Goal: Task Accomplishment & Management: Use online tool/utility

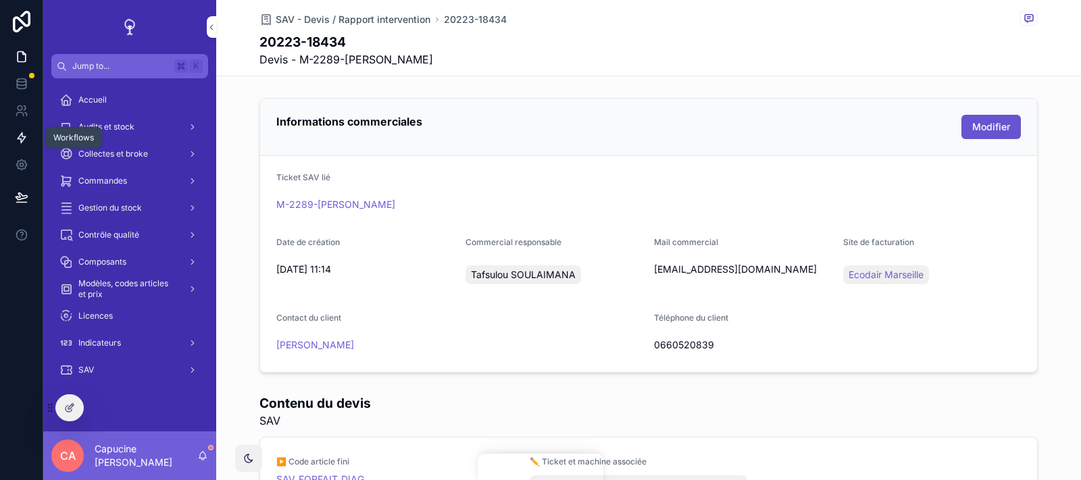
click at [28, 132] on link at bounding box center [21, 137] width 43 height 27
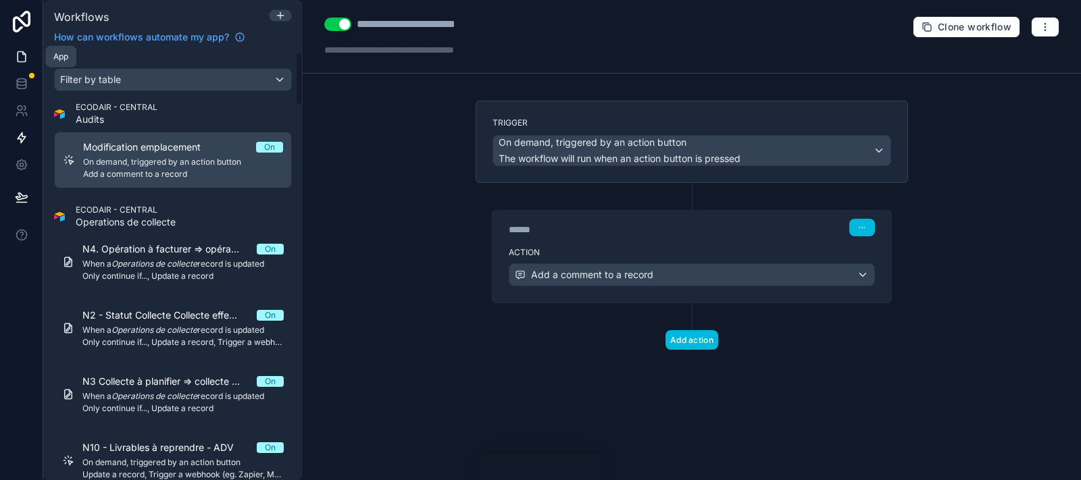
click at [21, 60] on icon at bounding box center [22, 57] width 14 height 14
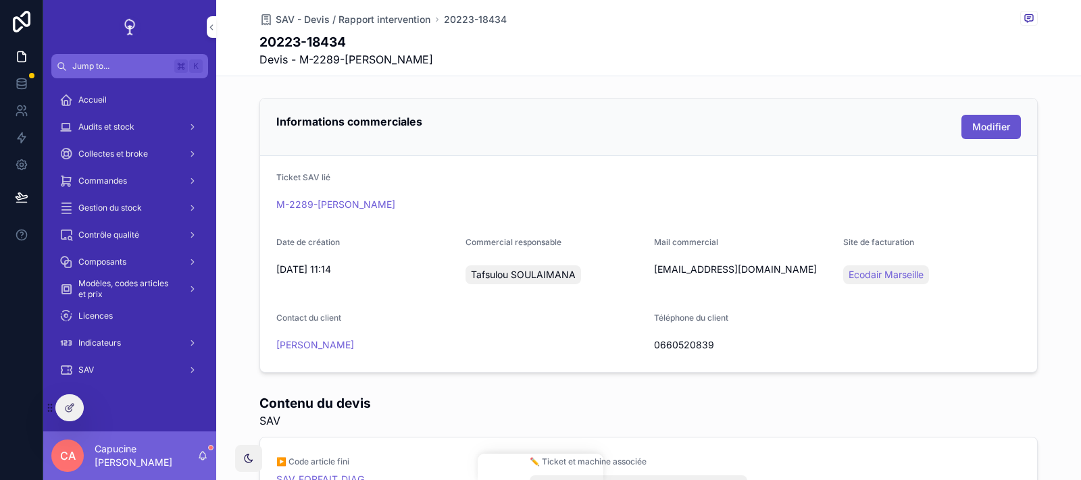
click at [147, 149] on div "Collectes et broke" at bounding box center [129, 154] width 140 height 22
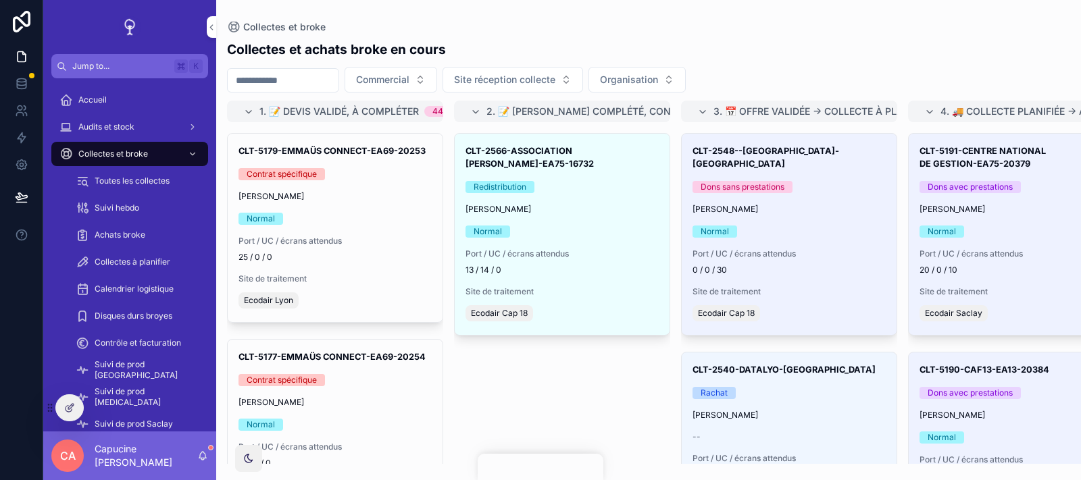
click at [744, 51] on div "Collectes et achats broke en cours" at bounding box center [648, 50] width 843 height 18
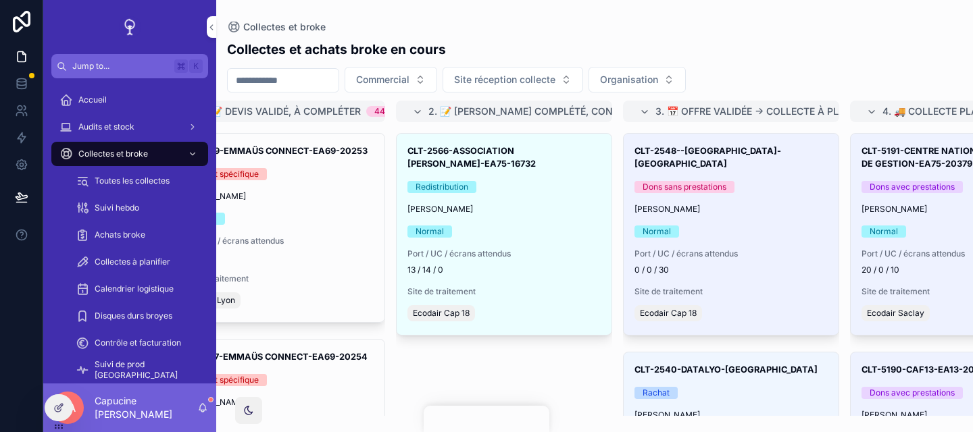
scroll to position [58, 0]
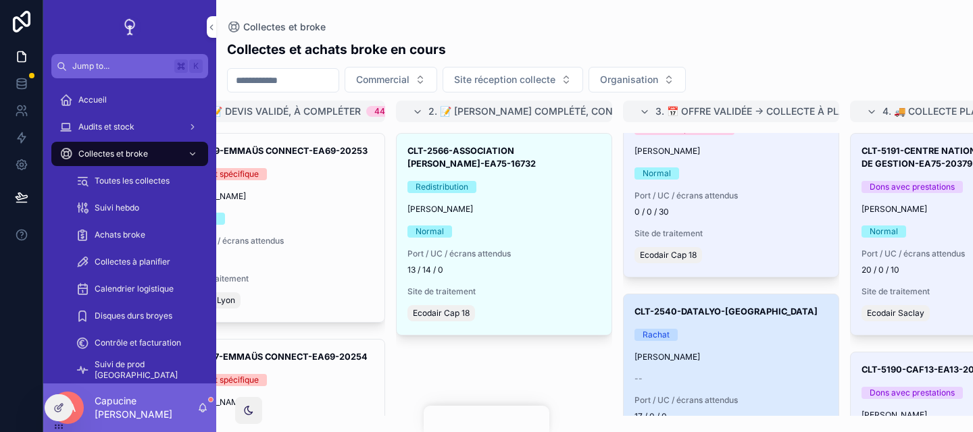
click at [796, 351] on div "CLT-2540-DATALYO-Lyon Rachat Ambroise RAYMOND -- Port / UC / écrans attendus 17…" at bounding box center [730, 387] width 215 height 187
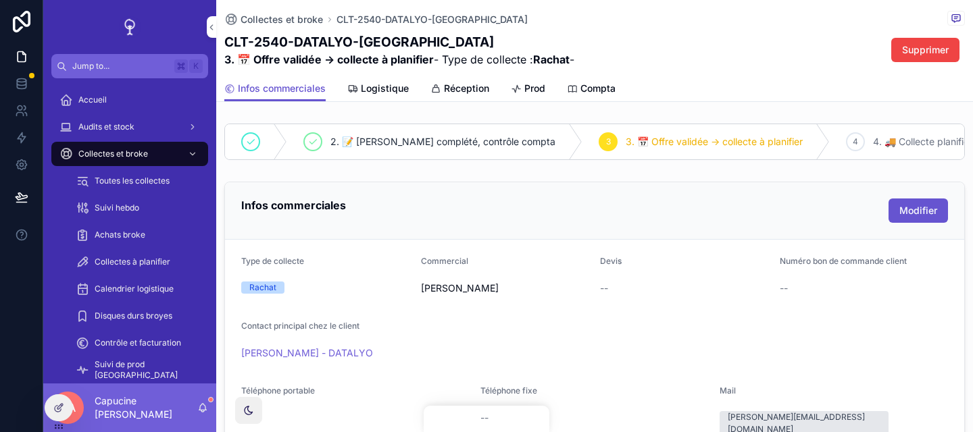
click at [513, 94] on icon "scrollable content" at bounding box center [516, 89] width 11 height 11
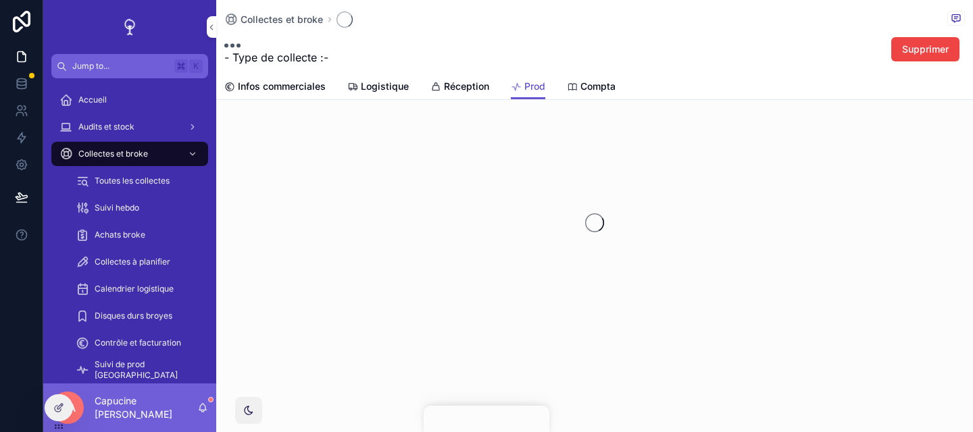
click at [462, 93] on span "Réception" at bounding box center [466, 87] width 45 height 14
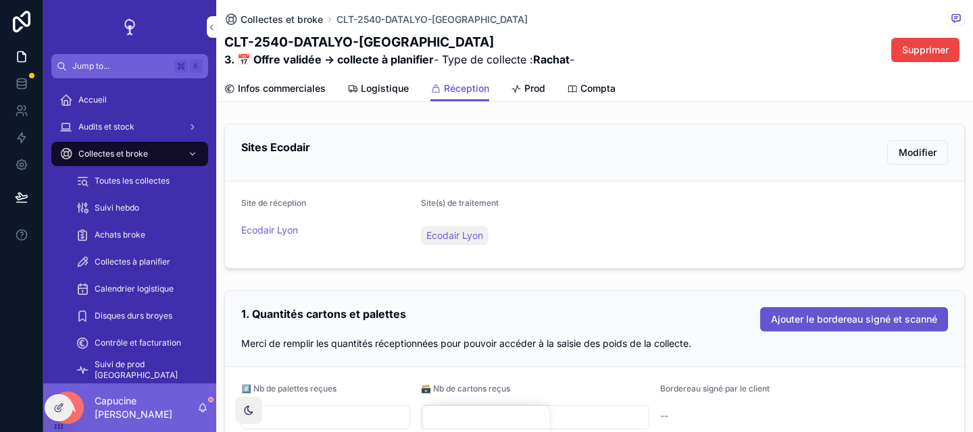
click at [290, 15] on span "Collectes et broke" at bounding box center [281, 20] width 82 height 14
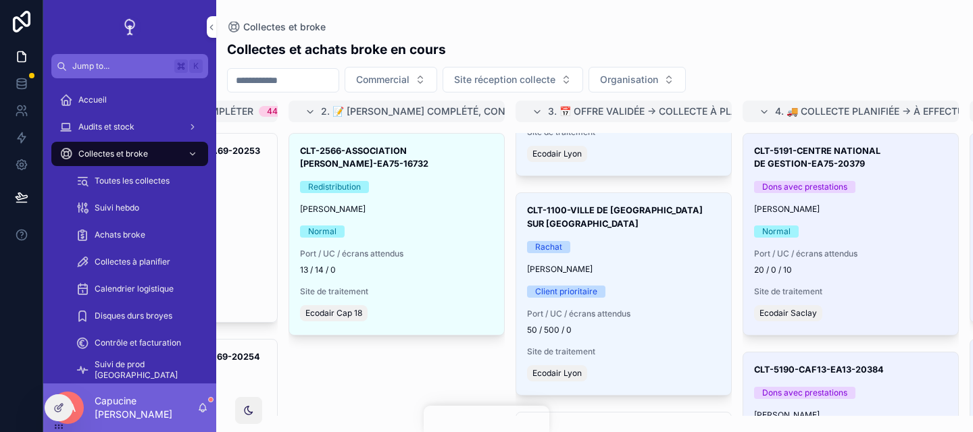
scroll to position [0, 166]
click at [851, 263] on div "Port / UC / écrans attendus 20 / 0 / 10" at bounding box center [849, 262] width 193 height 27
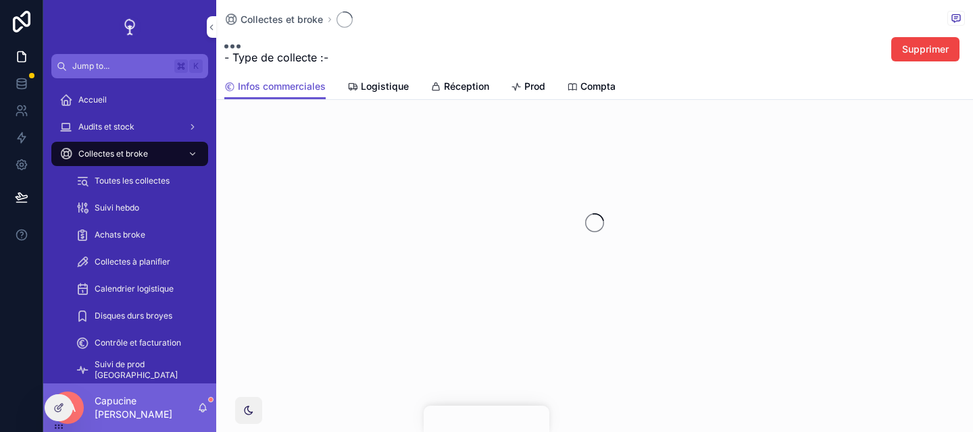
click at [453, 85] on span "Réception" at bounding box center [466, 87] width 45 height 14
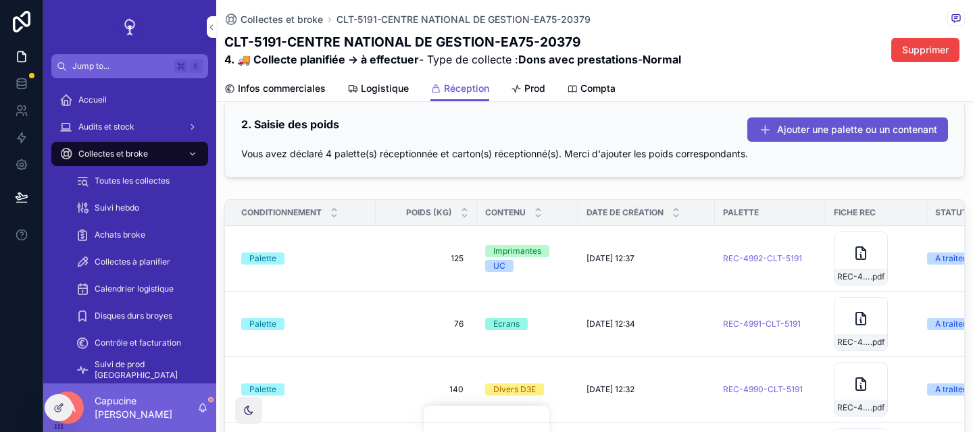
scroll to position [369, 0]
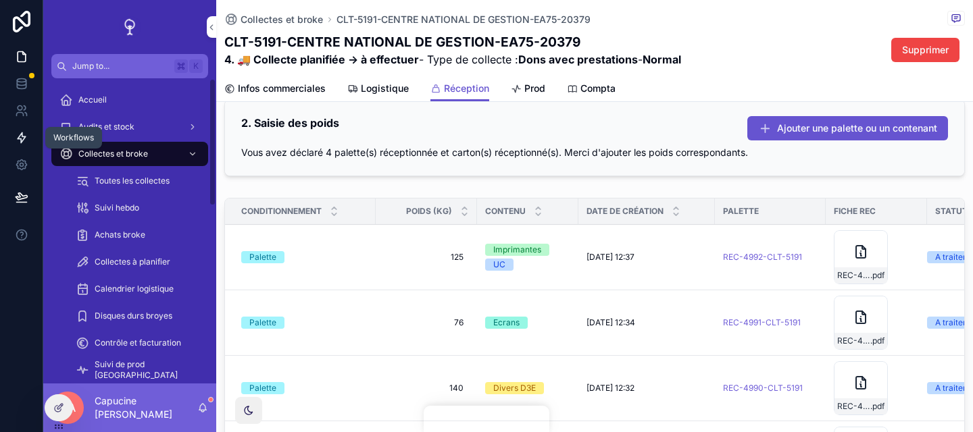
click at [28, 144] on icon at bounding box center [22, 138] width 14 height 14
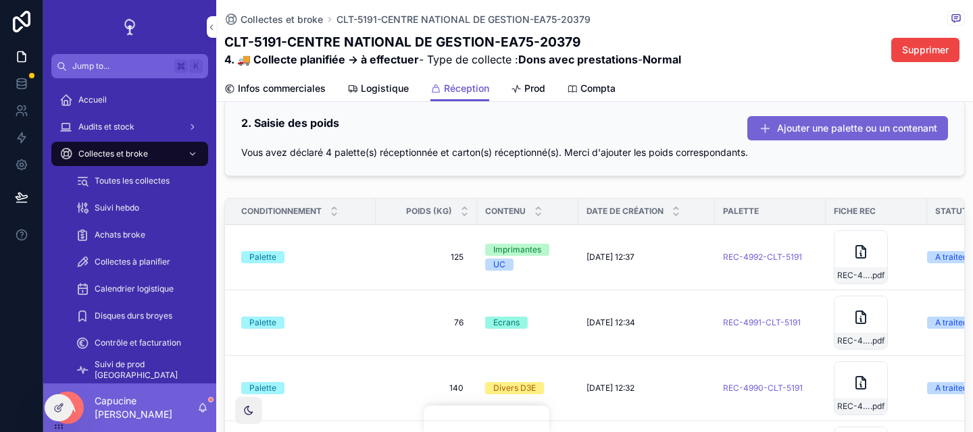
click at [847, 134] on span "Ajouter une palette ou un contenant" at bounding box center [857, 129] width 160 height 14
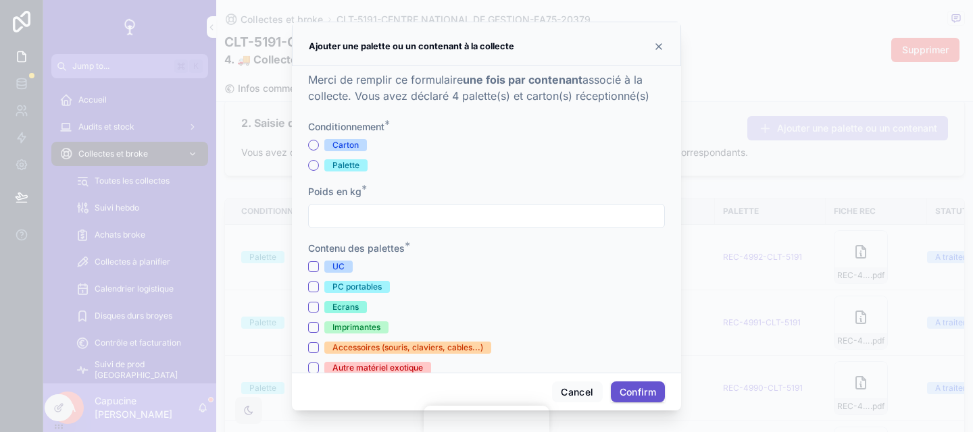
scroll to position [103, 0]
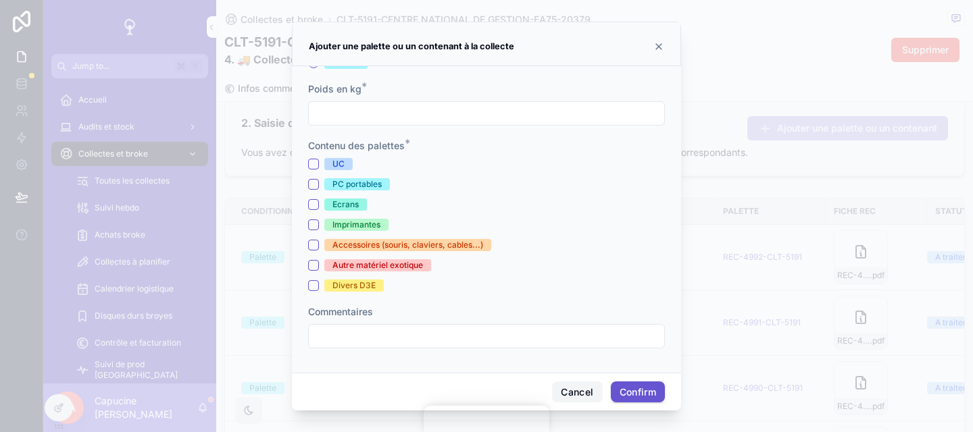
click at [578, 400] on button "Cancel" at bounding box center [577, 393] width 50 height 22
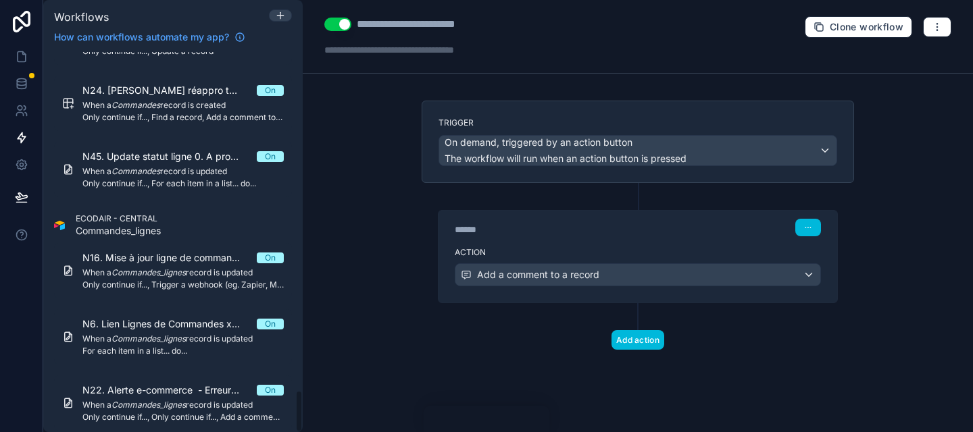
scroll to position [3020, 0]
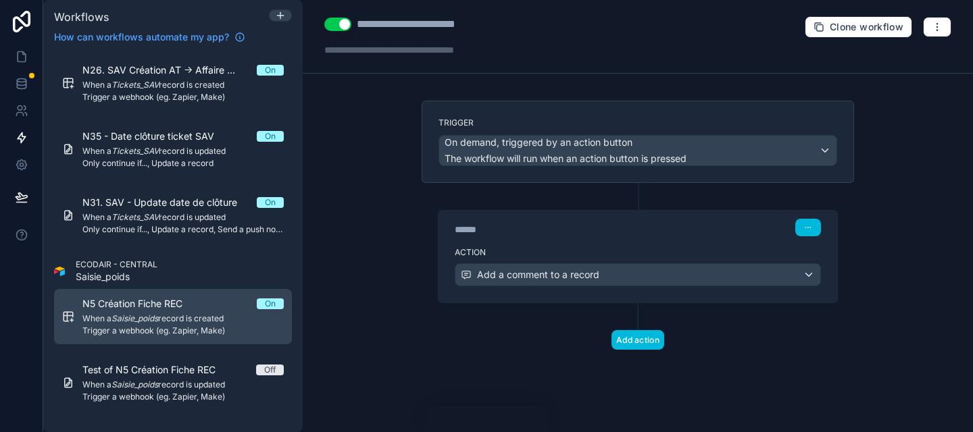
click at [197, 304] on span "N5 Création Fiche REC" at bounding box center [140, 304] width 116 height 14
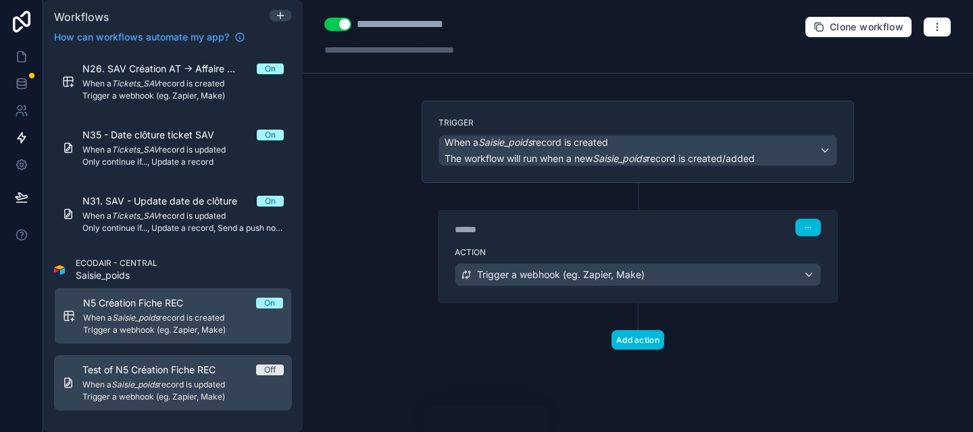
click at [224, 374] on span "Test of N5 Création Fiche REC" at bounding box center [156, 370] width 149 height 14
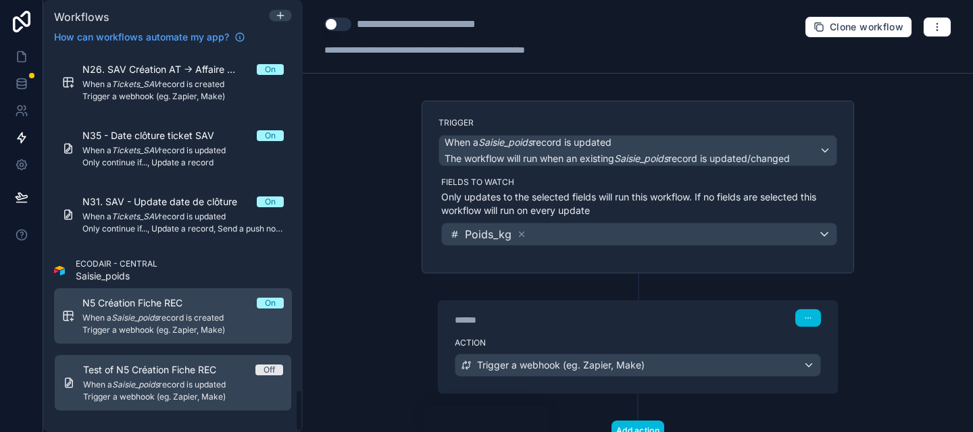
click at [222, 332] on span "Trigger a webhook (eg. Zapier, Make)" at bounding box center [182, 330] width 201 height 11
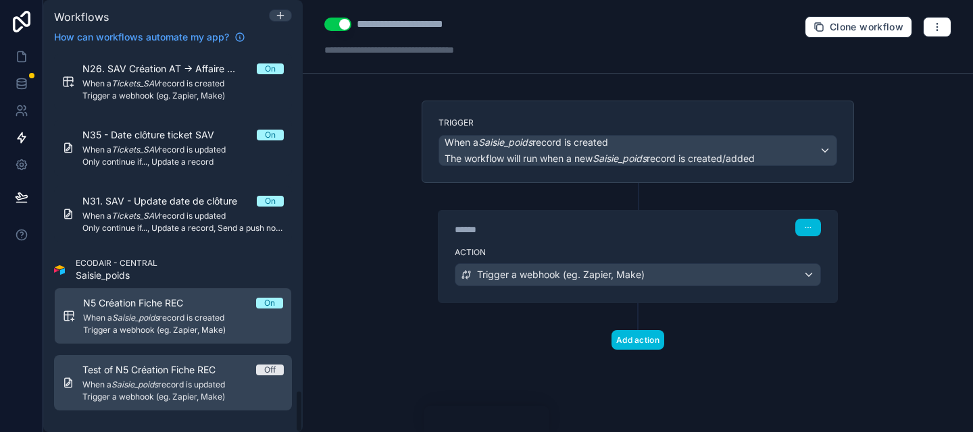
click at [222, 386] on span "When a Saisie_poids record is updated" at bounding box center [182, 385] width 201 height 11
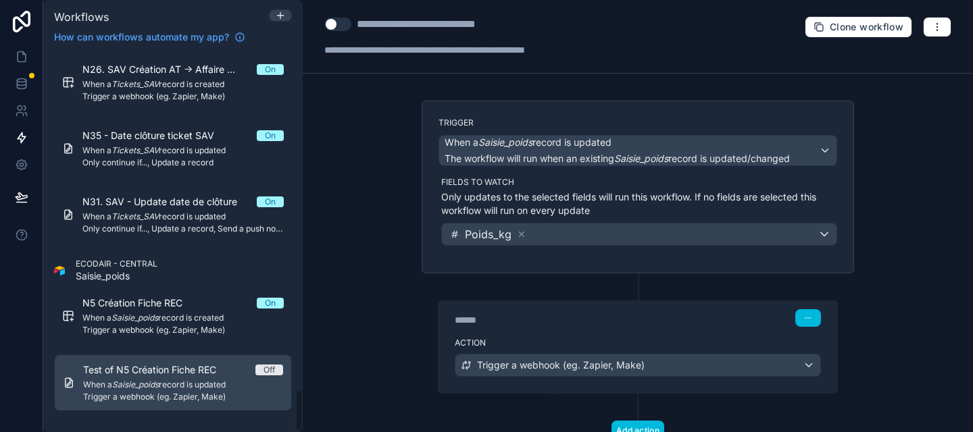
scroll to position [51, 0]
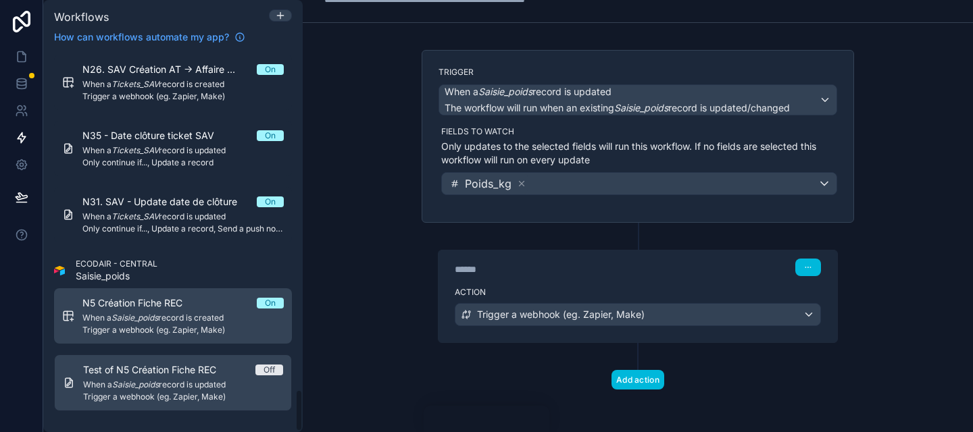
click at [199, 339] on link "N5 Création Fiche REC On When a Saisie_poids record is created Trigger a webhoo…" at bounding box center [173, 315] width 238 height 55
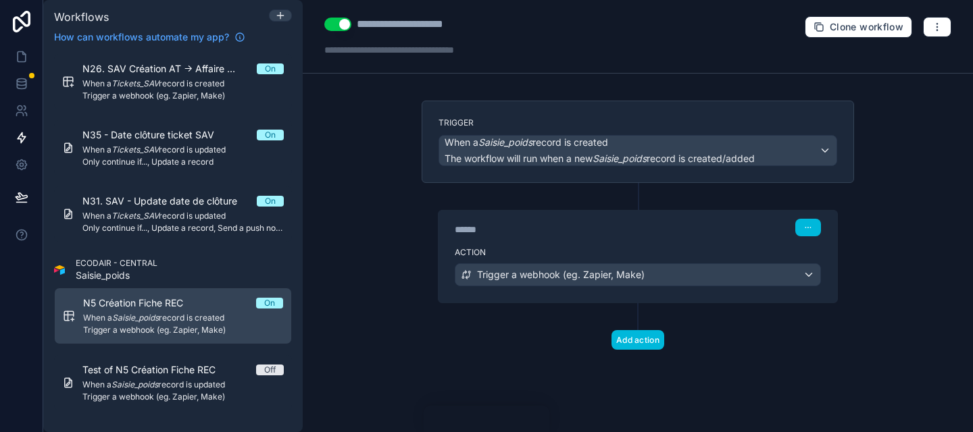
click at [608, 118] on label "Trigger" at bounding box center [637, 123] width 399 height 11
click at [619, 228] on div "******" at bounding box center [556, 230] width 203 height 14
click at [663, 253] on label "Action" at bounding box center [638, 252] width 366 height 11
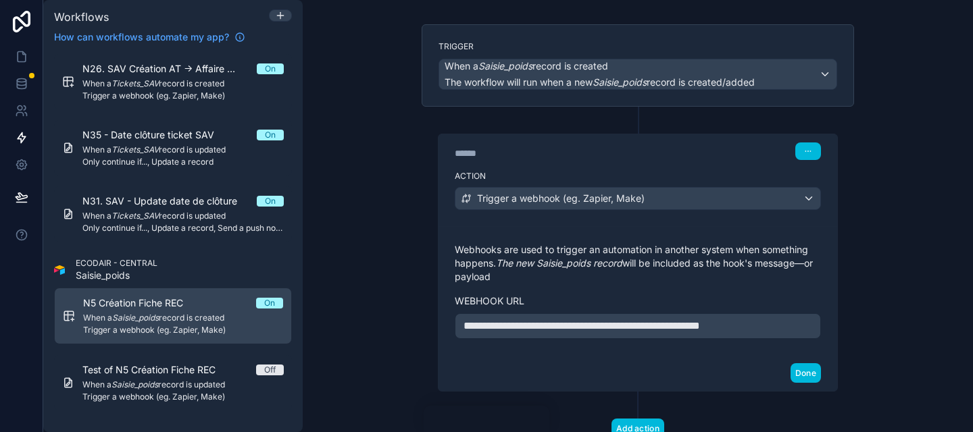
scroll to position [75, 0]
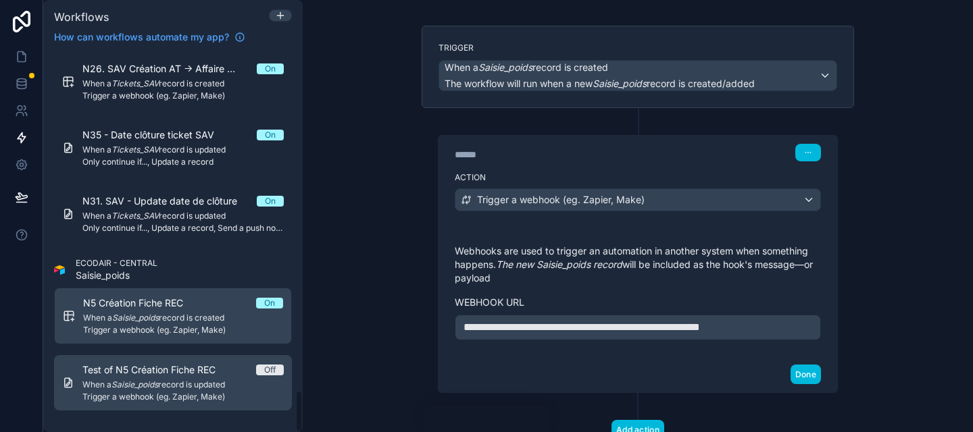
click at [151, 367] on span "Test of N5 Création Fiche REC" at bounding box center [156, 370] width 149 height 14
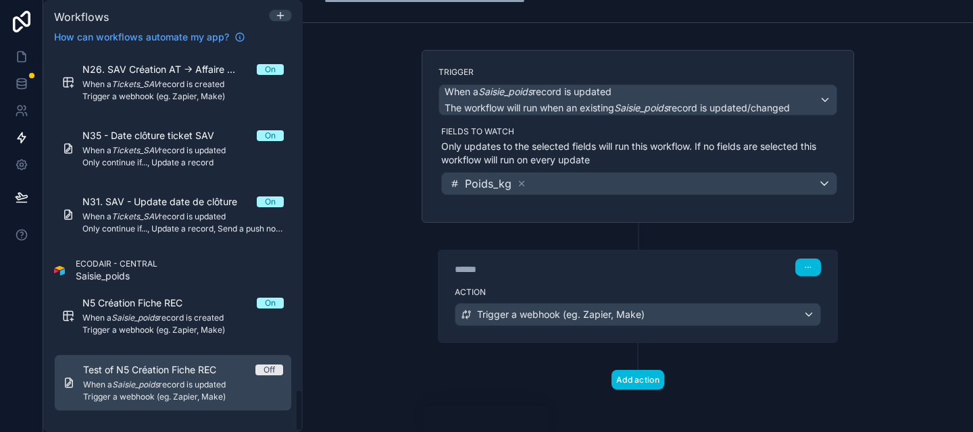
scroll to position [51, 0]
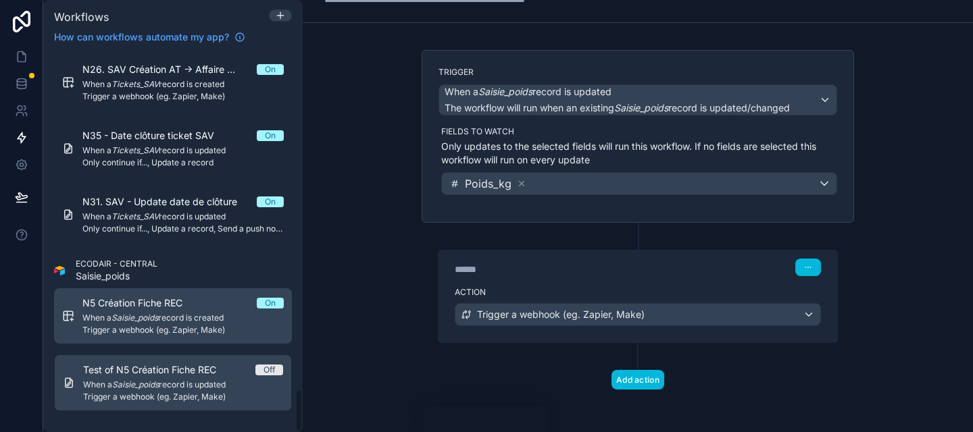
click at [224, 323] on span "When a Saisie_poids record is created" at bounding box center [182, 318] width 201 height 11
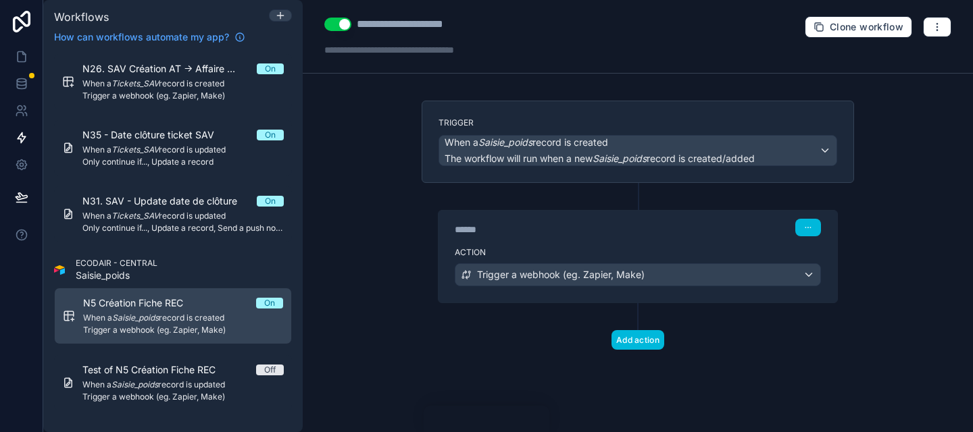
click at [632, 226] on div "******" at bounding box center [556, 230] width 203 height 14
click at [665, 219] on div "****** Step 1" at bounding box center [638, 228] width 366 height 18
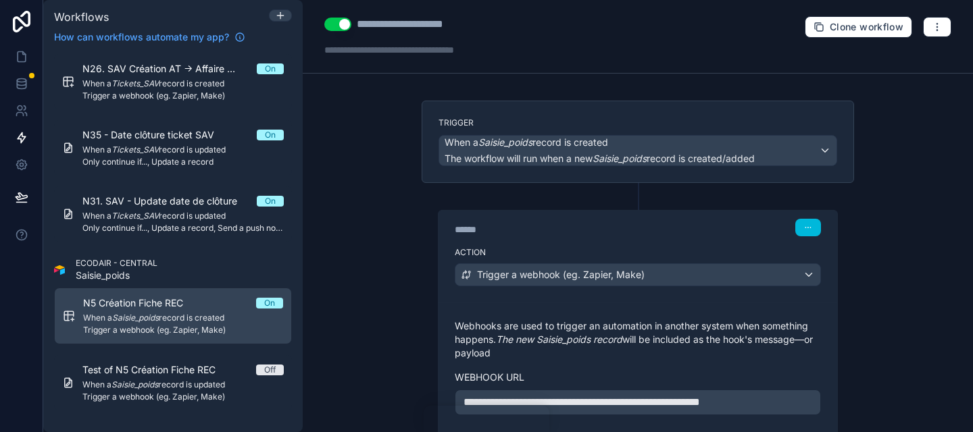
click at [581, 121] on label "Trigger" at bounding box center [637, 123] width 399 height 11
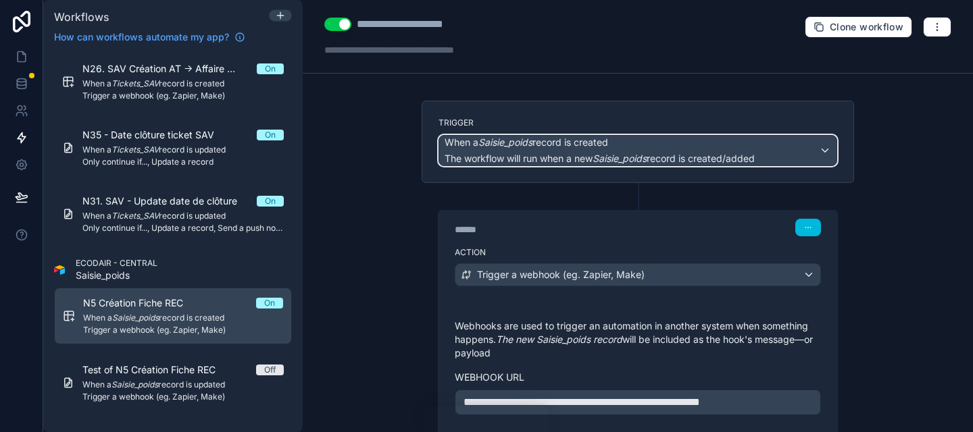
click at [584, 142] on span "When a Saisie_poids record is created" at bounding box center [525, 143] width 163 height 14
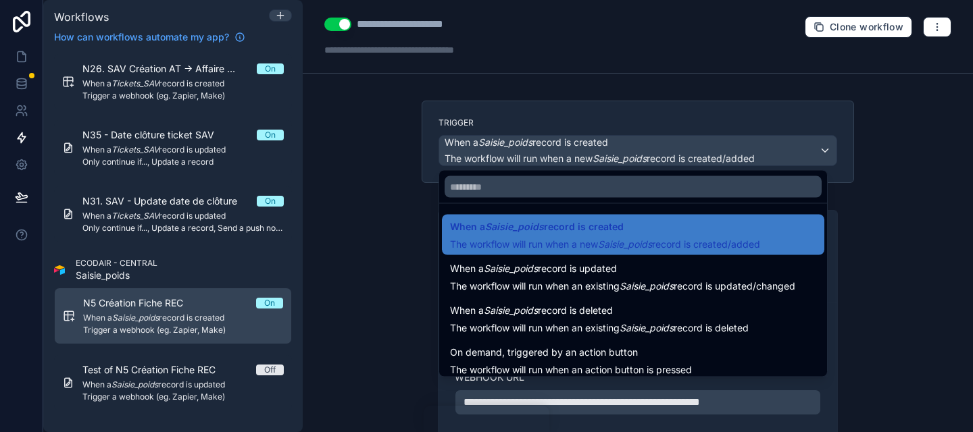
click at [377, 259] on div at bounding box center [486, 216] width 973 height 432
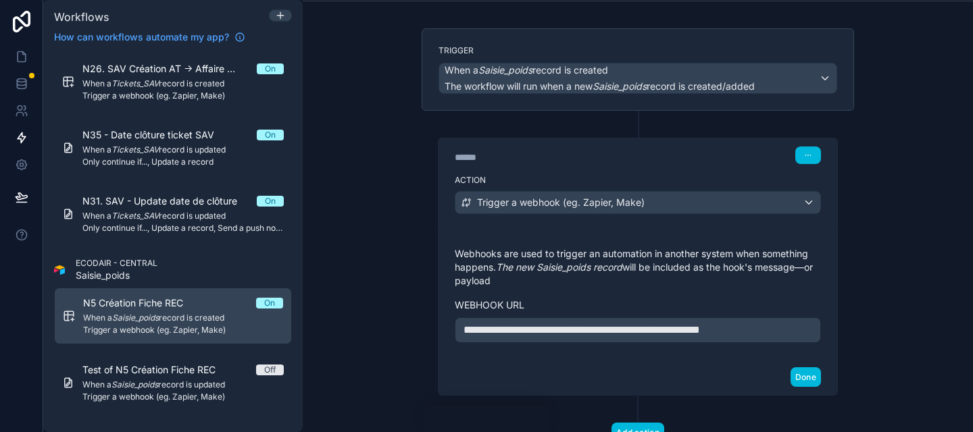
scroll to position [72, 0]
click at [592, 259] on p "Webhooks are used to trigger an automation in another system when something hap…" at bounding box center [638, 267] width 366 height 41
click at [642, 332] on span "**********" at bounding box center [581, 330] width 236 height 10
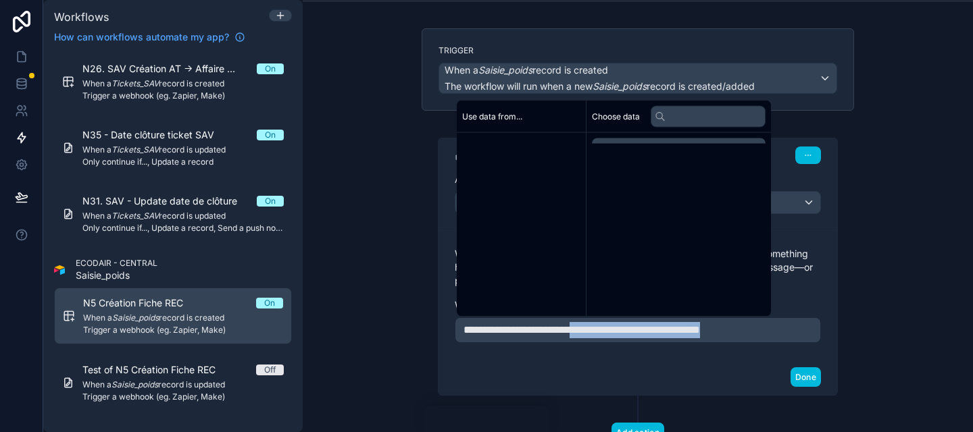
click at [642, 332] on span "**********" at bounding box center [581, 330] width 236 height 10
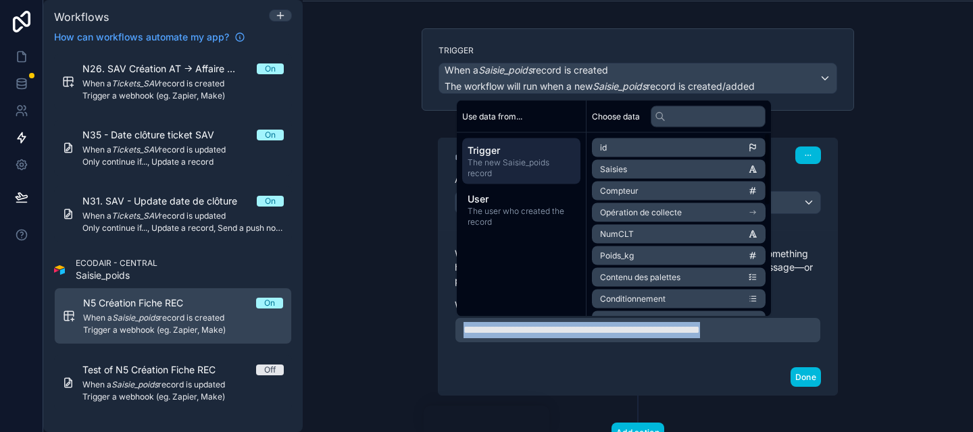
copy span "**********"
click at [457, 265] on div "Use data from... Trigger The new Saisie_poids record User The user who created …" at bounding box center [522, 209] width 130 height 216
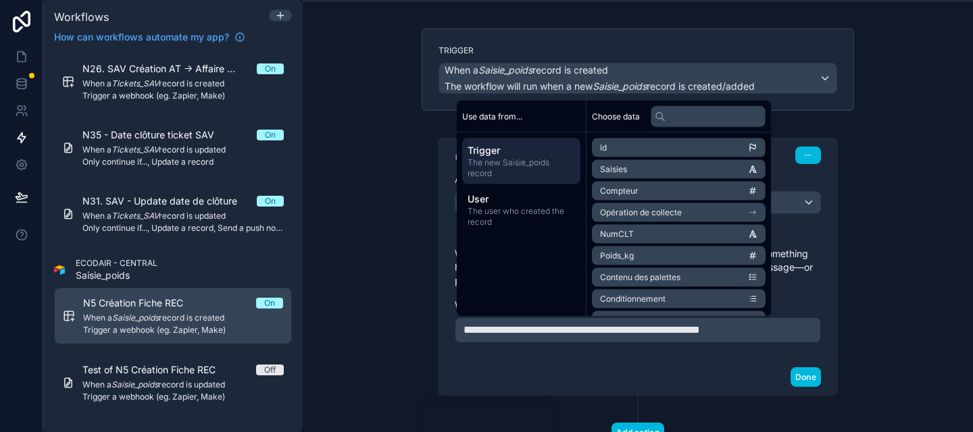
click at [414, 265] on div "**********" at bounding box center [638, 256] width 454 height 457
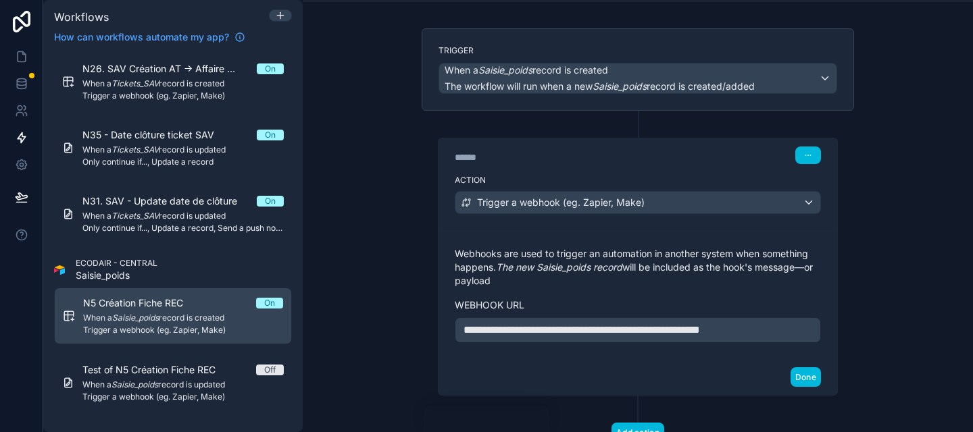
click at [565, 290] on div "**********" at bounding box center [638, 295] width 366 height 96
click at [561, 327] on span "**********" at bounding box center [581, 330] width 236 height 10
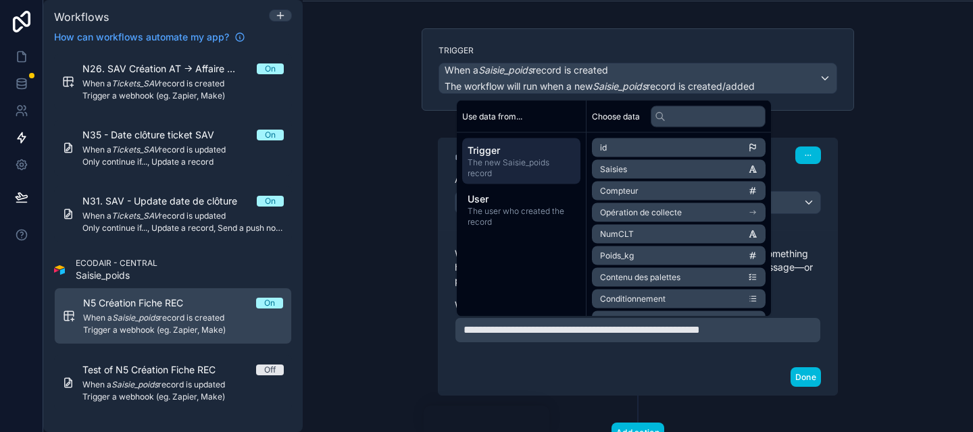
click at [422, 282] on div "**********" at bounding box center [637, 253] width 432 height 285
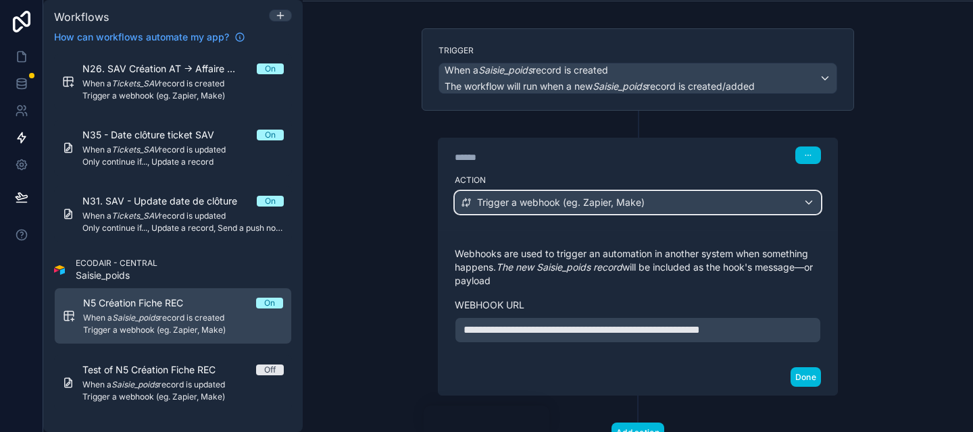
click at [567, 208] on span "Trigger a webhook (eg. Zapier, Make)" at bounding box center [561, 203] width 168 height 14
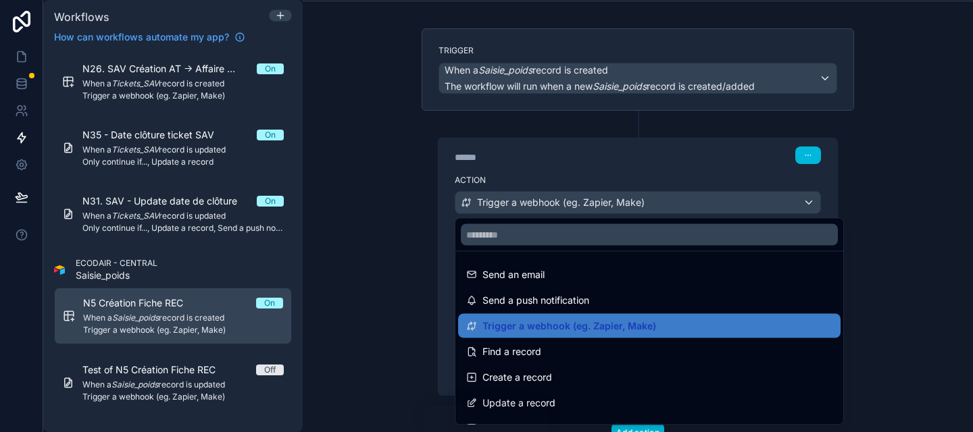
click at [452, 207] on div at bounding box center [486, 216] width 973 height 432
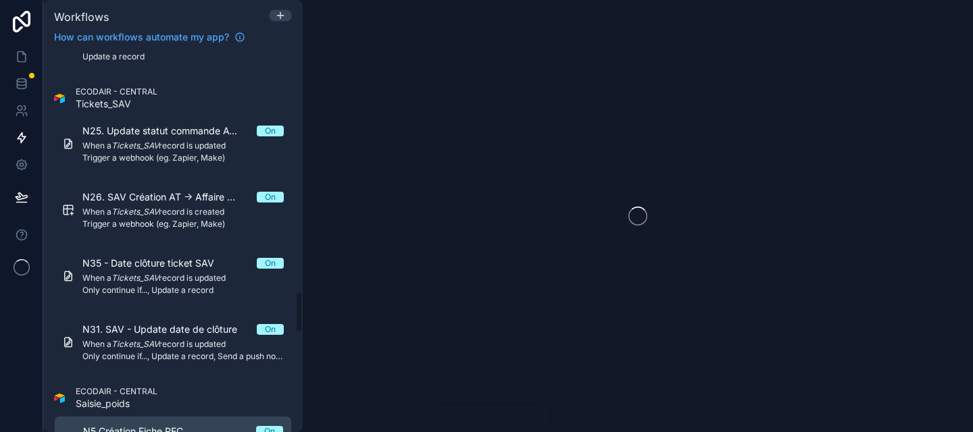
scroll to position [3020, 0]
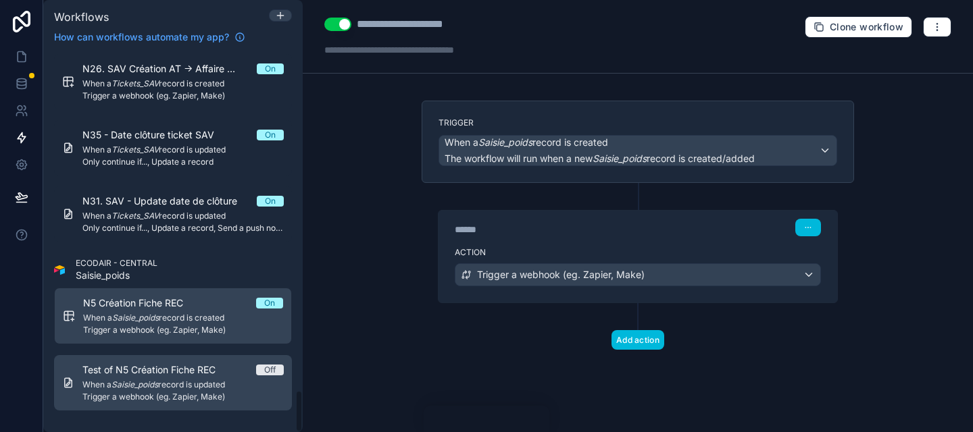
click at [228, 384] on span "When a Saisie_poids record is updated" at bounding box center [182, 385] width 201 height 11
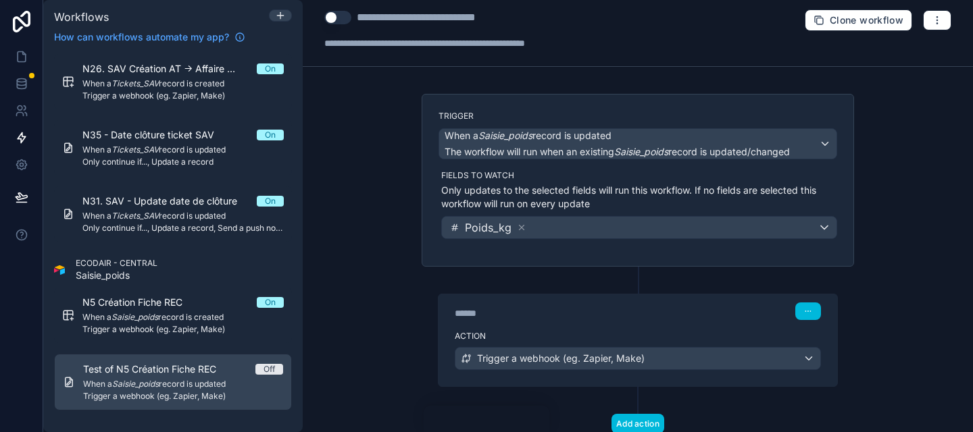
scroll to position [9, 0]
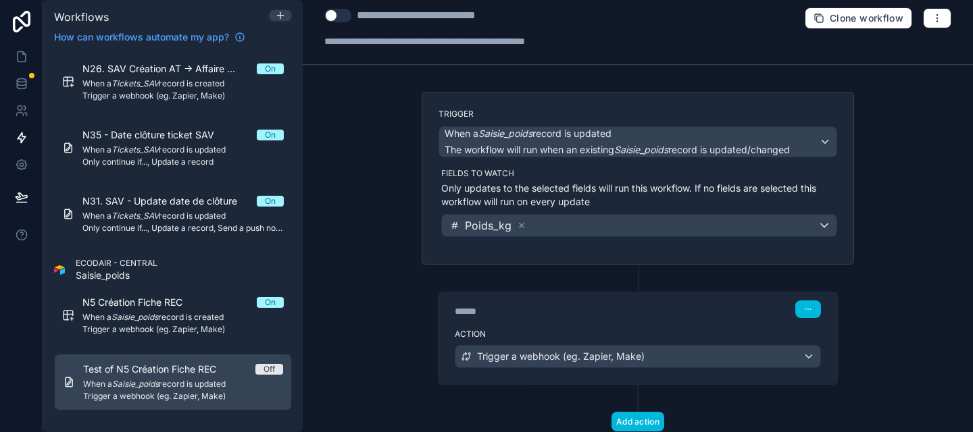
click at [376, 319] on div "**********" at bounding box center [638, 216] width 670 height 432
click at [376, 329] on div "**********" at bounding box center [638, 216] width 670 height 432
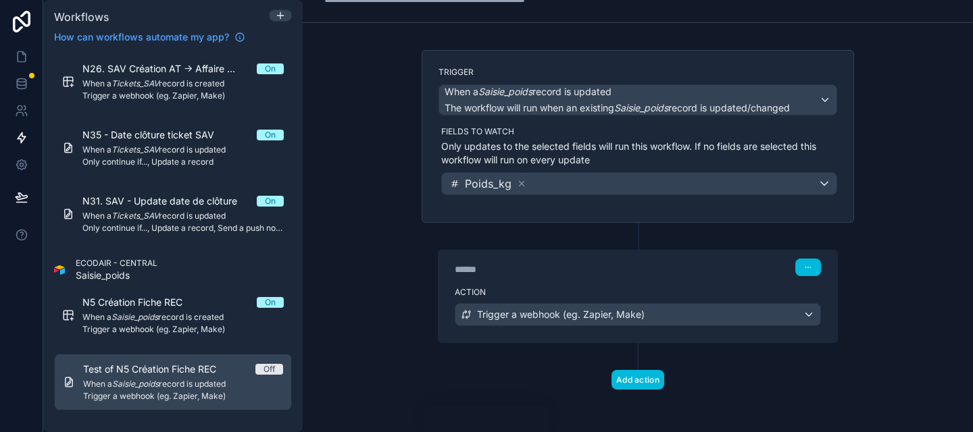
click at [494, 259] on div "****** Step 1" at bounding box center [638, 268] width 366 height 18
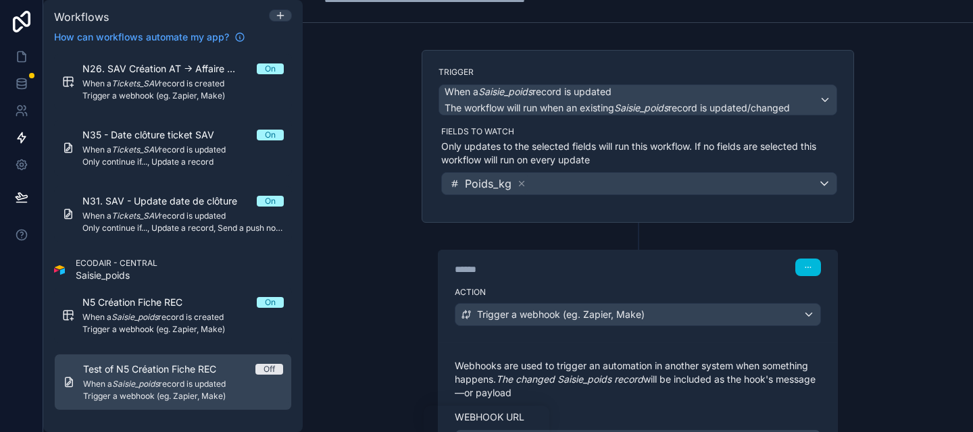
click at [373, 240] on div "**********" at bounding box center [638, 216] width 670 height 432
click at [368, 177] on div "**********" at bounding box center [638, 216] width 670 height 432
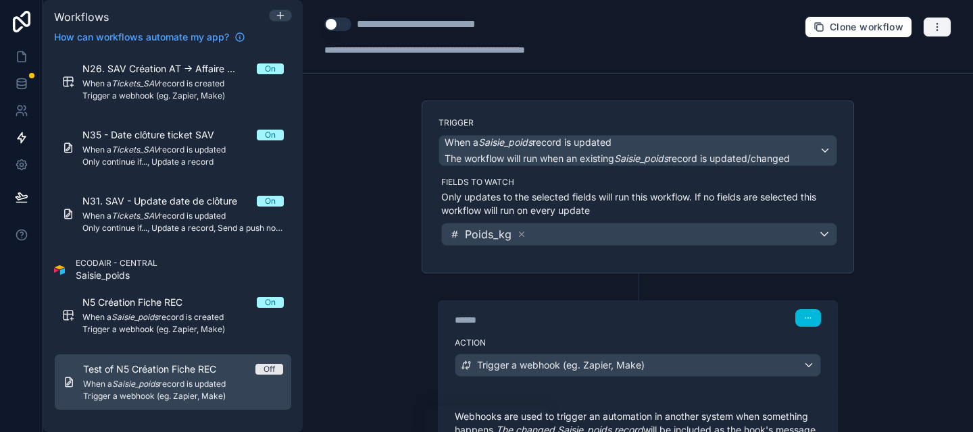
click at [938, 33] on button "button" at bounding box center [937, 27] width 28 height 20
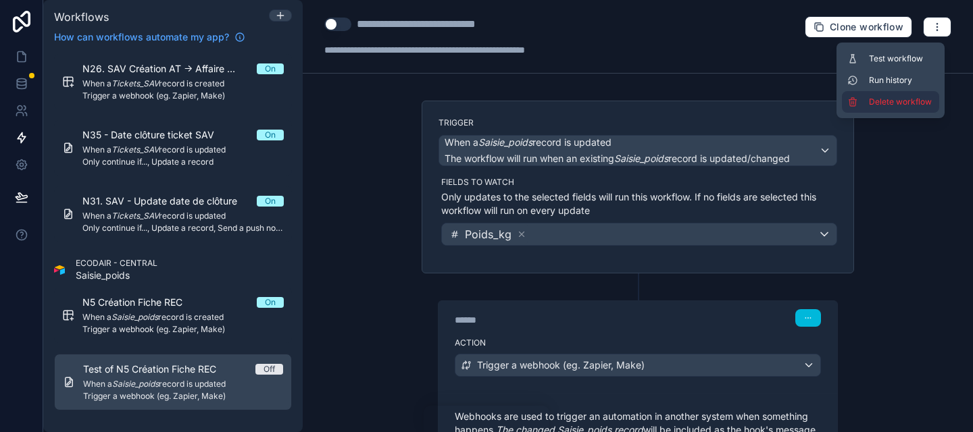
click at [899, 95] on button "Delete workflow" at bounding box center [890, 102] width 97 height 22
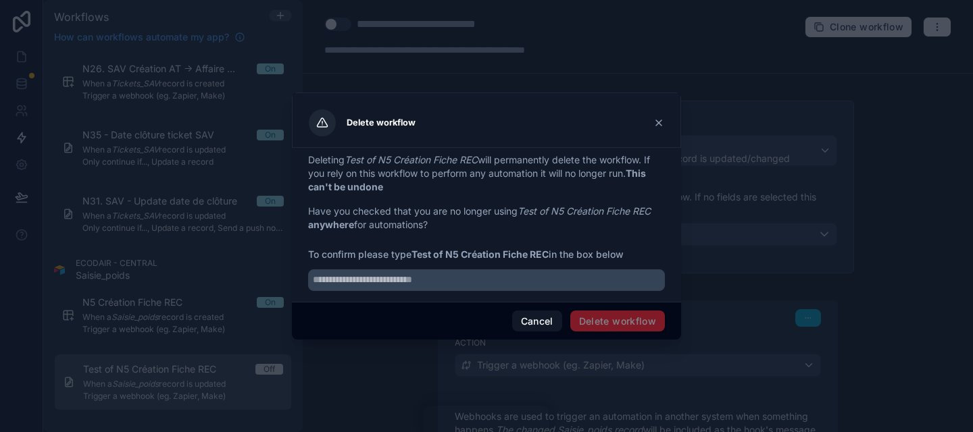
click at [649, 122] on div "Delete workflow" at bounding box center [486, 122] width 355 height 27
click at [654, 122] on icon at bounding box center [658, 123] width 11 height 11
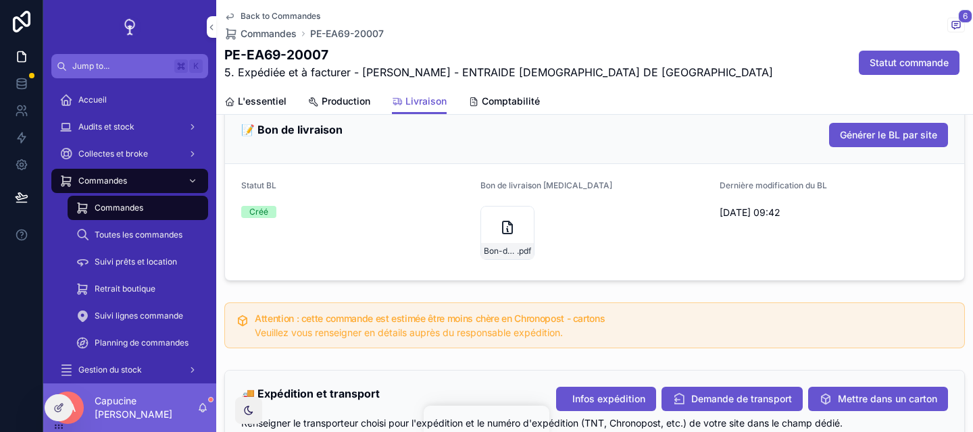
scroll to position [746, 0]
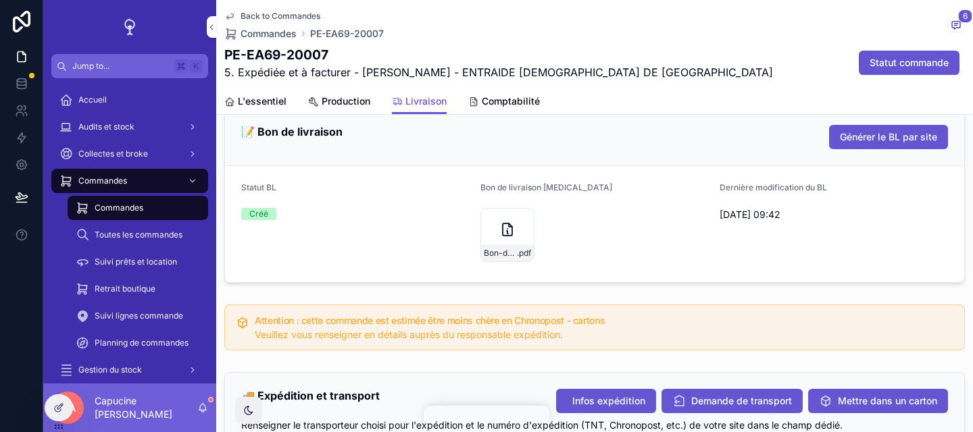
click at [575, 199] on div "Bon de livraison [MEDICAL_DATA]" at bounding box center [594, 190] width 228 height 16
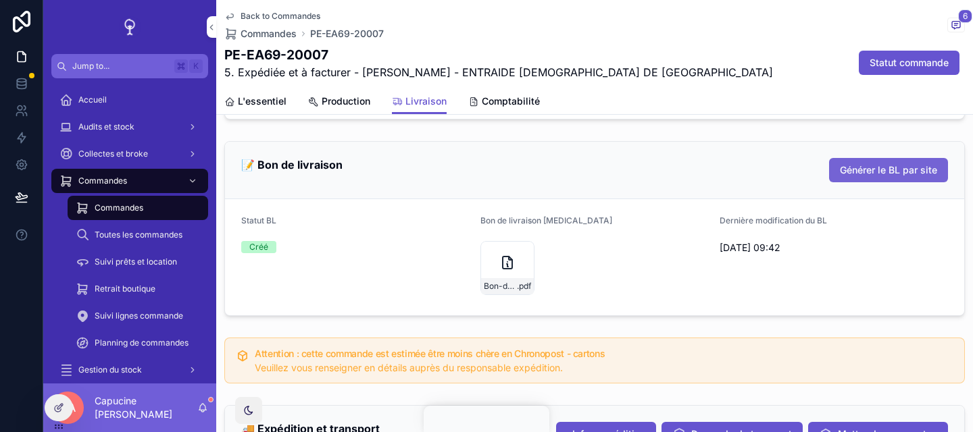
scroll to position [706, 0]
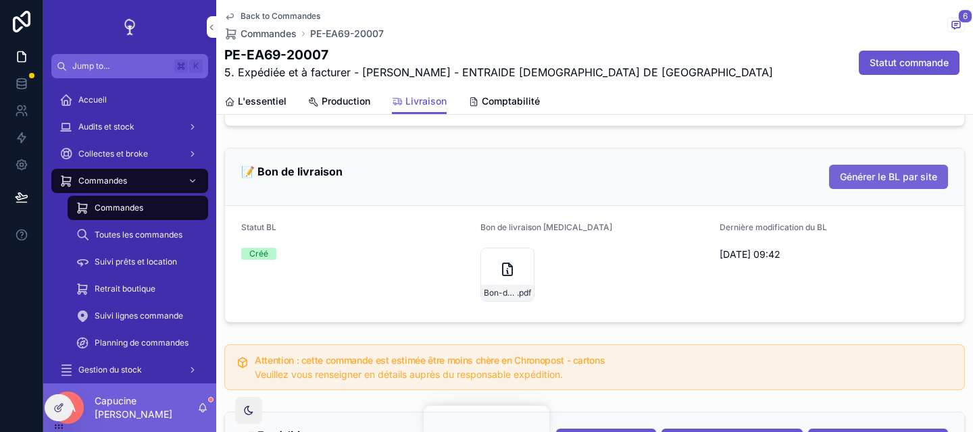
click at [898, 184] on span "Générer le BL par site" at bounding box center [888, 177] width 97 height 14
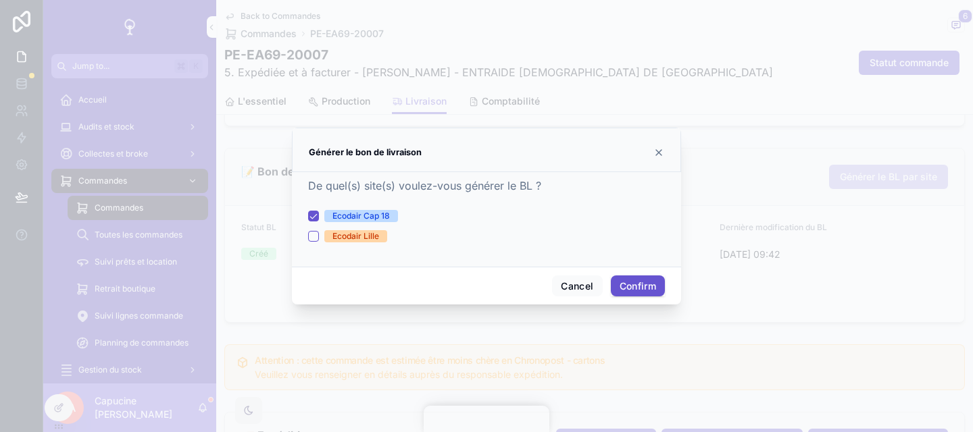
click at [360, 215] on div "Ecodair Cap 18" at bounding box center [360, 216] width 57 height 12
click at [319, 215] on button "Ecodair Cap 18" at bounding box center [313, 216] width 11 height 11
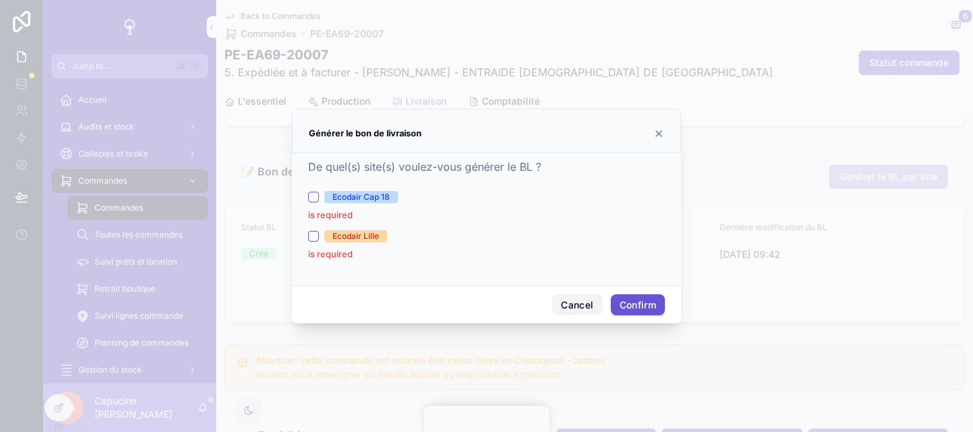
click at [588, 303] on button "Cancel" at bounding box center [577, 305] width 50 height 22
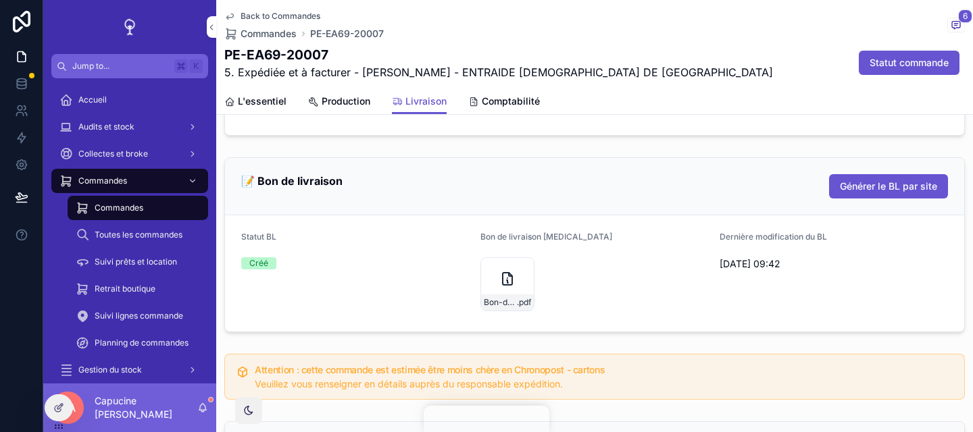
scroll to position [706, 0]
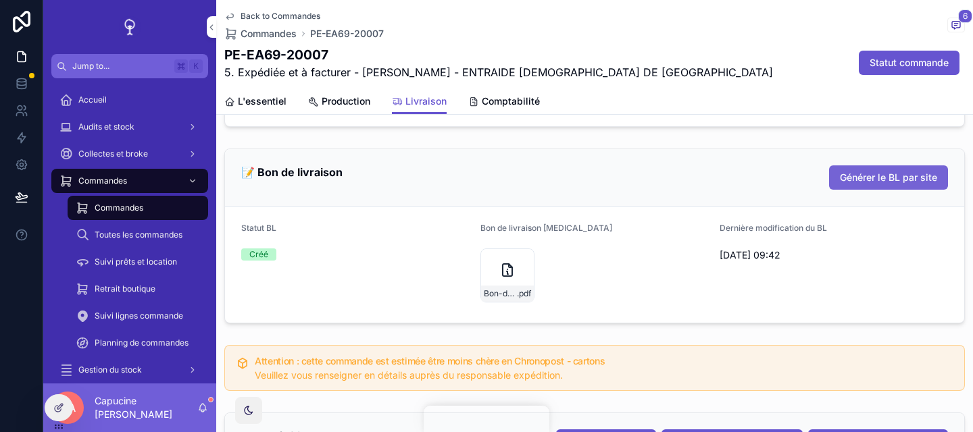
click at [877, 184] on span "Générer le BL par site" at bounding box center [888, 178] width 97 height 14
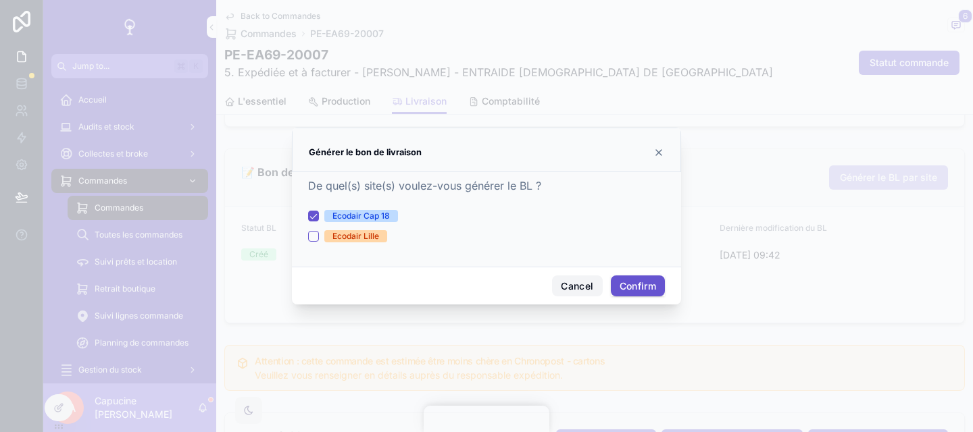
click at [584, 282] on button "Cancel" at bounding box center [577, 287] width 50 height 22
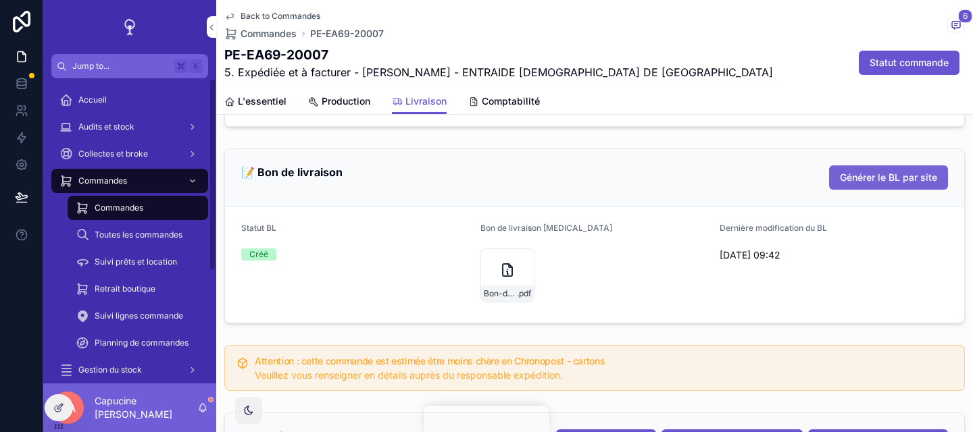
click at [891, 184] on span "Générer le BL par site" at bounding box center [888, 178] width 97 height 14
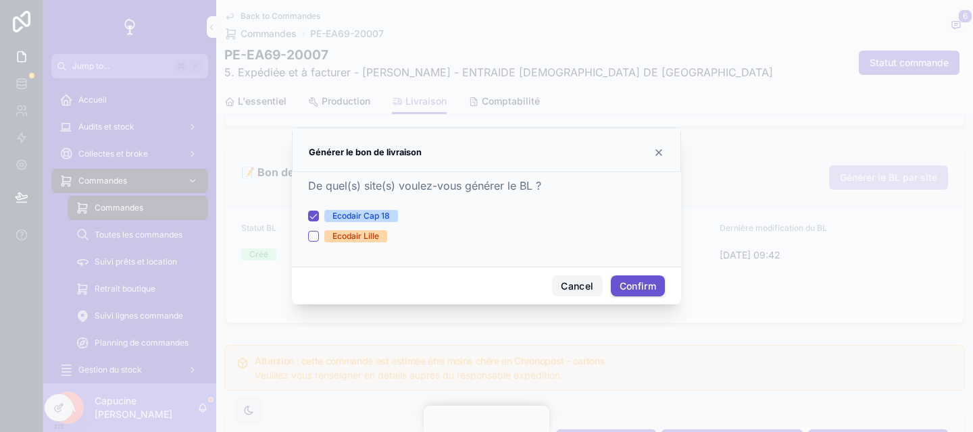
click at [575, 284] on button "Cancel" at bounding box center [577, 287] width 50 height 22
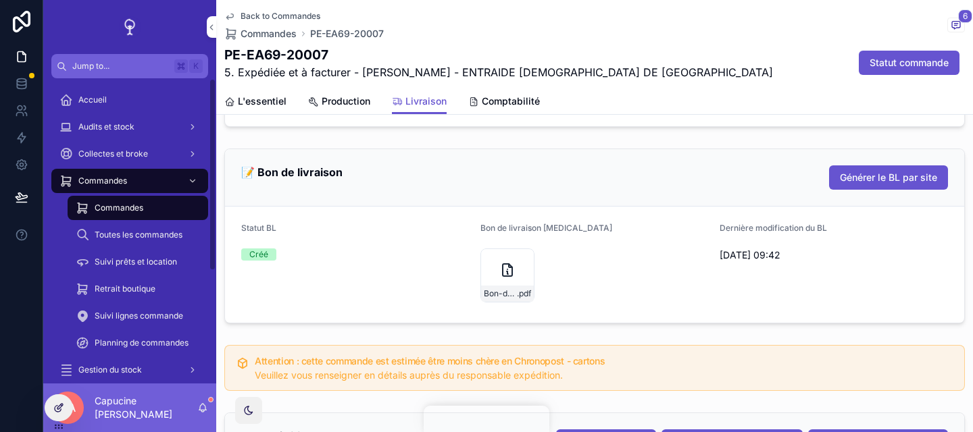
click at [57, 406] on icon at bounding box center [58, 408] width 11 height 11
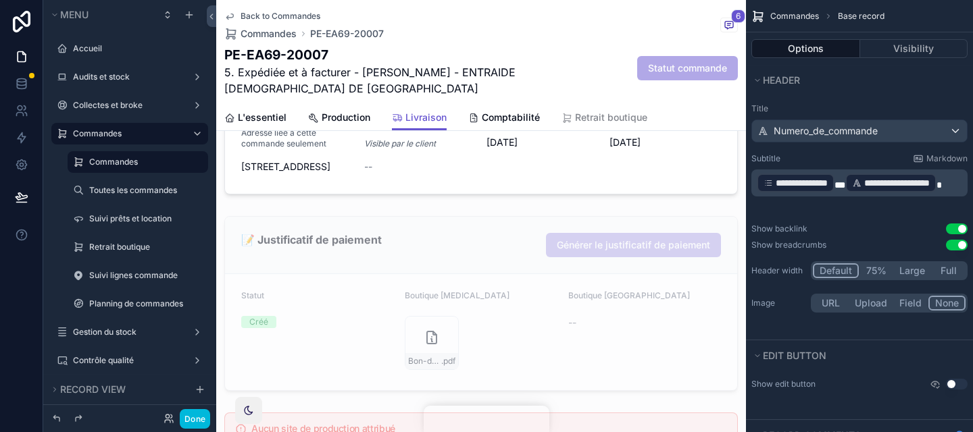
scroll to position [998, 0]
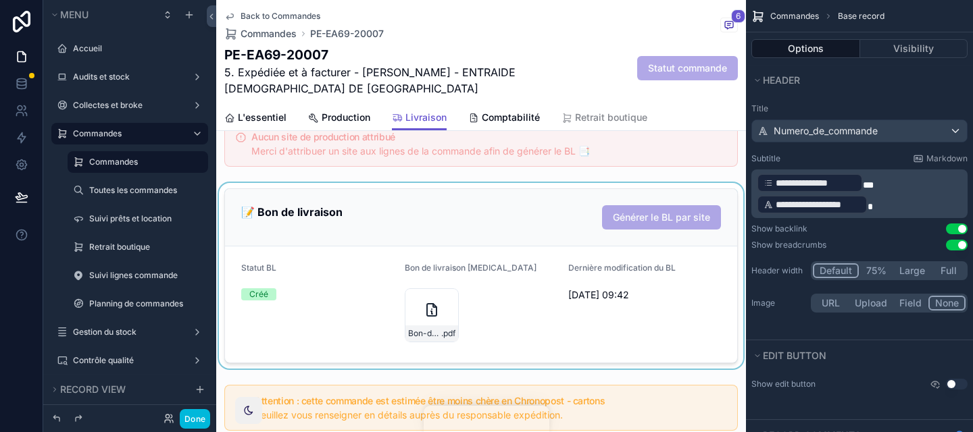
click at [650, 274] on div "scrollable content" at bounding box center [481, 276] width 530 height 186
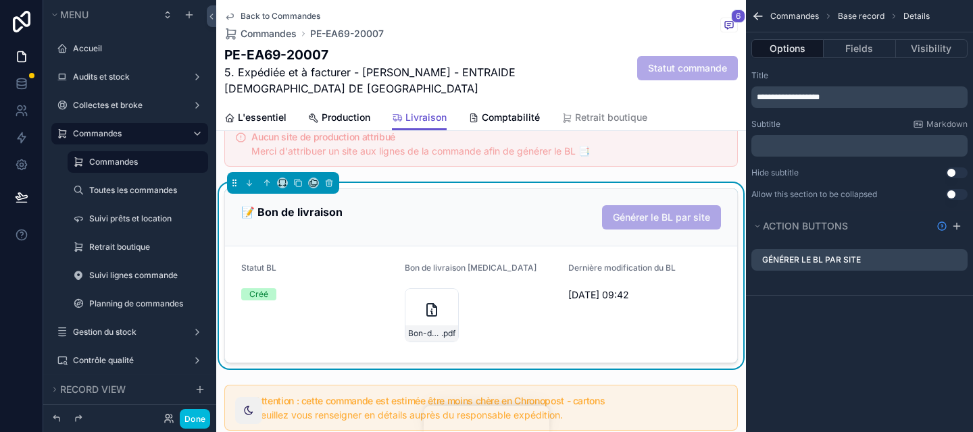
click at [0, 0] on icon "scrollable content" at bounding box center [0, 0] width 0 height 0
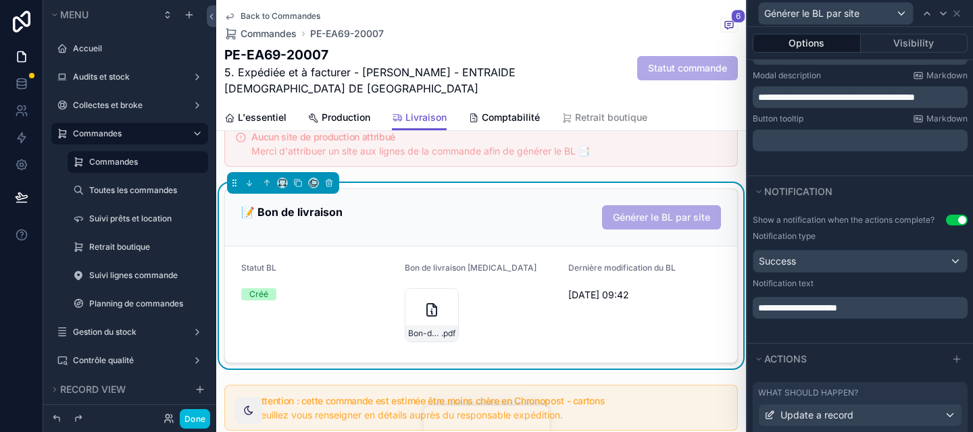
scroll to position [436, 0]
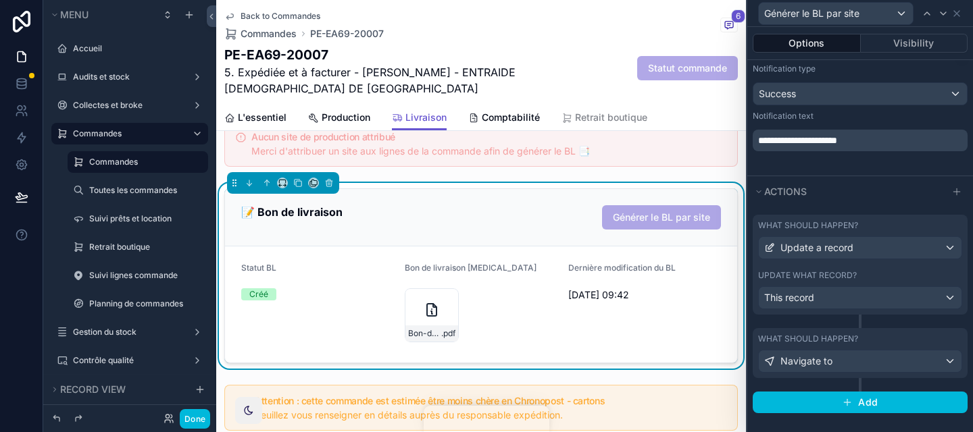
click at [863, 228] on div "What should happen?" at bounding box center [860, 225] width 204 height 11
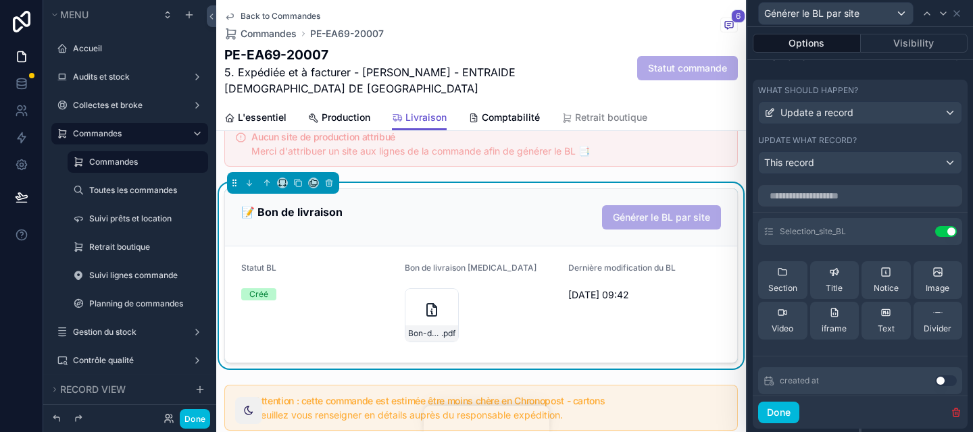
scroll to position [623, 0]
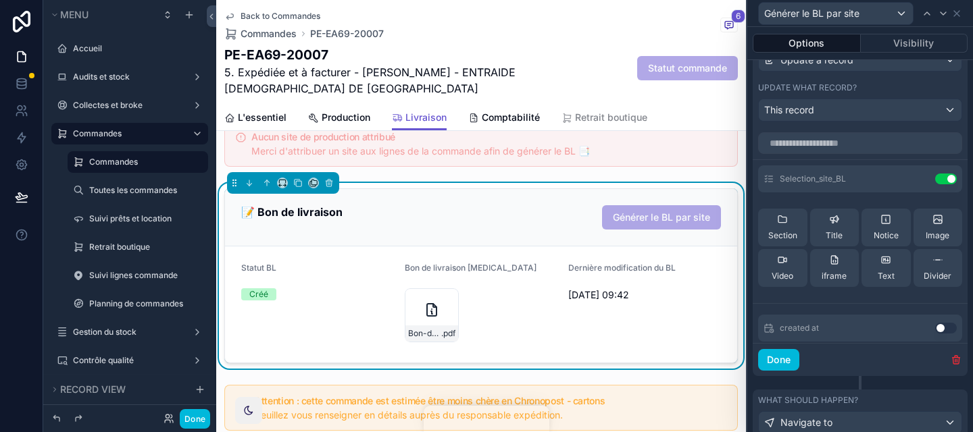
click at [0, 0] on icon at bounding box center [0, 0] width 0 height 0
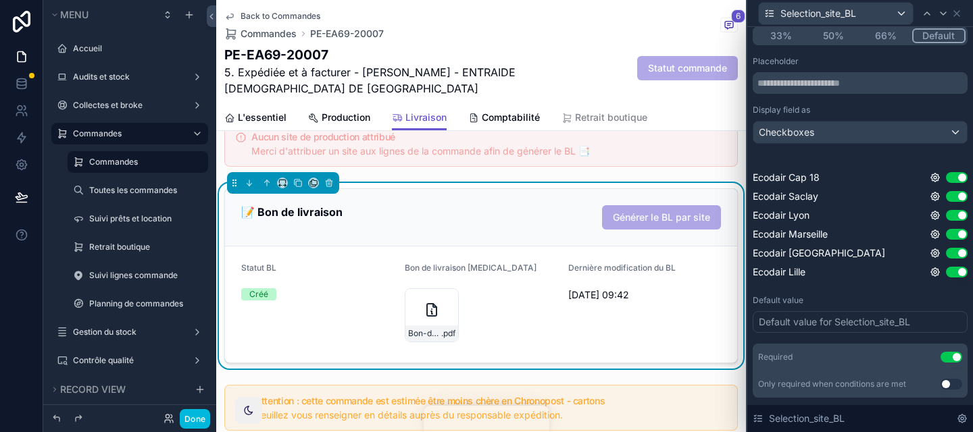
scroll to position [153, 0]
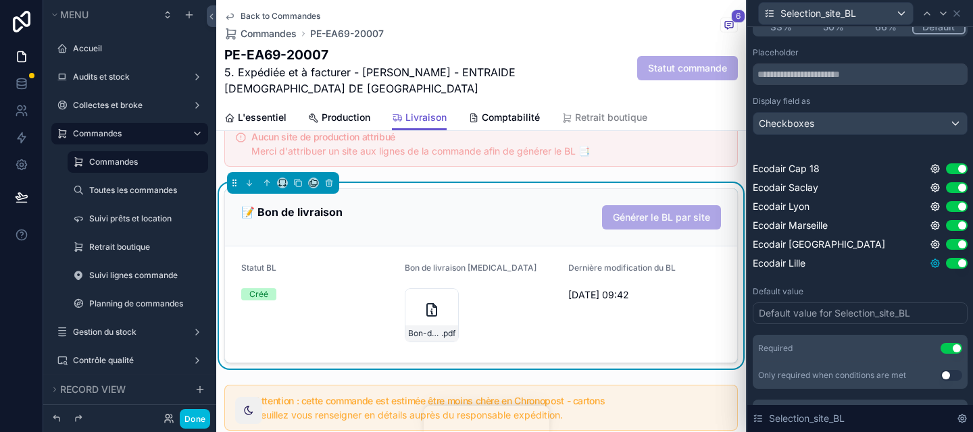
click at [939, 262] on icon at bounding box center [935, 263] width 8 height 8
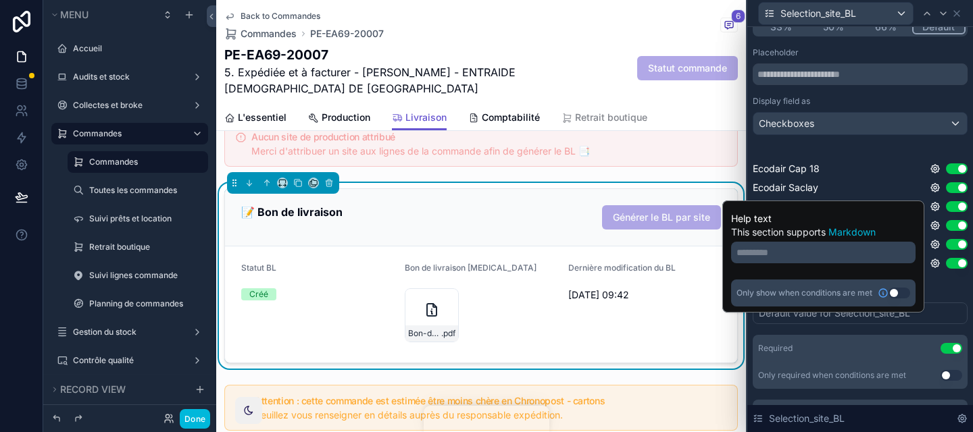
click at [934, 282] on div "Placeholder Display field as Checkboxes Ecodair Cap 18 Use setting Ecodair Sacl…" at bounding box center [859, 218] width 215 height 342
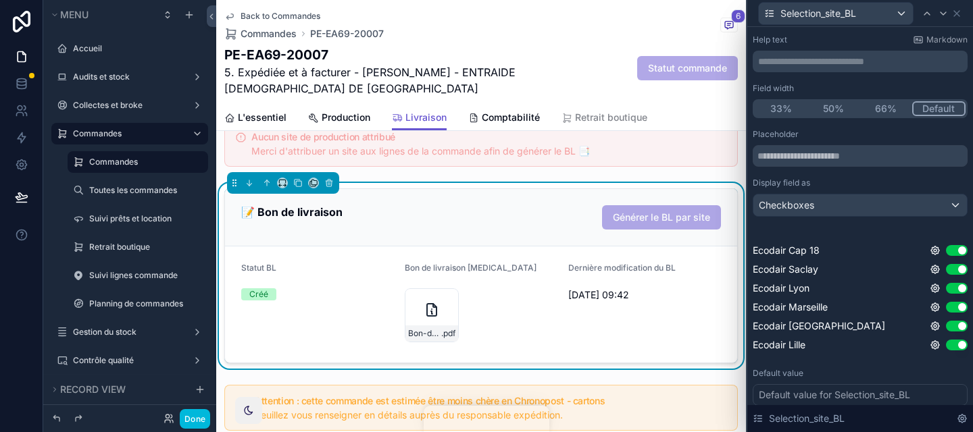
scroll to position [40, 0]
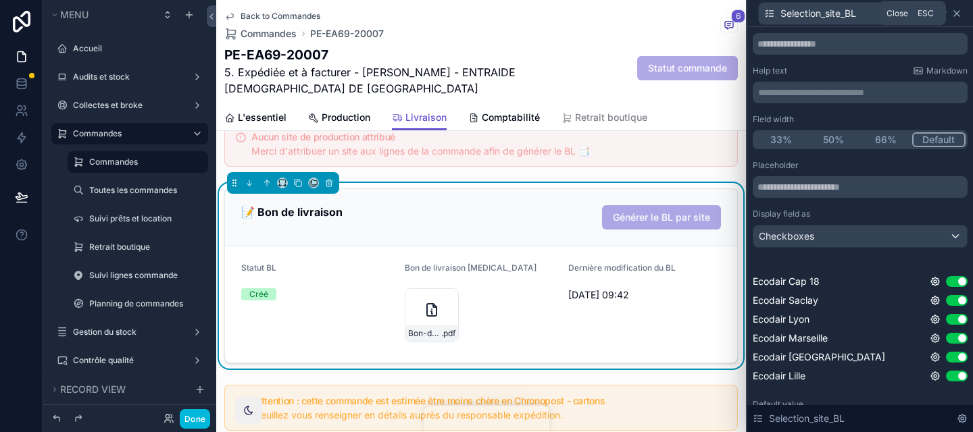
click at [953, 14] on icon at bounding box center [956, 13] width 11 height 11
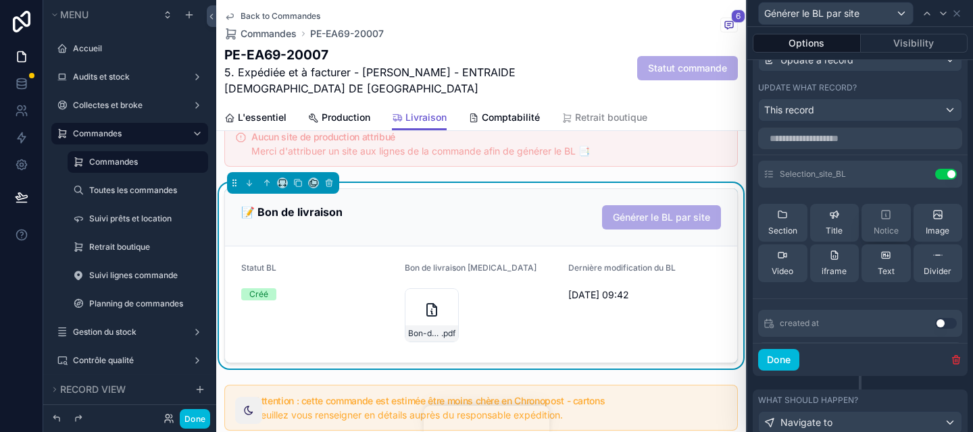
scroll to position [0, 0]
click at [0, 0] on icon at bounding box center [0, 0] width 0 height 0
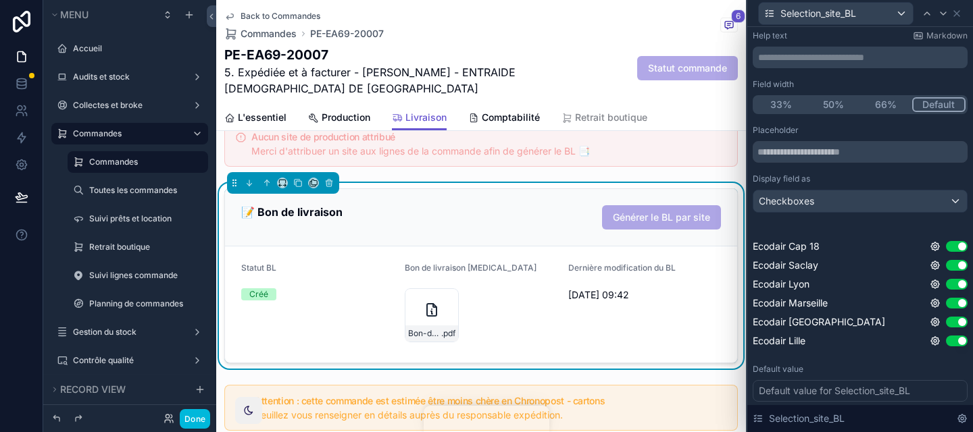
scroll to position [77, 0]
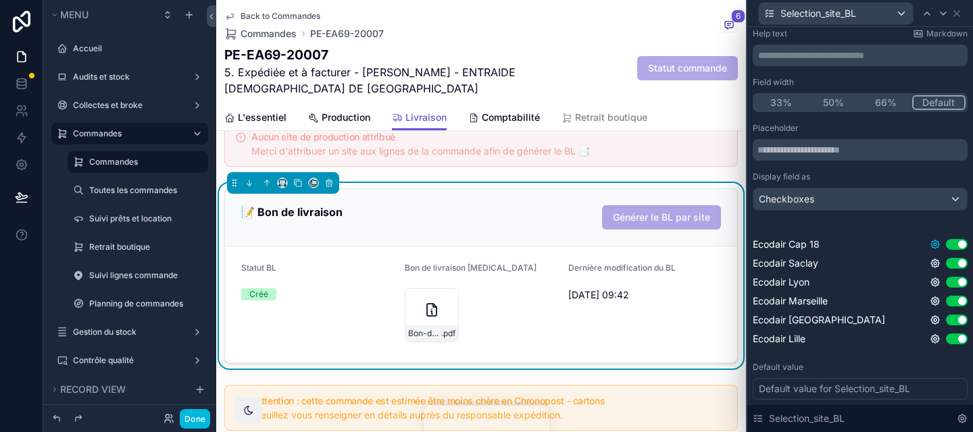
click at [929, 245] on icon at bounding box center [934, 244] width 11 height 11
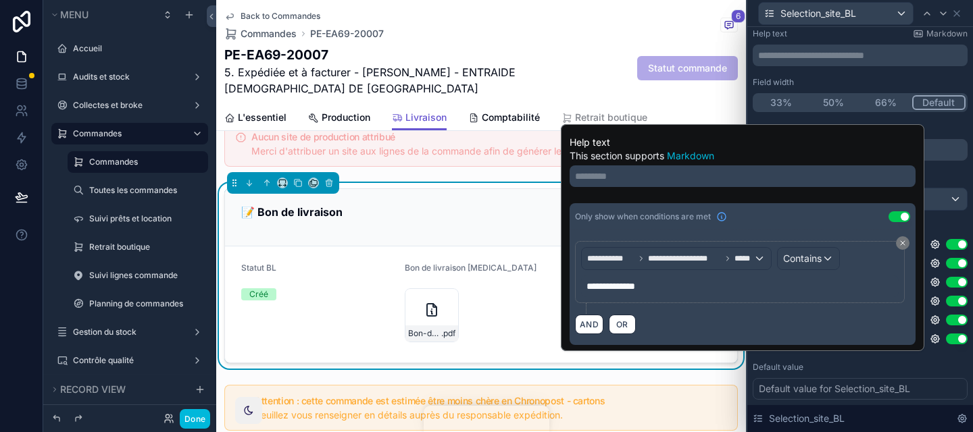
click at [936, 227] on div "Placeholder Display field as Checkboxes Ecodair Cap 18 Use setting Ecodair Sacl…" at bounding box center [859, 237] width 215 height 228
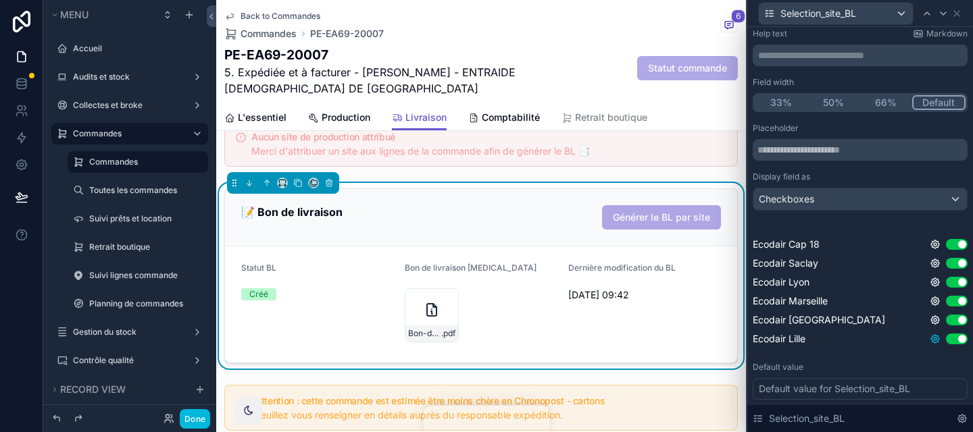
click at [935, 340] on icon at bounding box center [934, 339] width 11 height 11
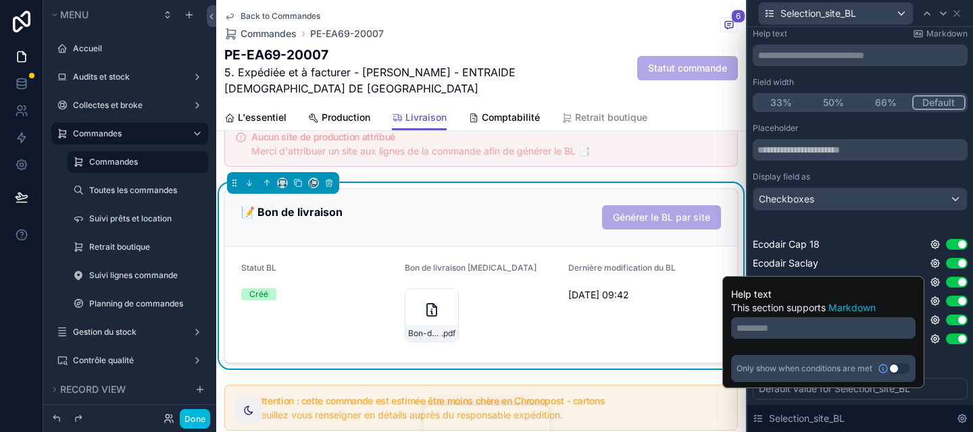
click at [941, 362] on div "Default value" at bounding box center [859, 367] width 215 height 11
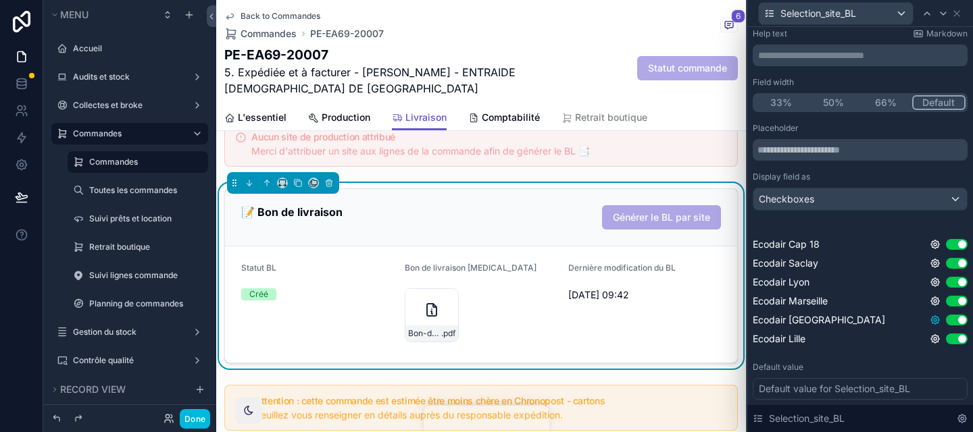
click at [933, 322] on icon at bounding box center [934, 320] width 11 height 11
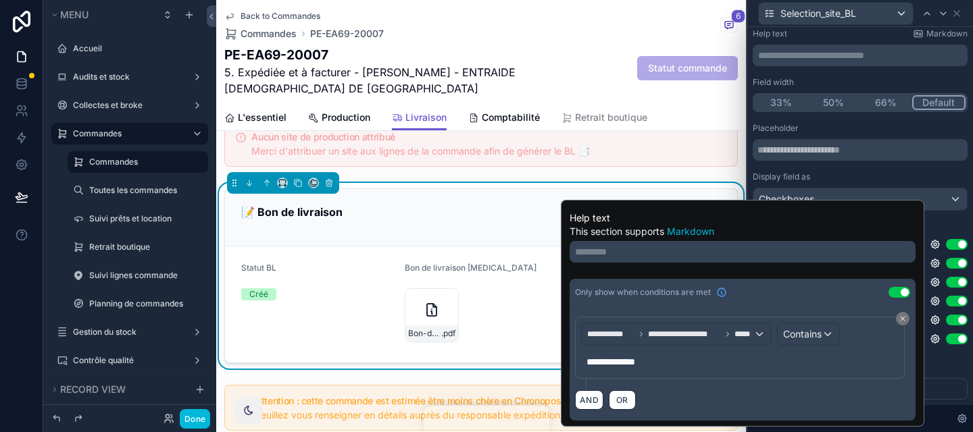
click at [947, 365] on div "Default value" at bounding box center [859, 367] width 215 height 11
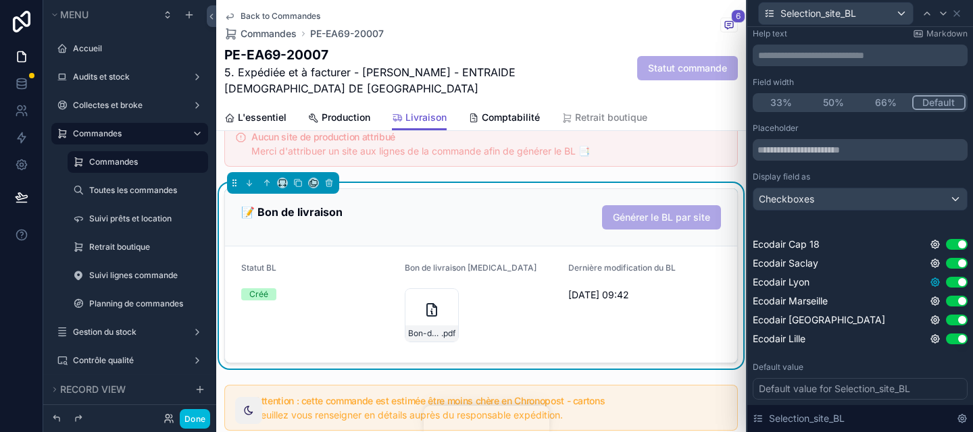
click at [933, 286] on icon at bounding box center [934, 282] width 11 height 11
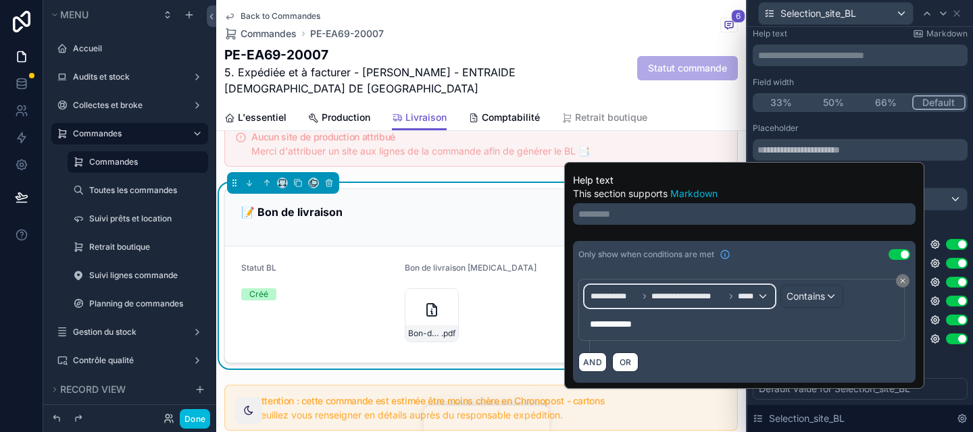
click at [744, 302] on div "**********" at bounding box center [679, 297] width 189 height 22
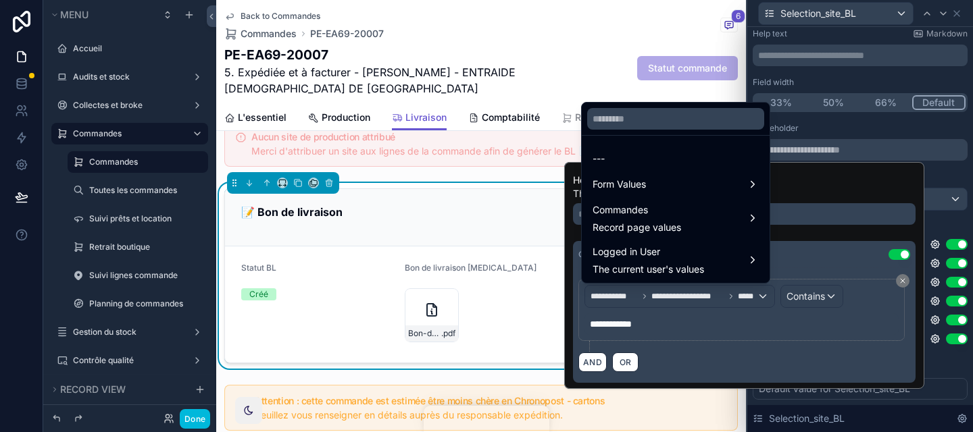
click at [835, 317] on div at bounding box center [744, 275] width 360 height 227
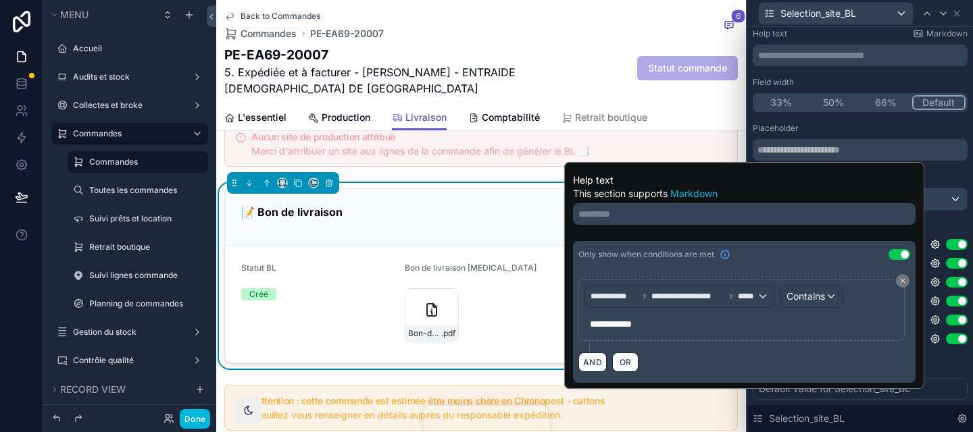
click at [970, 353] on div "**********" at bounding box center [860, 242] width 226 height 585
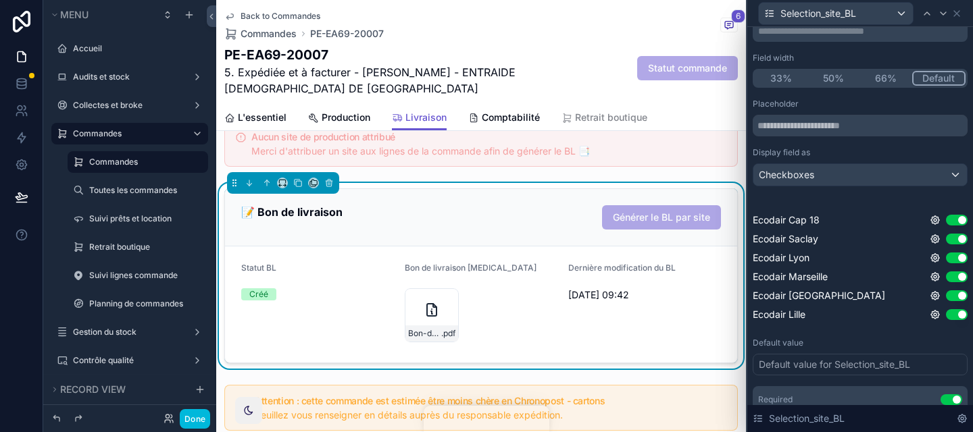
scroll to position [104, 0]
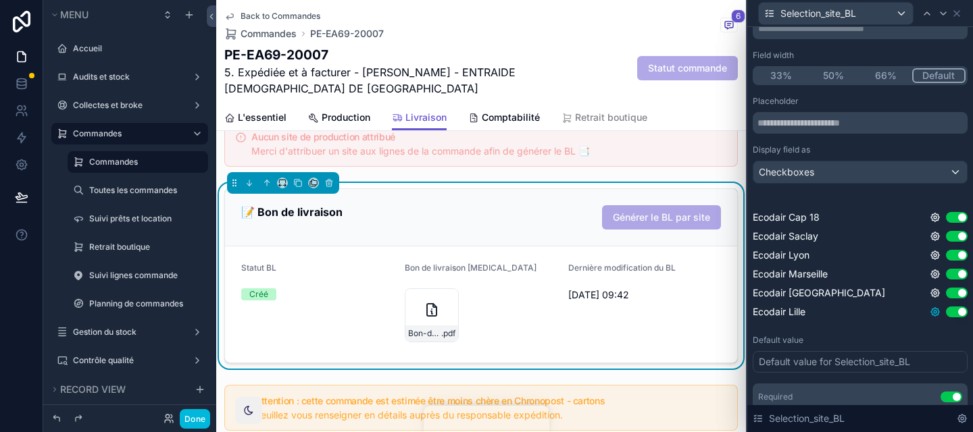
click at [933, 317] on icon at bounding box center [934, 312] width 11 height 11
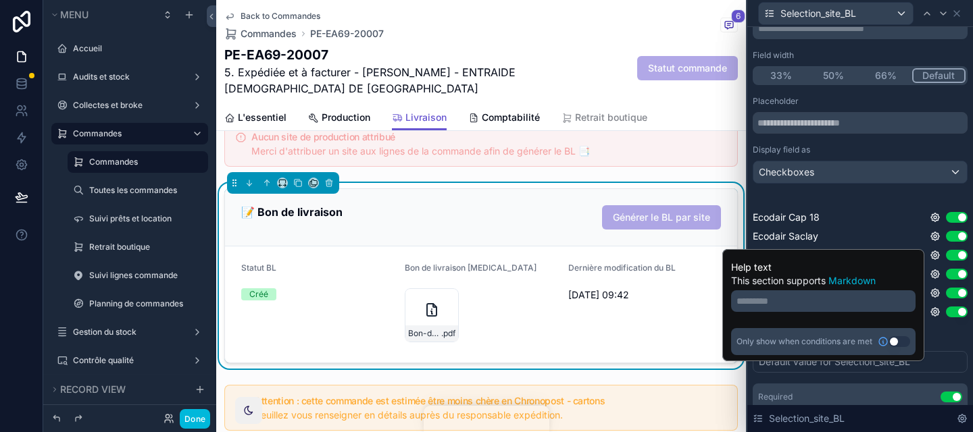
click at [938, 336] on div "Default value" at bounding box center [859, 340] width 215 height 11
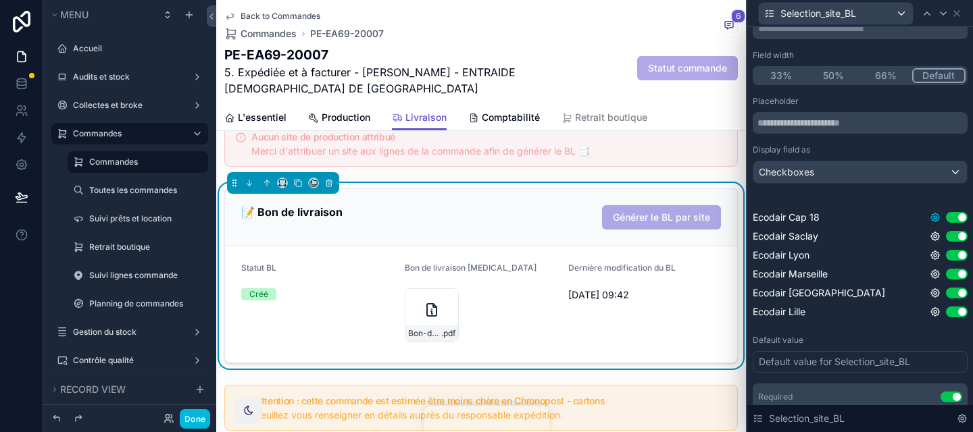
click at [933, 213] on icon at bounding box center [934, 217] width 11 height 11
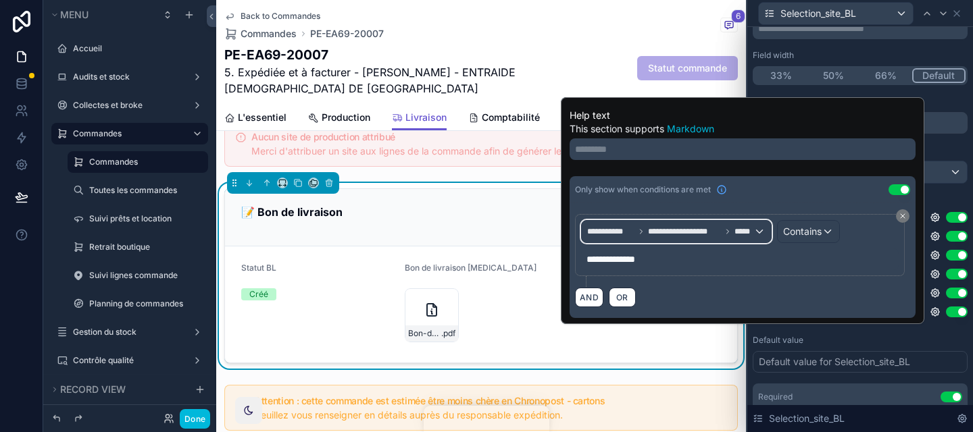
click at [718, 237] on div "**********" at bounding box center [676, 232] width 189 height 22
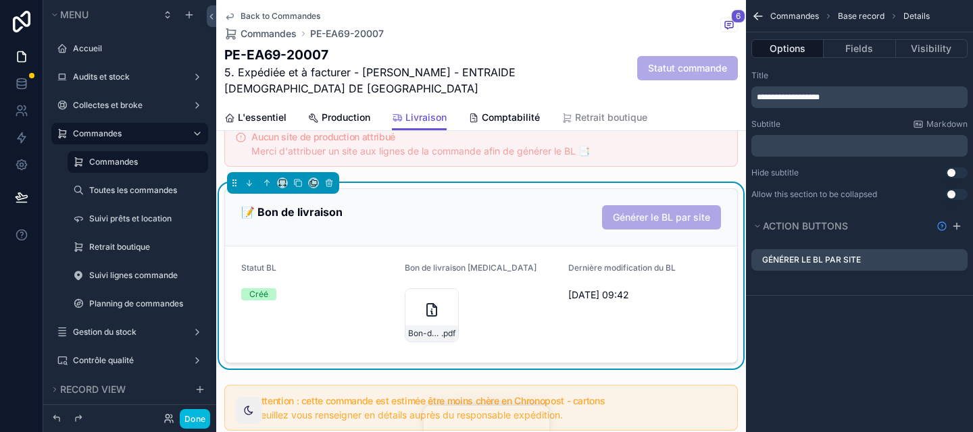
click at [247, 117] on span "L'essentiel" at bounding box center [262, 118] width 49 height 14
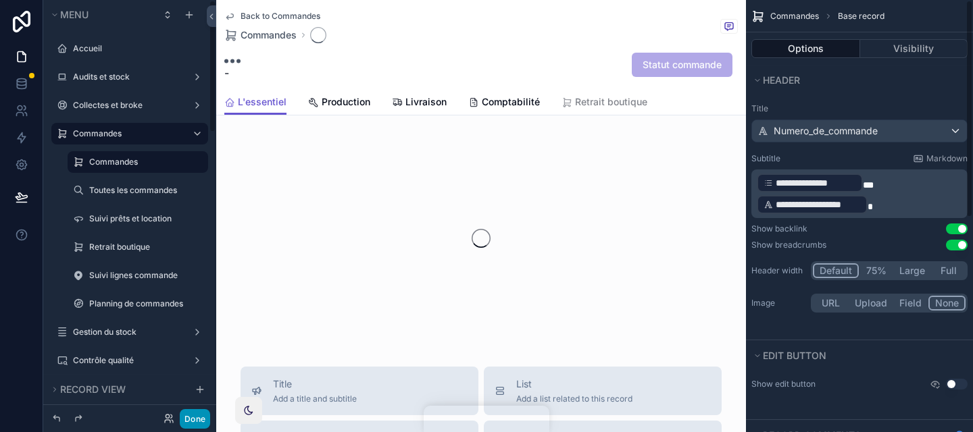
click at [188, 414] on button "Done" at bounding box center [195, 419] width 30 height 20
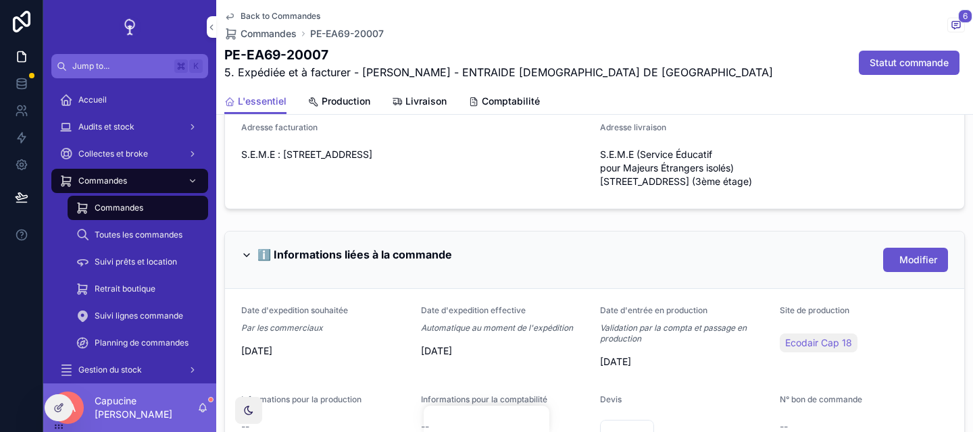
scroll to position [523, 0]
click at [711, 265] on div "ℹ️ Informations liées à la commande Modifier" at bounding box center [594, 259] width 706 height 24
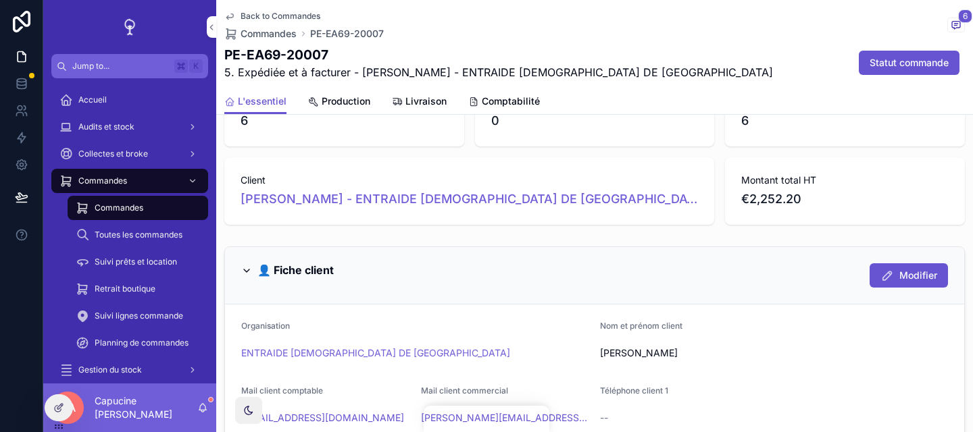
scroll to position [143, 0]
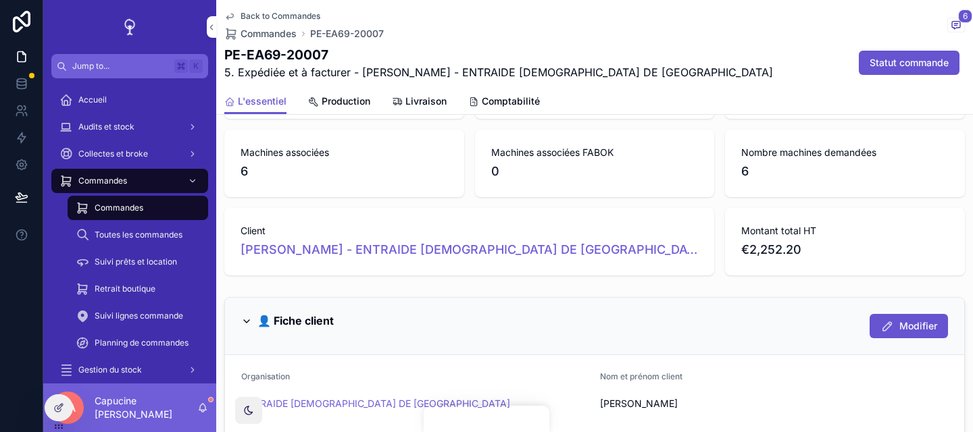
click at [435, 99] on span "Livraison" at bounding box center [425, 102] width 41 height 14
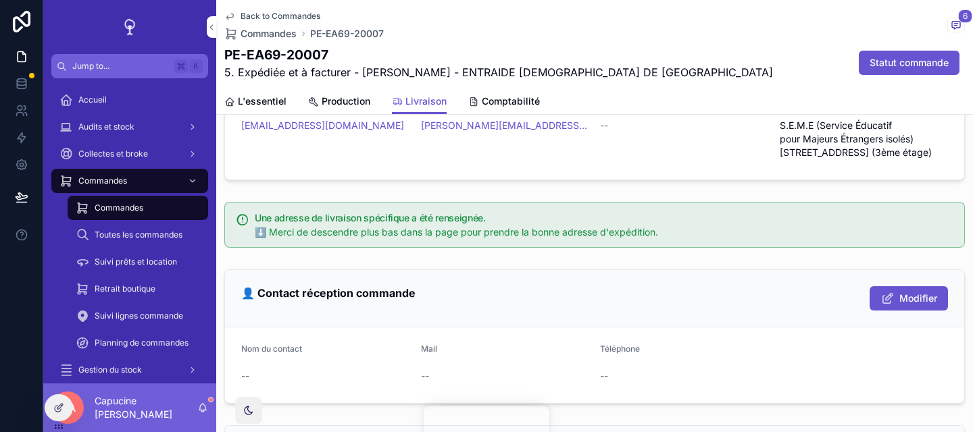
scroll to position [296, 0]
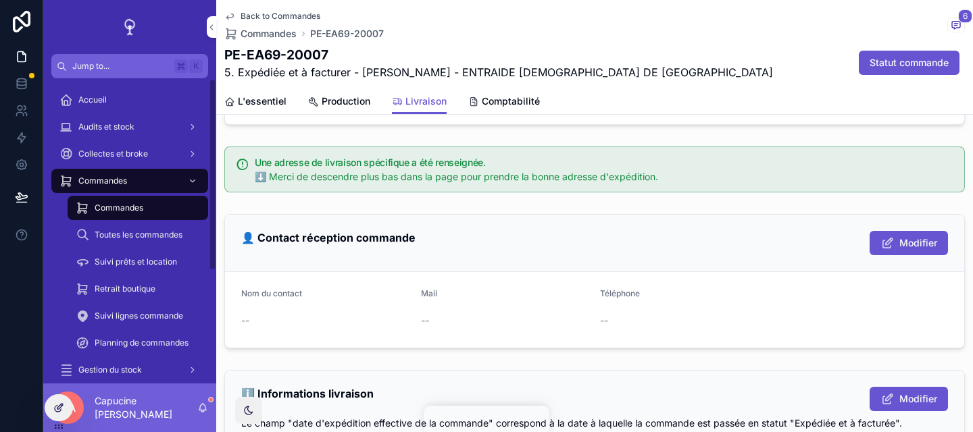
click at [59, 406] on icon at bounding box center [59, 406] width 5 height 5
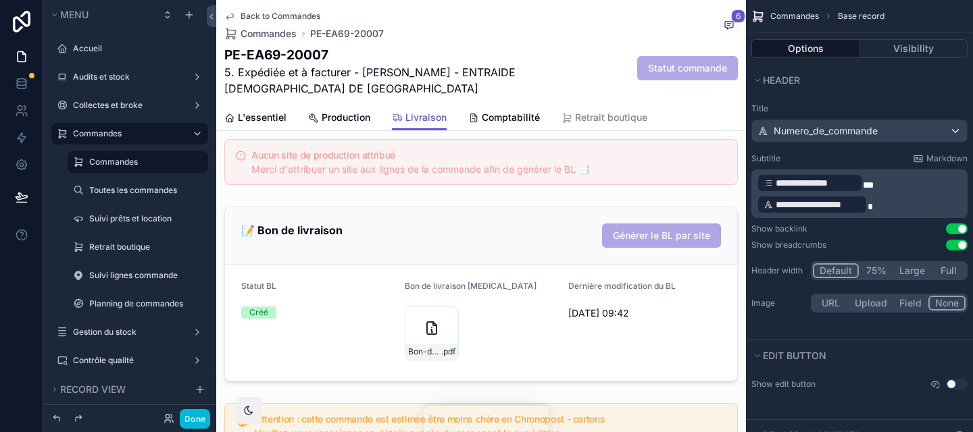
scroll to position [981, 0]
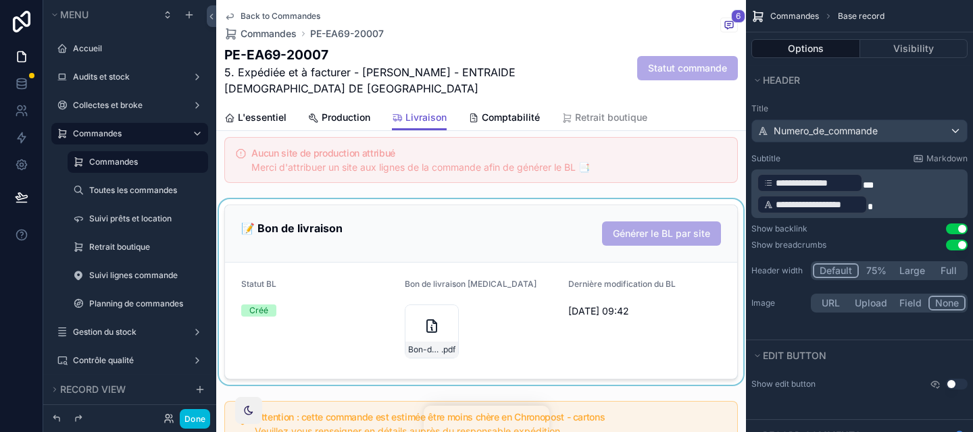
click at [589, 315] on div "scrollable content" at bounding box center [481, 292] width 530 height 186
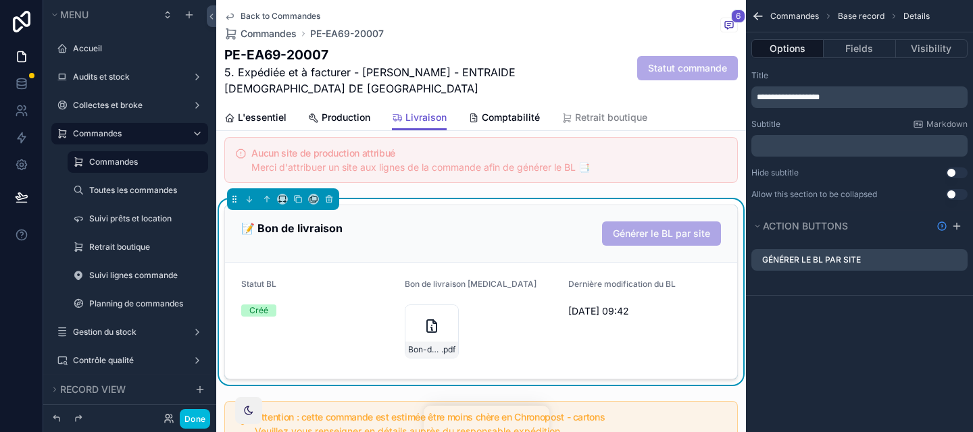
click at [0, 0] on icon "scrollable content" at bounding box center [0, 0] width 0 height 0
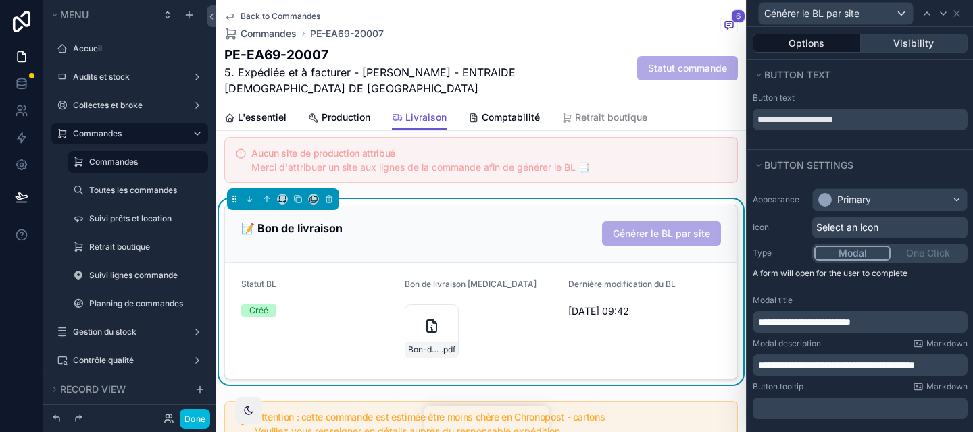
click at [900, 44] on button "Visibility" at bounding box center [913, 43] width 107 height 19
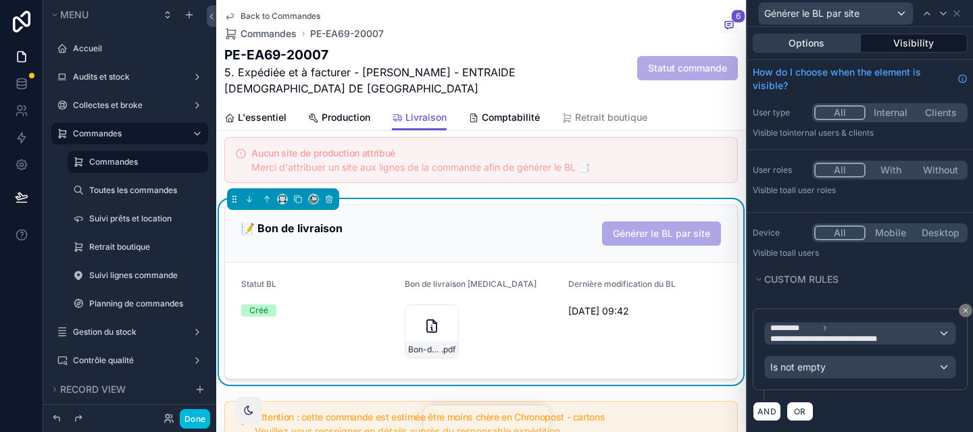
click at [847, 45] on button "Options" at bounding box center [806, 43] width 108 height 19
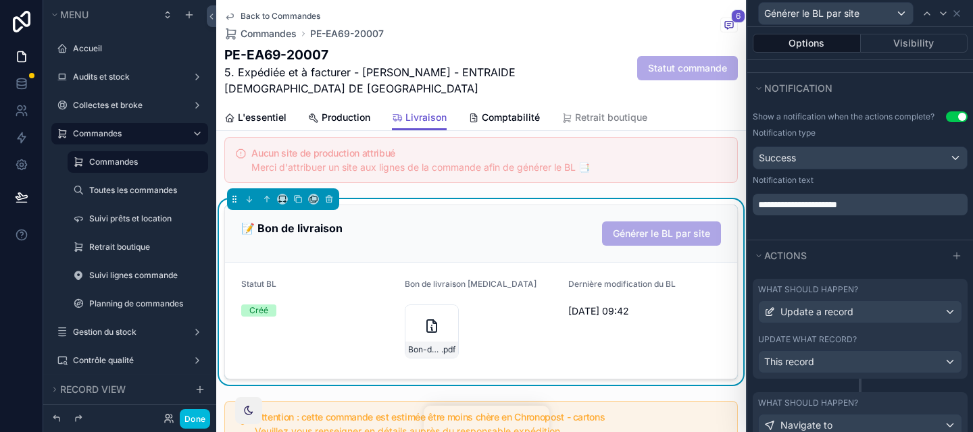
click at [875, 288] on div "What should happen?" at bounding box center [860, 289] width 204 height 11
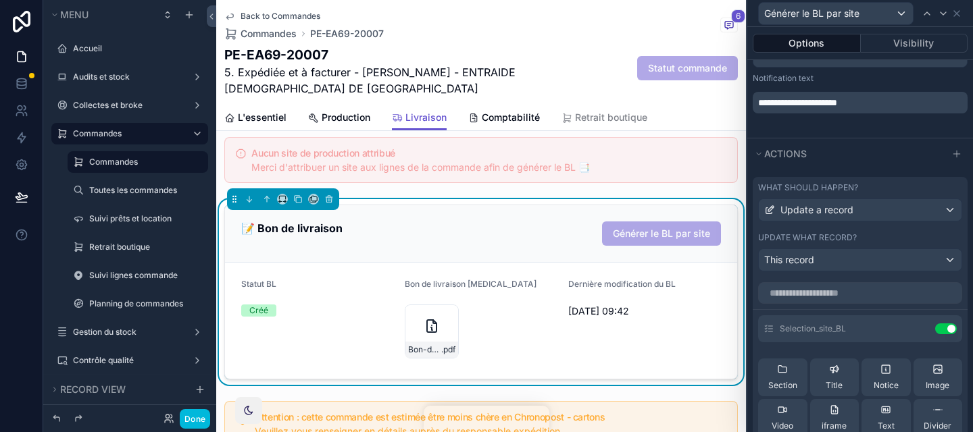
scroll to position [492, 0]
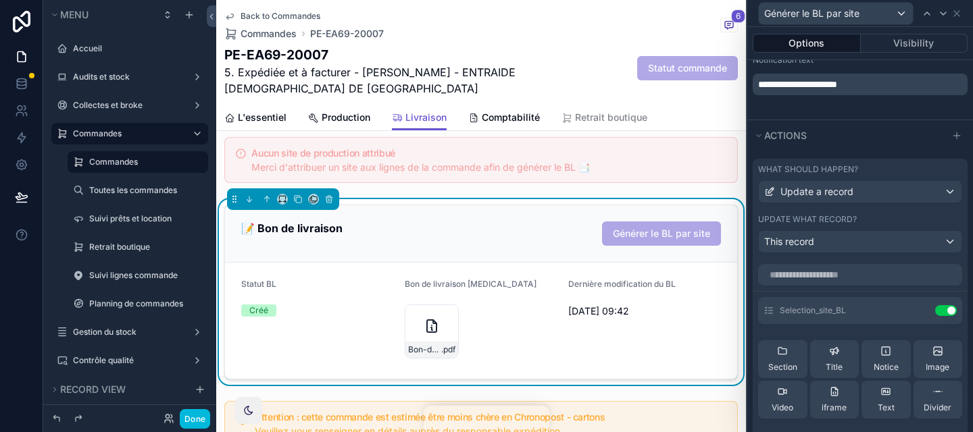
click at [0, 0] on icon at bounding box center [0, 0] width 0 height 0
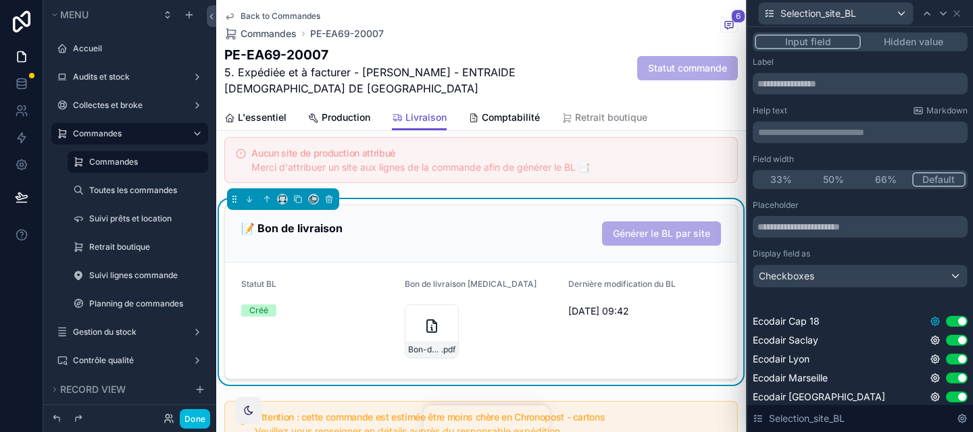
click at [934, 326] on icon at bounding box center [935, 321] width 8 height 8
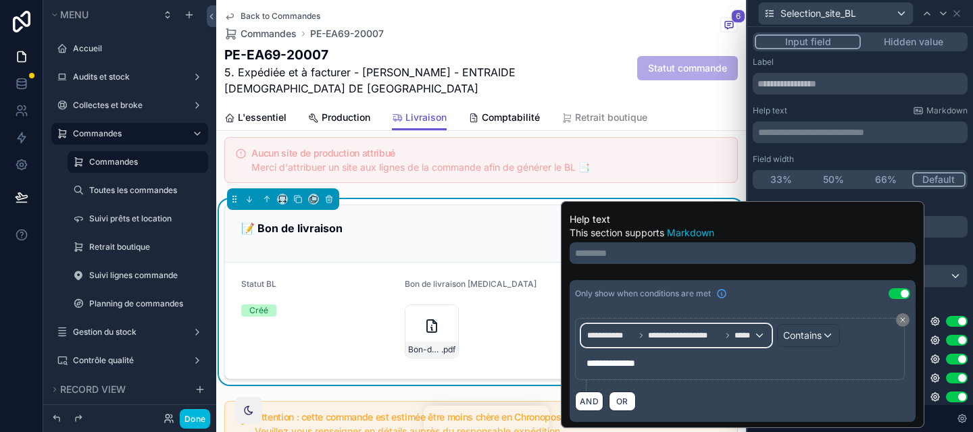
click at [685, 337] on span "**********" at bounding box center [684, 335] width 73 height 11
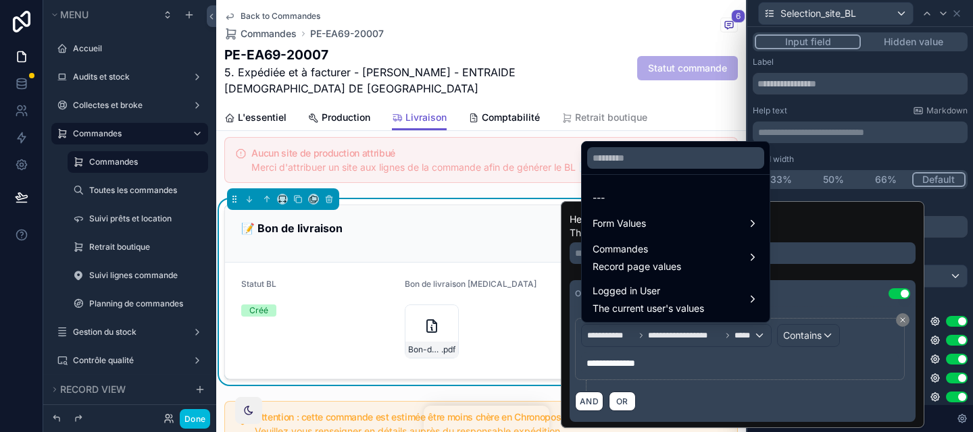
click at [654, 236] on ul "--- Form Values Commandes Record page values Logged in User The current user's …" at bounding box center [676, 248] width 188 height 147
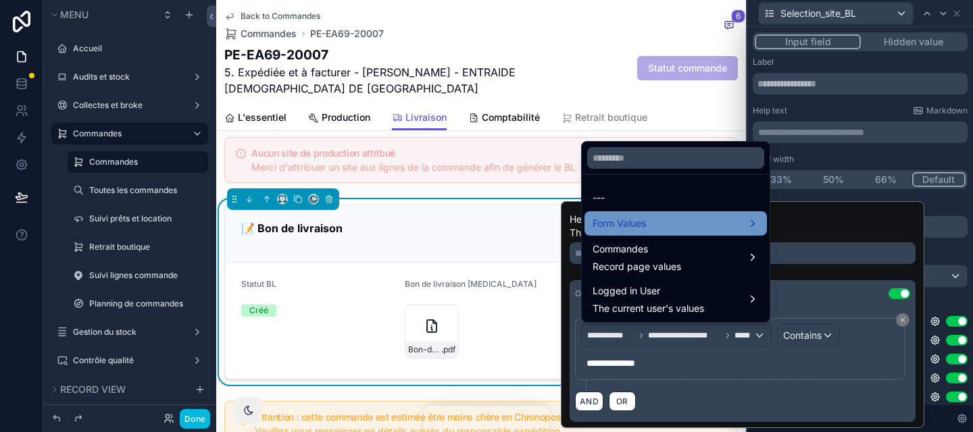
click at [654, 234] on div "Form Values" at bounding box center [675, 223] width 182 height 24
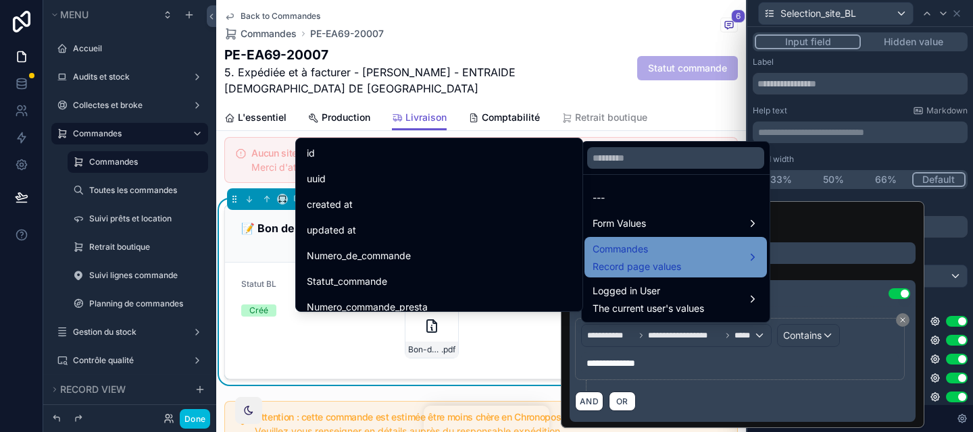
click at [652, 260] on span "Record page values" at bounding box center [636, 267] width 88 height 14
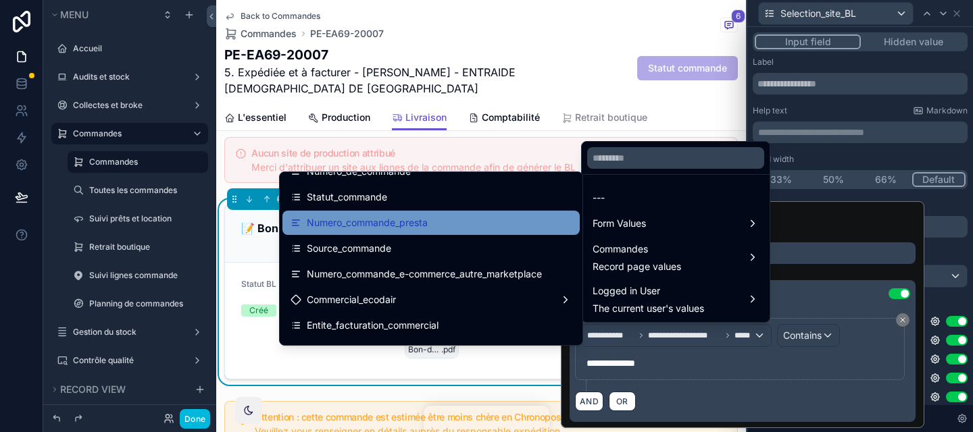
scroll to position [48, 0]
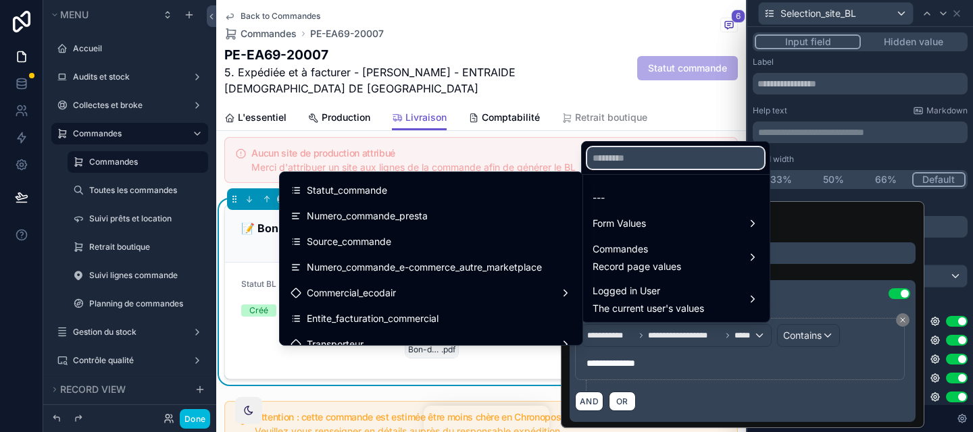
click at [614, 159] on input "text" at bounding box center [675, 158] width 177 height 22
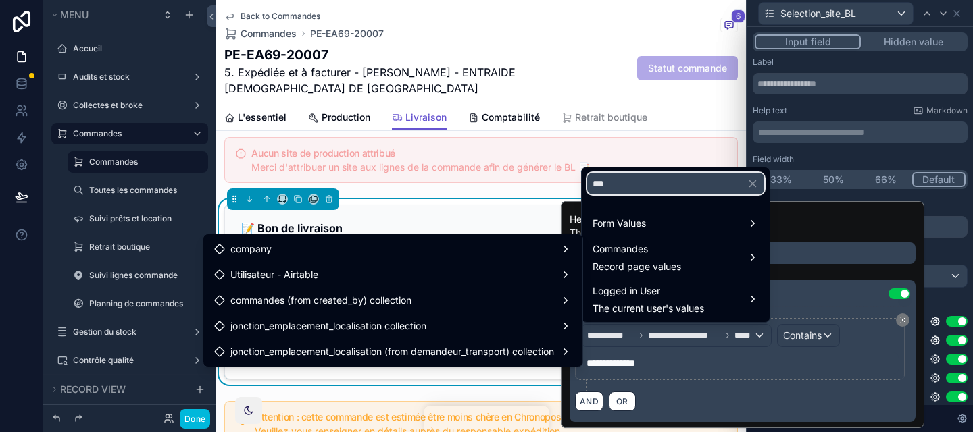
type input "****"
click at [645, 193] on input "****" at bounding box center [675, 184] width 177 height 22
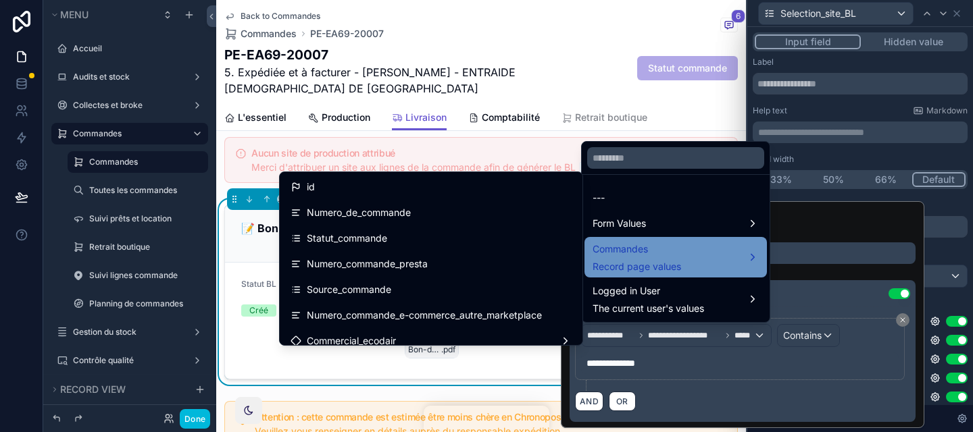
click at [642, 273] on span "Record page values" at bounding box center [636, 267] width 88 height 14
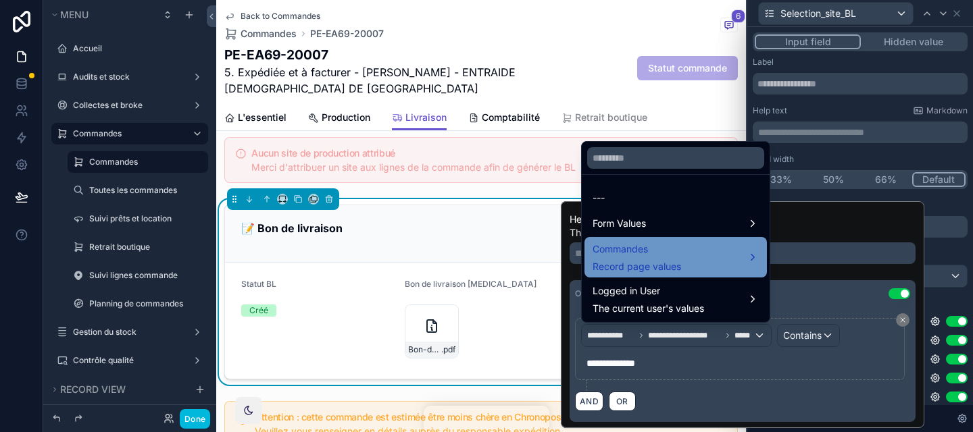
click at [642, 273] on span "Record page values" at bounding box center [636, 267] width 88 height 14
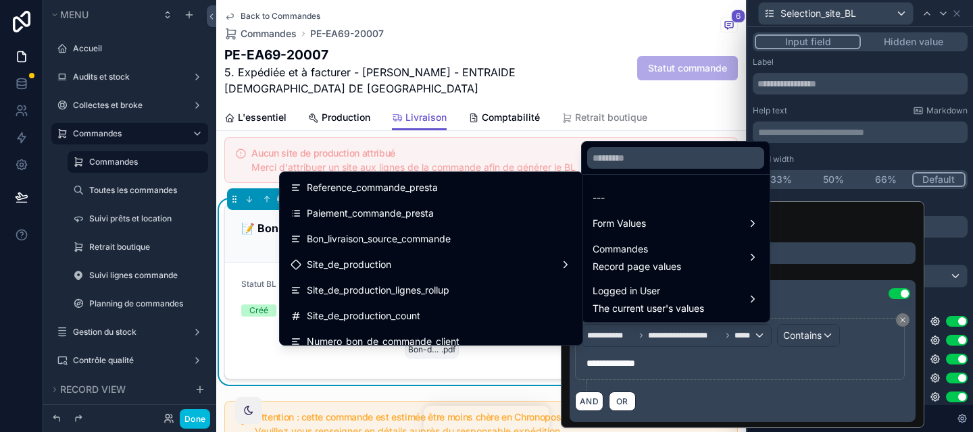
scroll to position [627, 0]
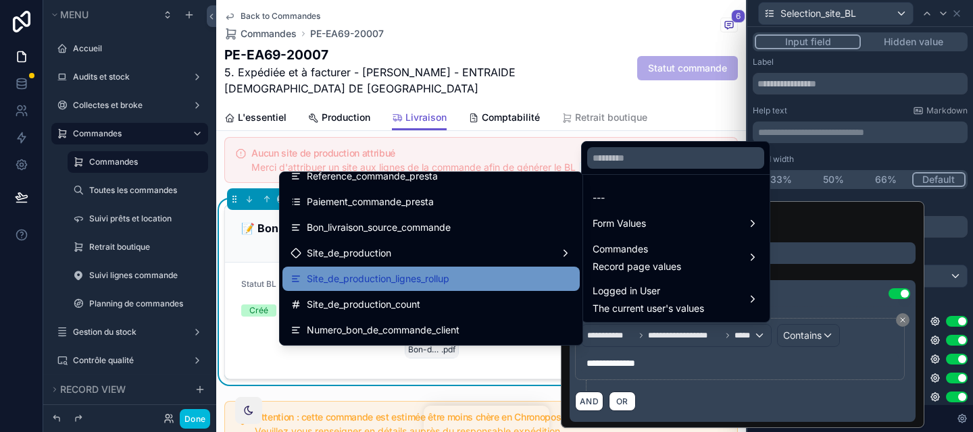
click at [500, 284] on div "Site_de_production_lignes_rollup" at bounding box center [430, 279] width 281 height 16
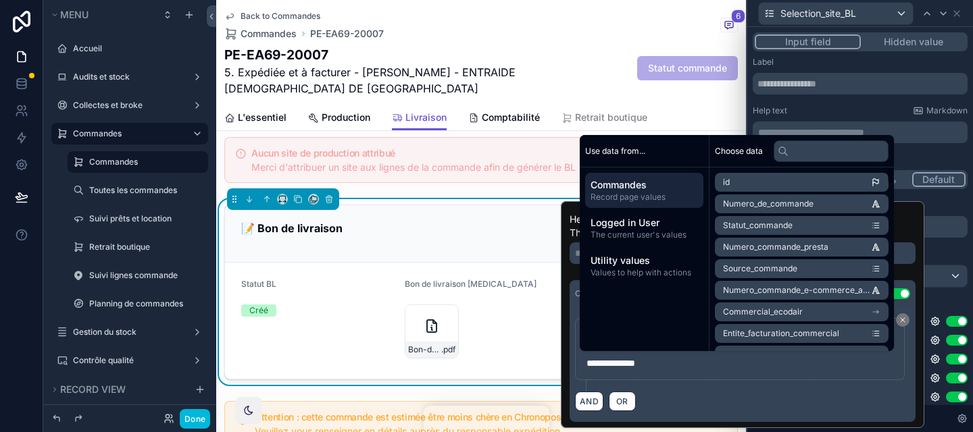
click at [949, 297] on div "Placeholder Display field as Checkboxes Ecodair Cap 18 Use setting Ecodair Sacl…" at bounding box center [859, 314] width 215 height 228
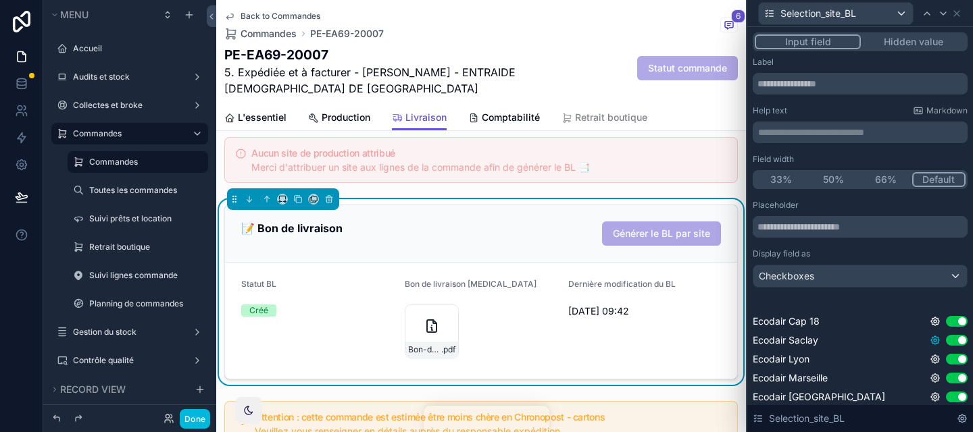
click at [932, 339] on icon at bounding box center [934, 340] width 11 height 11
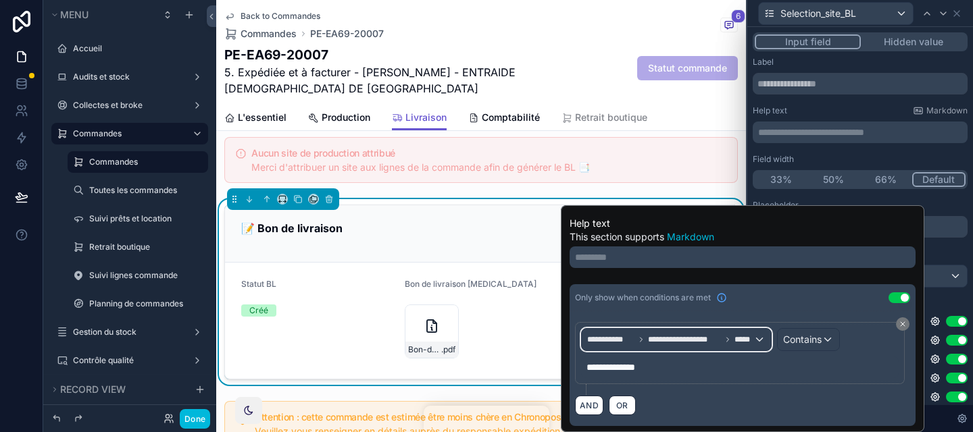
click at [692, 337] on span "**********" at bounding box center [684, 339] width 73 height 11
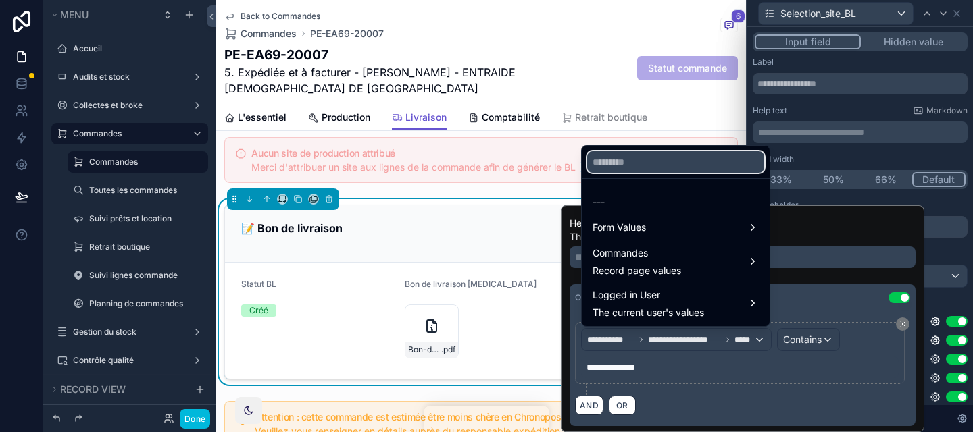
click at [632, 170] on input "text" at bounding box center [675, 162] width 177 height 22
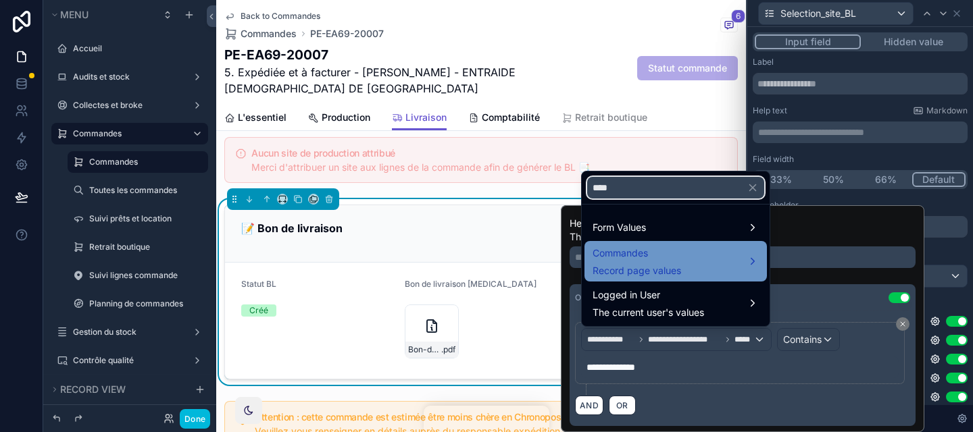
type input "****"
click at [642, 249] on span "Commandes" at bounding box center [636, 253] width 88 height 16
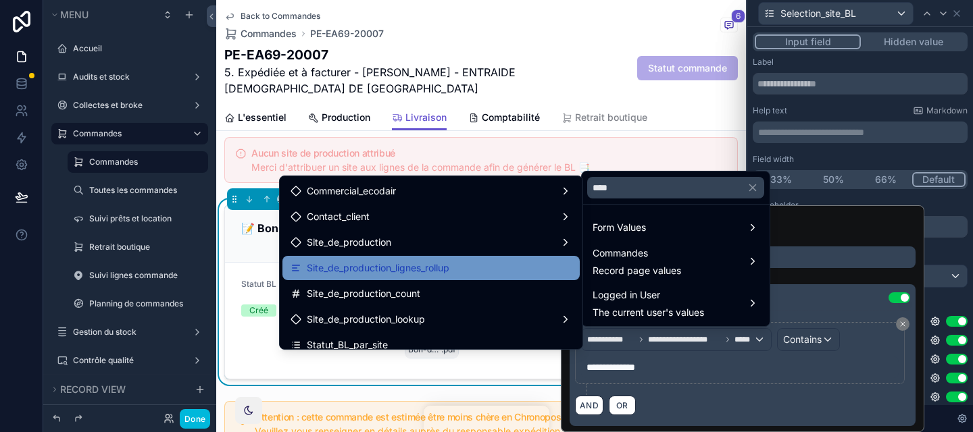
click at [514, 274] on div "Site_de_production_lignes_rollup" at bounding box center [430, 268] width 281 height 16
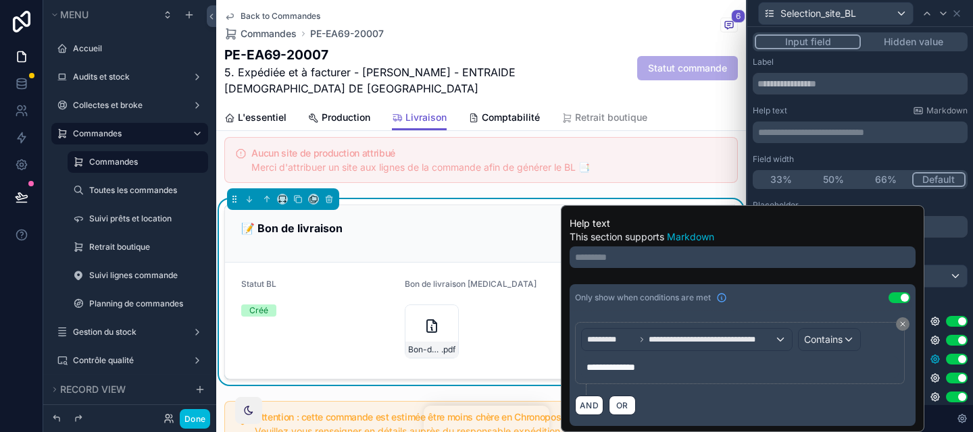
click at [933, 358] on icon at bounding box center [934, 359] width 3 height 3
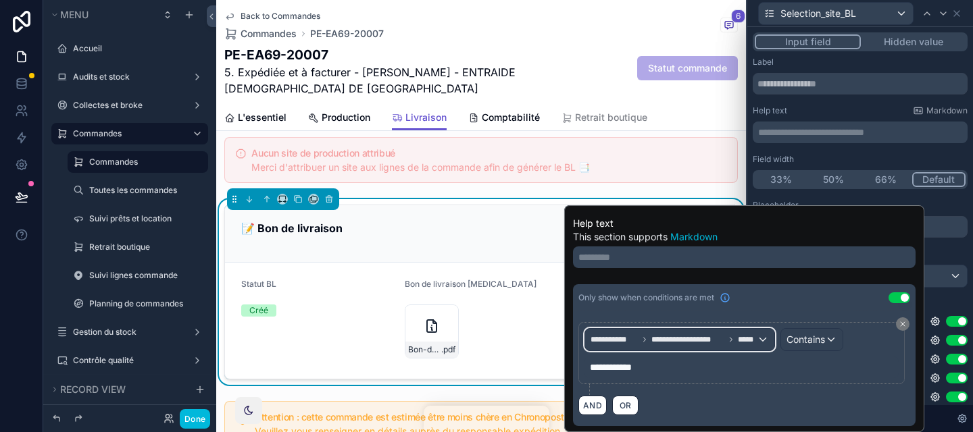
click at [730, 345] on div "**********" at bounding box center [679, 340] width 189 height 22
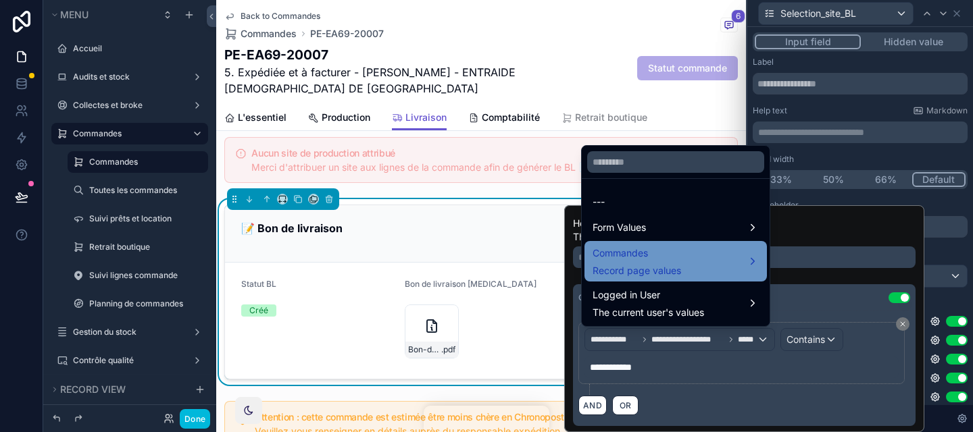
click at [648, 247] on span "Commandes" at bounding box center [636, 253] width 88 height 16
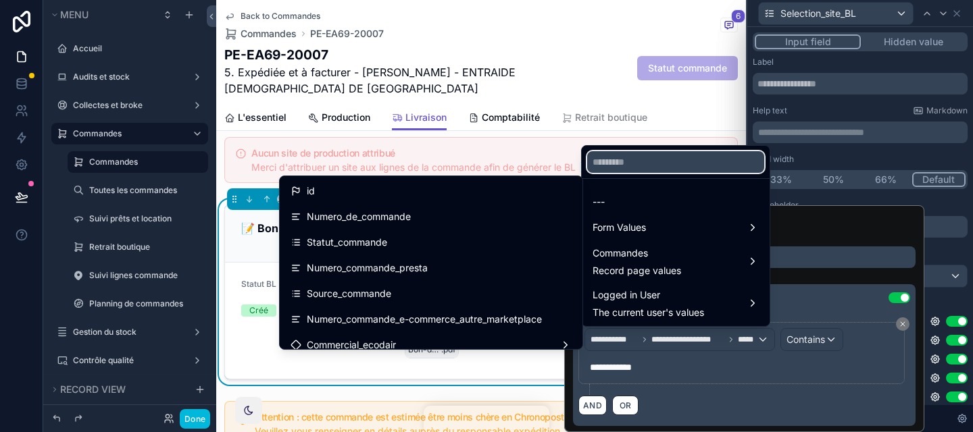
click at [612, 161] on input "text" at bounding box center [675, 162] width 177 height 22
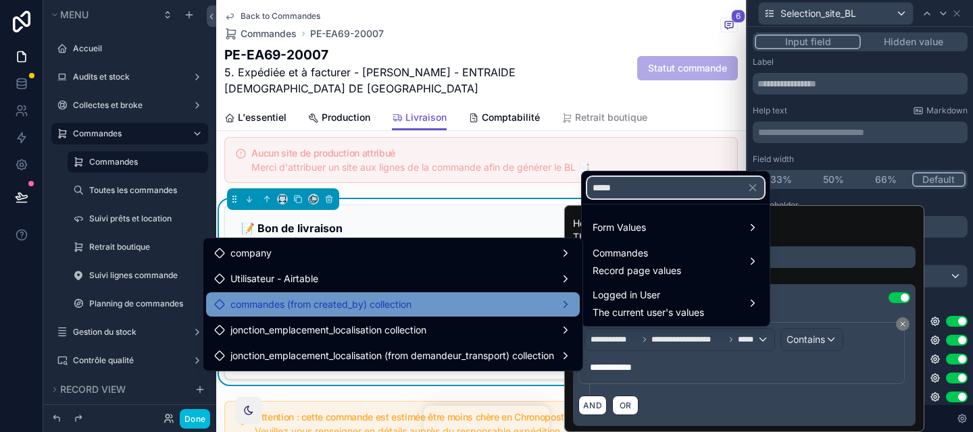
type input "****"
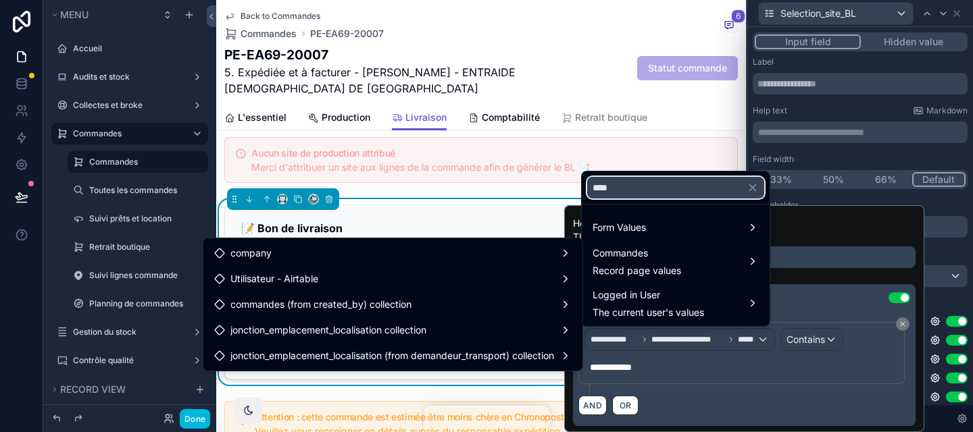
click at [621, 187] on input "****" at bounding box center [675, 188] width 177 height 22
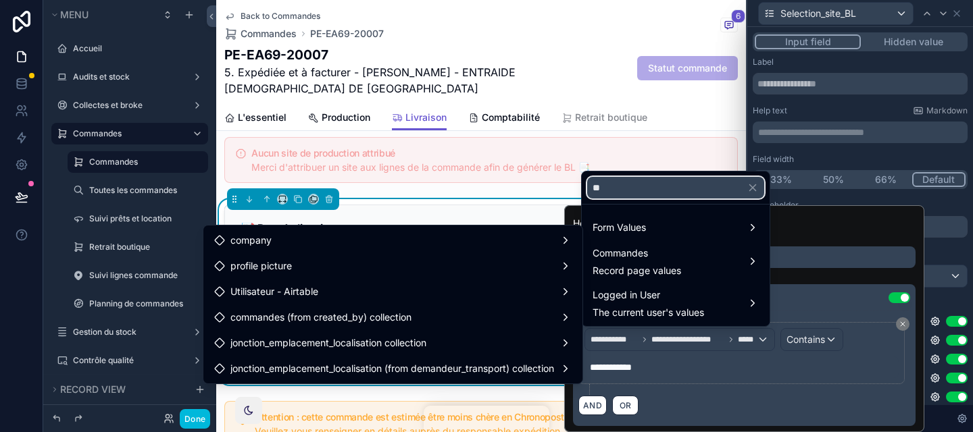
type input "*"
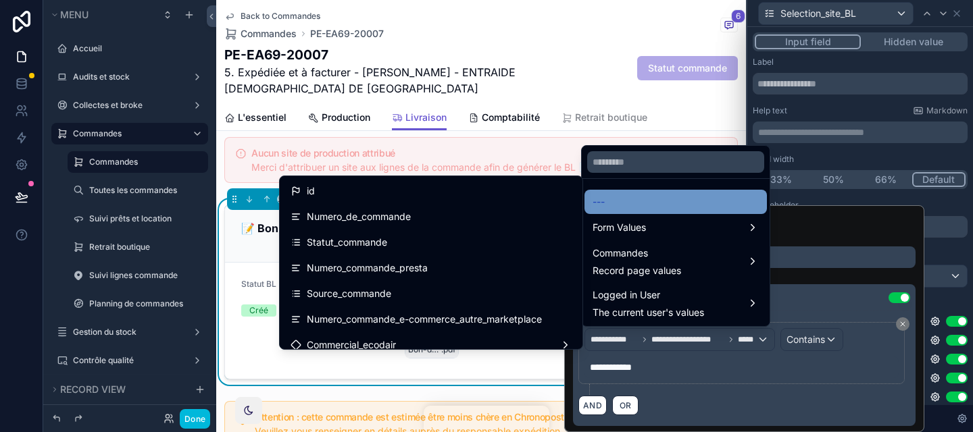
click at [641, 192] on div "---" at bounding box center [675, 202] width 182 height 24
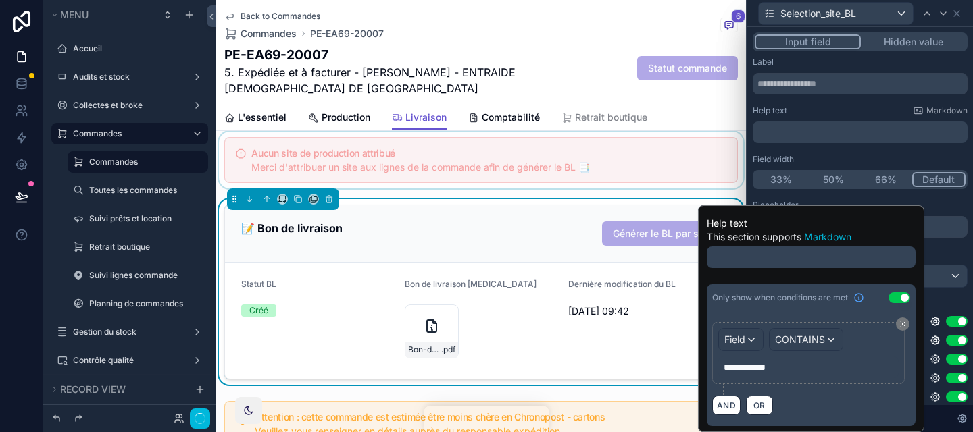
click at [629, 168] on div "scrollable content" at bounding box center [481, 160] width 530 height 57
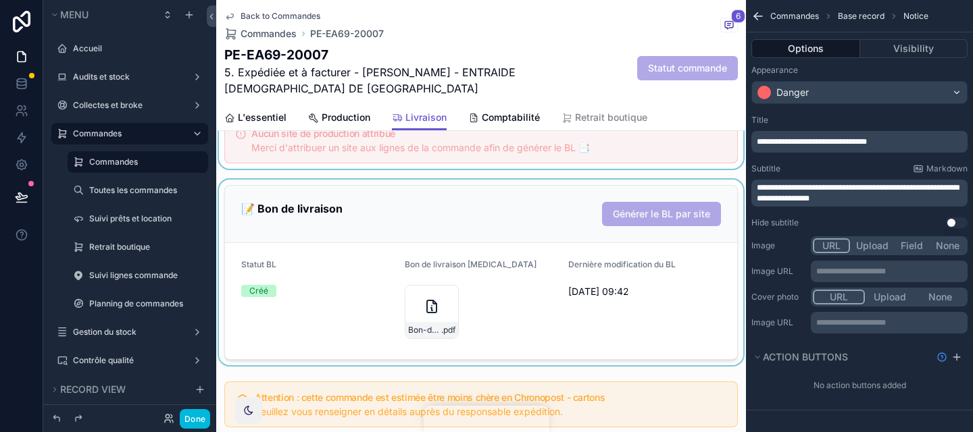
scroll to position [1008, 0]
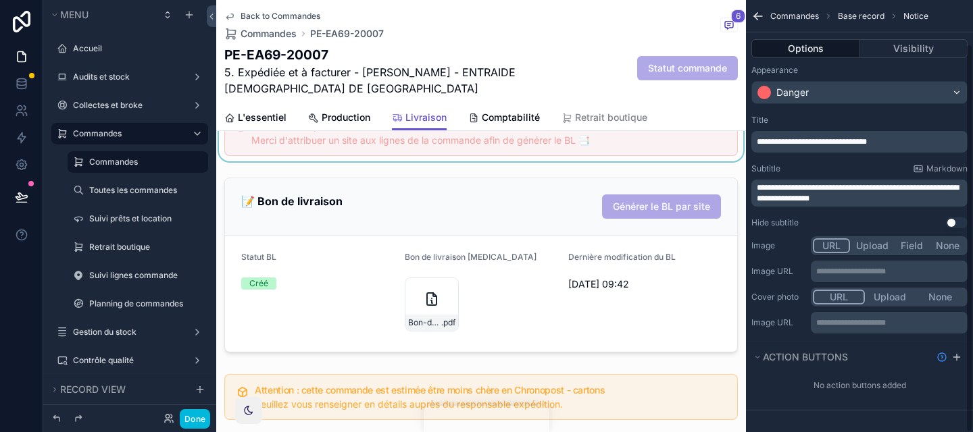
click at [758, 20] on icon "scrollable content" at bounding box center [758, 16] width 14 height 14
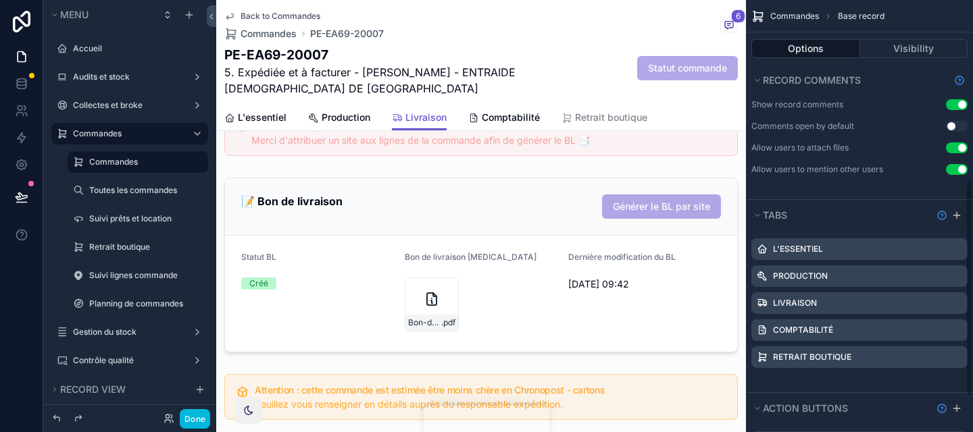
scroll to position [365, 0]
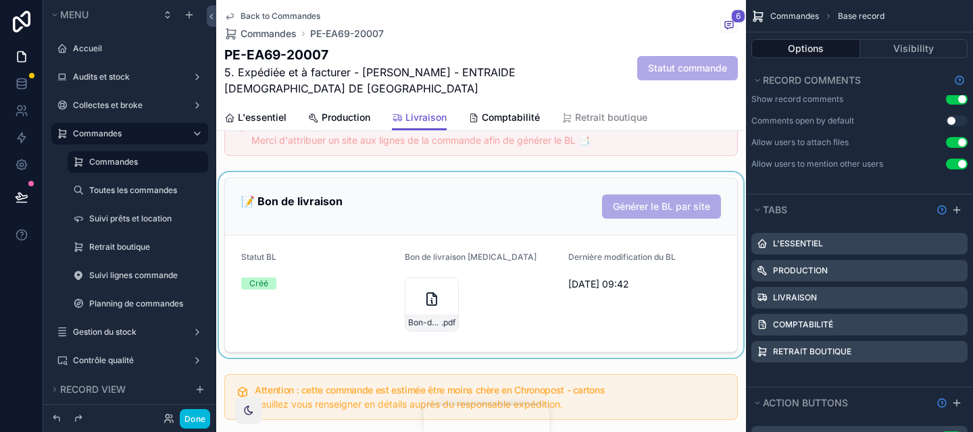
click at [680, 321] on div "scrollable content" at bounding box center [481, 265] width 530 height 186
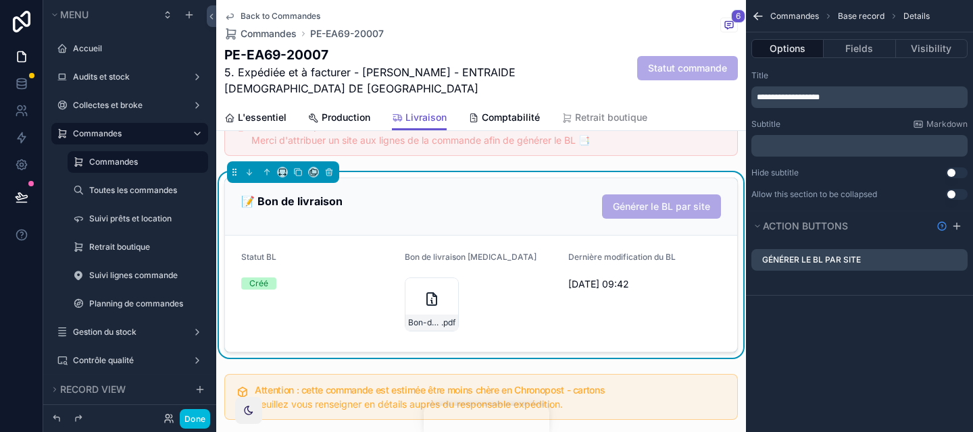
scroll to position [0, 0]
click at [0, 0] on icon "scrollable content" at bounding box center [0, 0] width 0 height 0
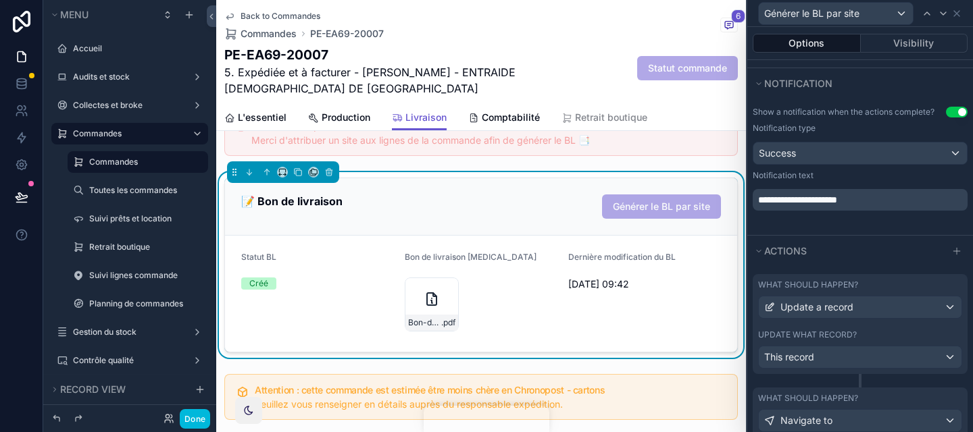
scroll to position [436, 0]
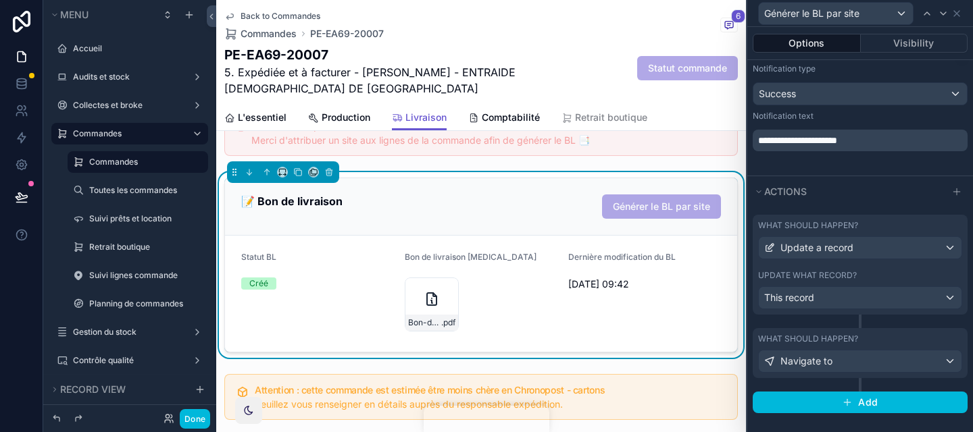
click at [864, 275] on div "Update what record?" at bounding box center [860, 275] width 204 height 11
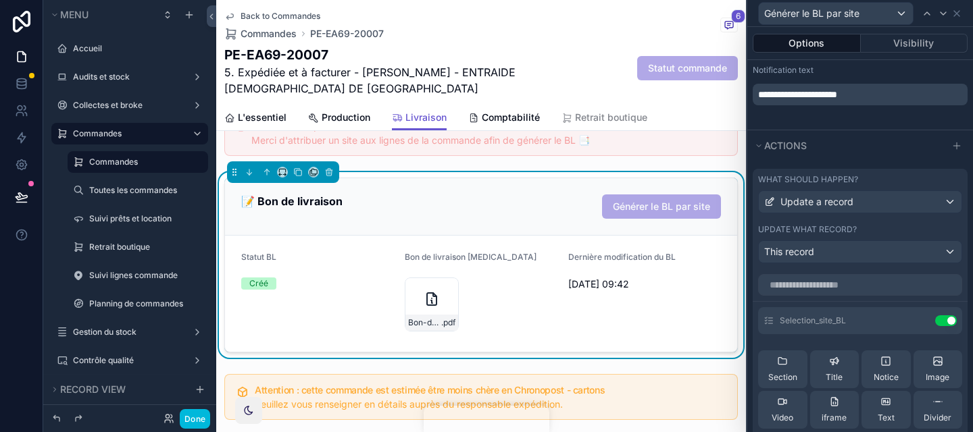
scroll to position [482, 0]
click at [920, 312] on div "Selection_site_BL Use setting" at bounding box center [860, 320] width 204 height 27
click at [0, 0] on icon at bounding box center [0, 0] width 0 height 0
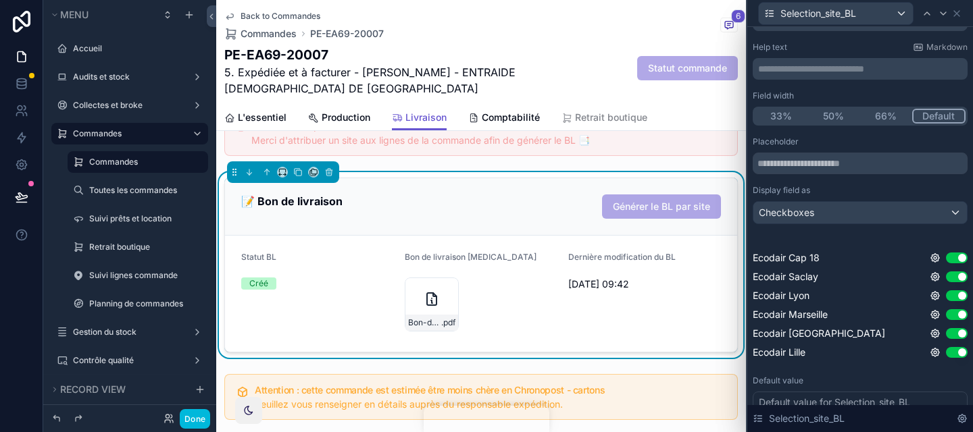
scroll to position [74, 0]
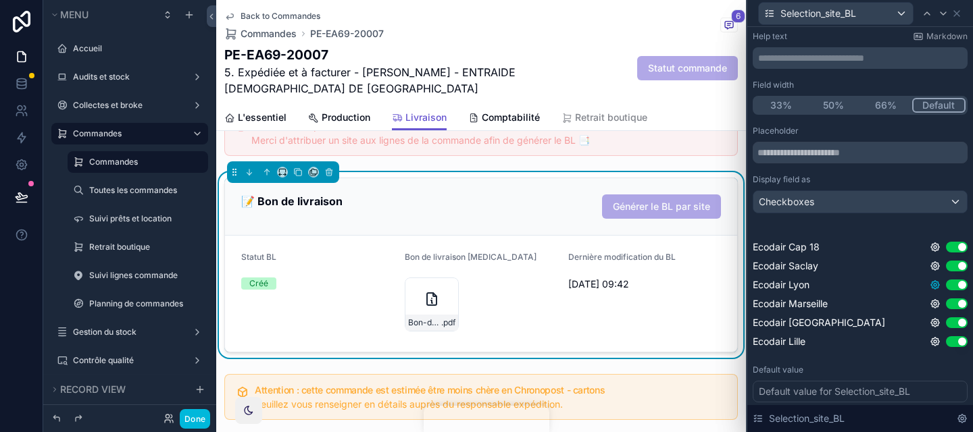
click at [937, 288] on icon at bounding box center [935, 285] width 8 height 8
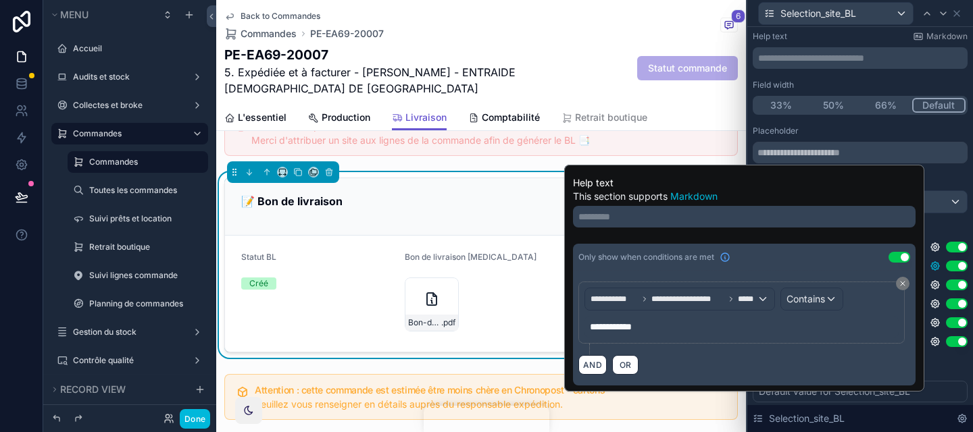
click at [932, 270] on icon at bounding box center [934, 266] width 11 height 11
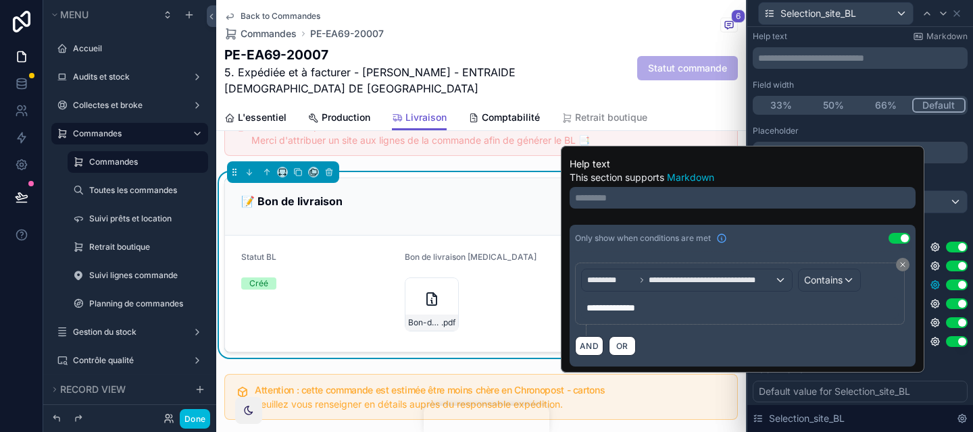
click at [937, 288] on icon at bounding box center [935, 285] width 8 height 8
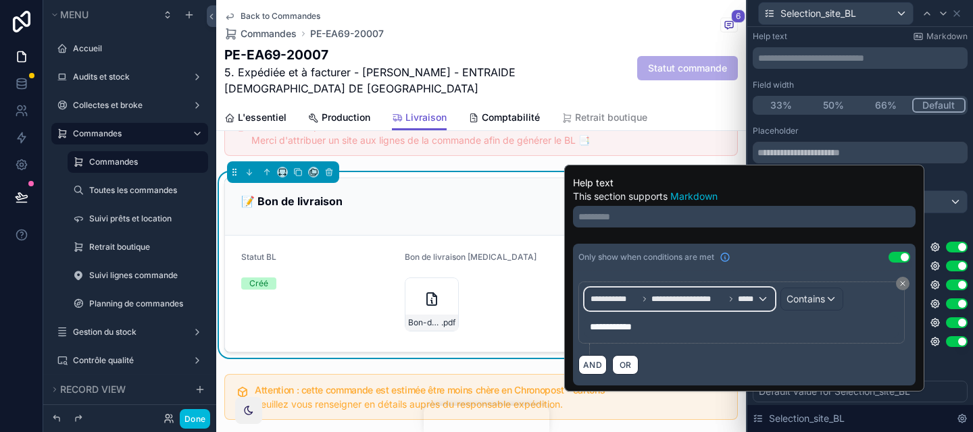
click at [740, 301] on span "*****" at bounding box center [747, 299] width 19 height 11
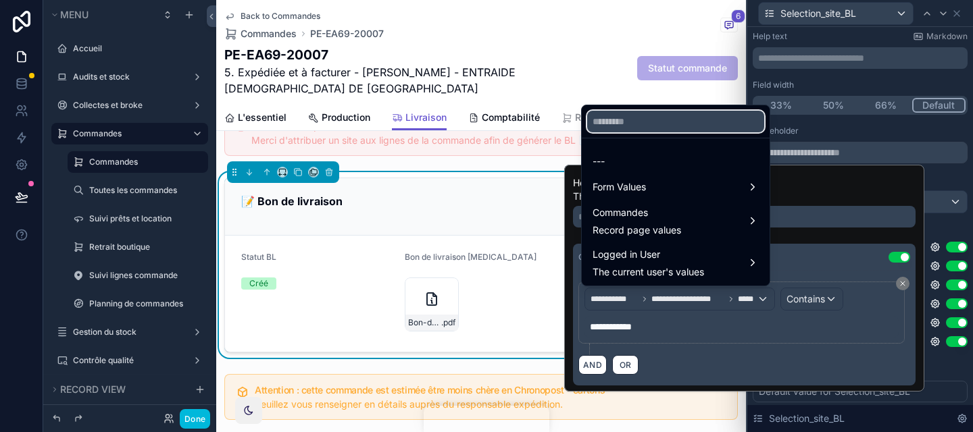
click at [628, 130] on input "text" at bounding box center [675, 122] width 177 height 22
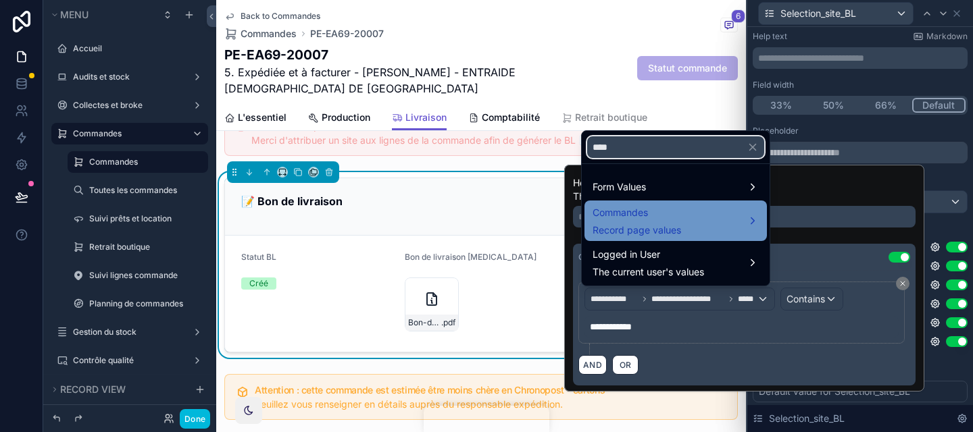
type input "****"
click at [637, 226] on span "Record page values" at bounding box center [636, 231] width 88 height 14
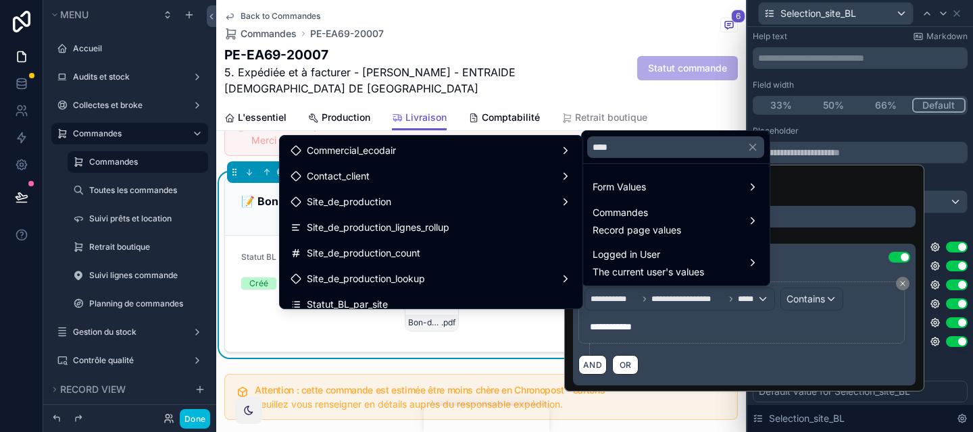
click at [556, 240] on ul "Commercial_ecodair Contact_client Site_de_production Site_de_production_lignes_…" at bounding box center [431, 222] width 303 height 173
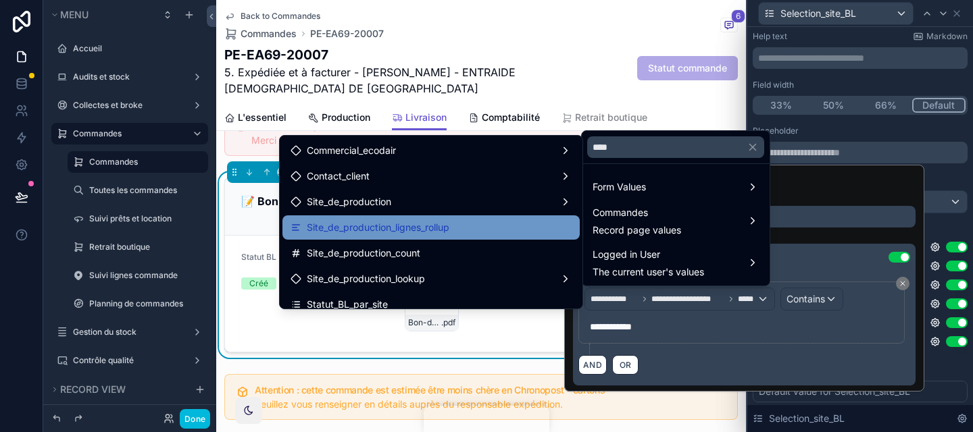
click at [548, 235] on div "Site_de_production_lignes_rollup" at bounding box center [430, 228] width 281 height 16
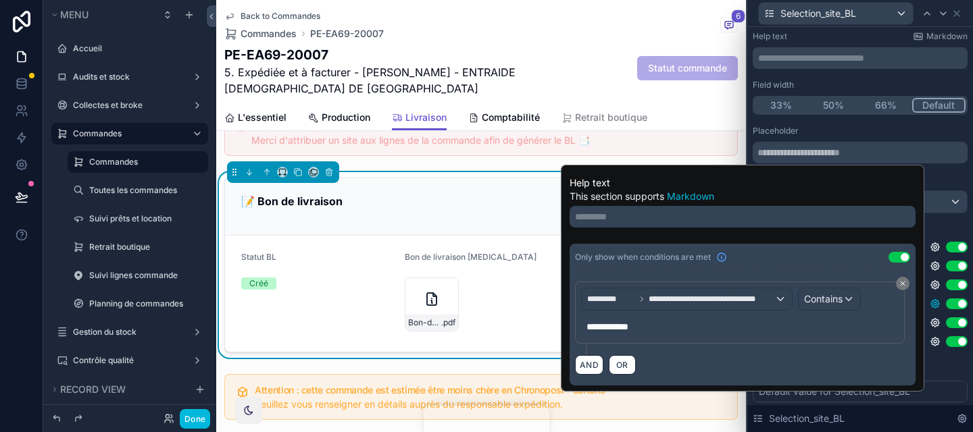
click at [935, 304] on icon at bounding box center [934, 304] width 11 height 11
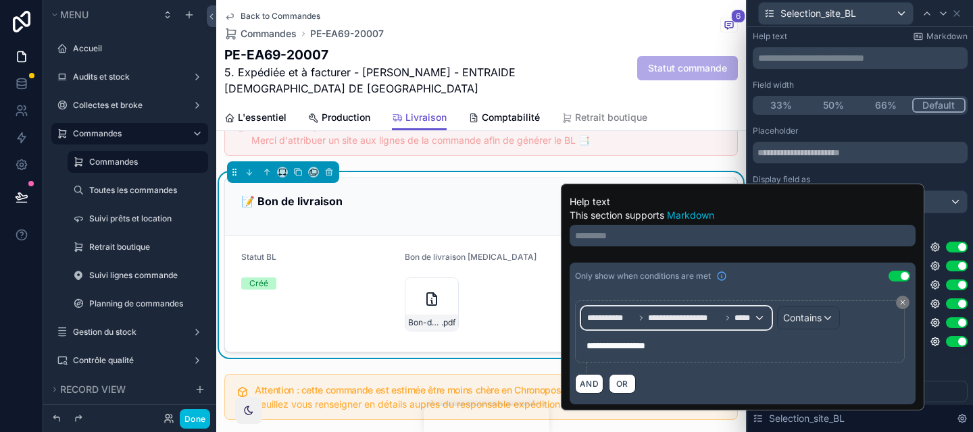
click at [746, 311] on div "**********" at bounding box center [676, 318] width 189 height 22
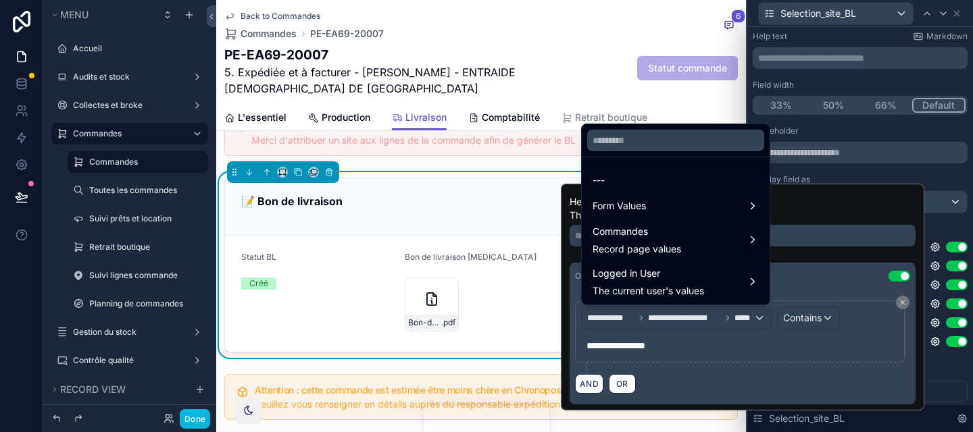
click at [641, 153] on div at bounding box center [676, 140] width 188 height 32
click at [632, 147] on input "text" at bounding box center [675, 141] width 177 height 22
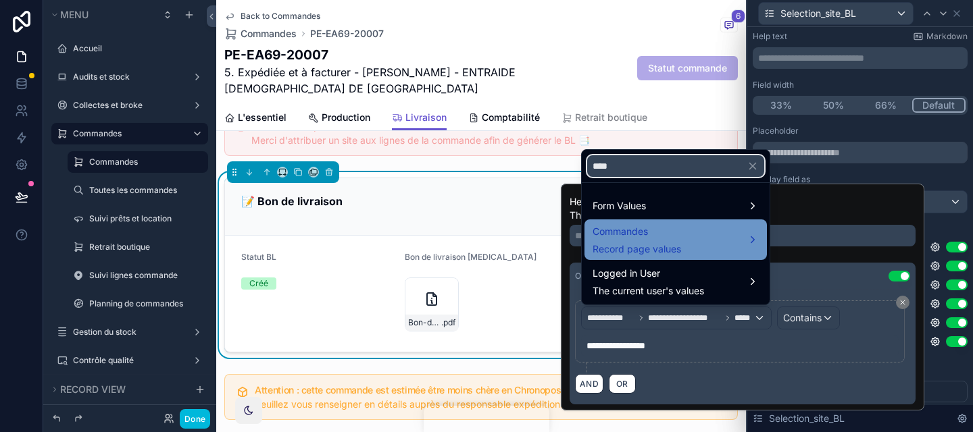
type input "****"
click at [638, 228] on span "Commandes" at bounding box center [636, 232] width 88 height 16
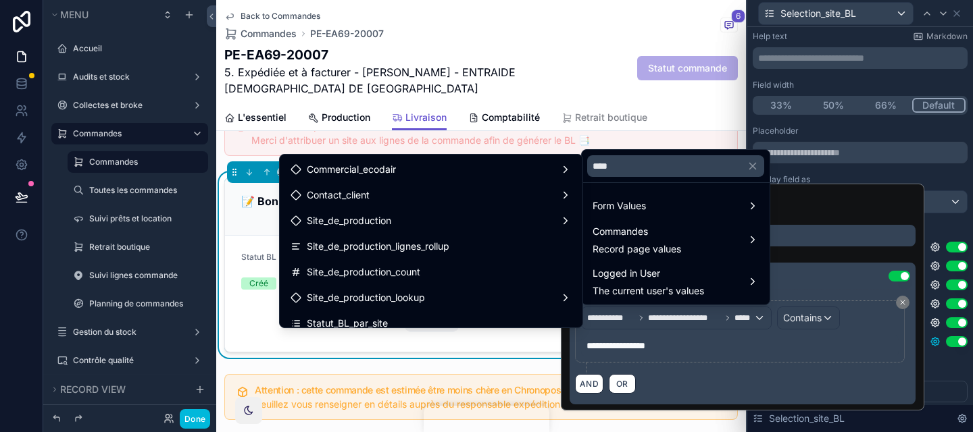
click at [538, 240] on div "Site_de_production_lignes_rollup" at bounding box center [430, 246] width 281 height 16
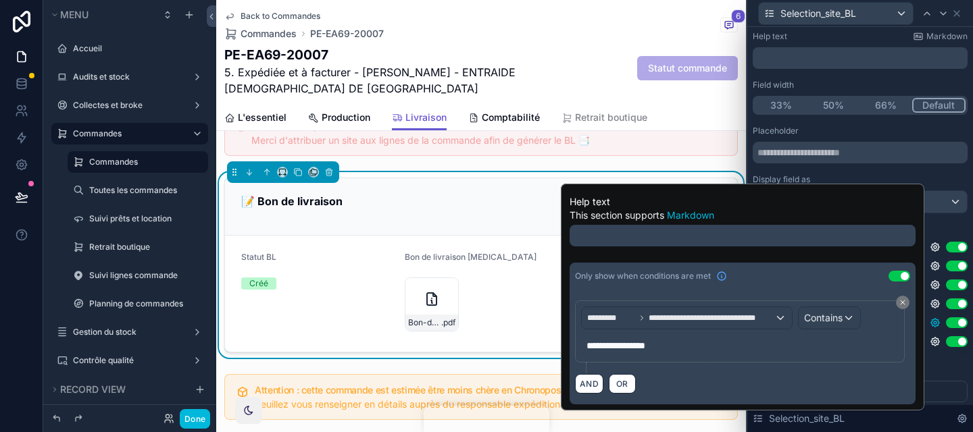
click at [937, 322] on icon at bounding box center [934, 322] width 11 height 11
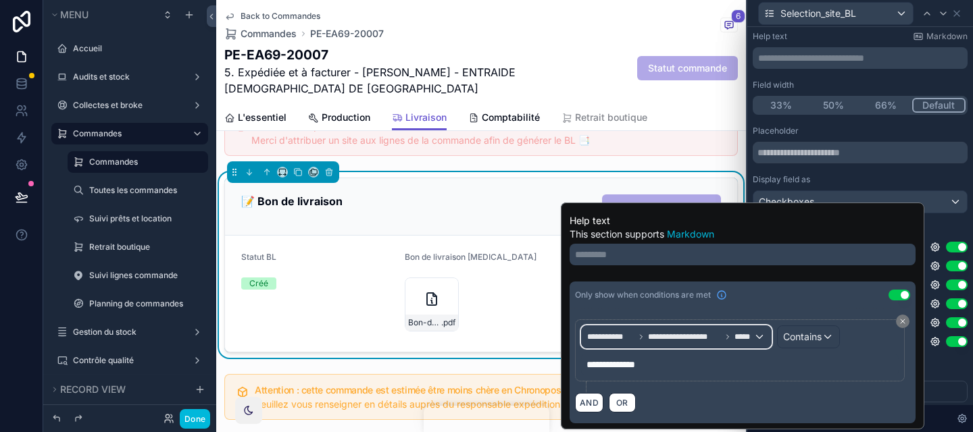
click at [688, 326] on div "**********" at bounding box center [676, 337] width 189 height 22
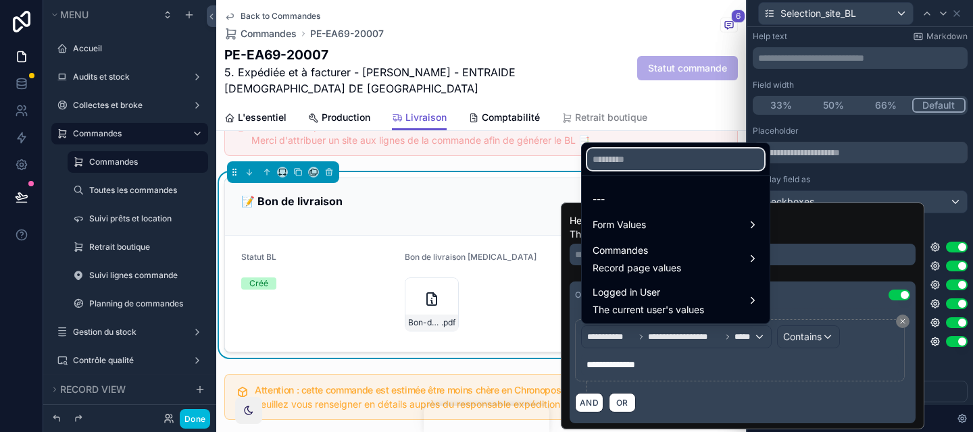
click at [632, 163] on input "text" at bounding box center [675, 160] width 177 height 22
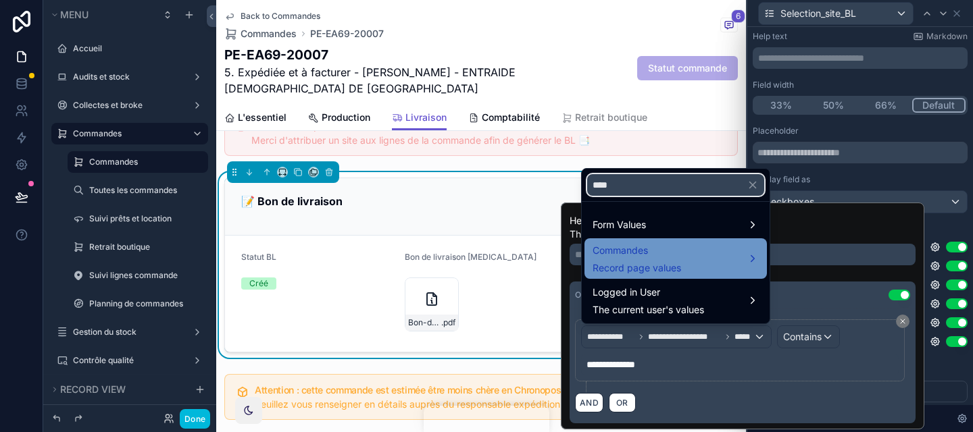
type input "****"
click at [652, 270] on span "Record page values" at bounding box center [636, 268] width 88 height 14
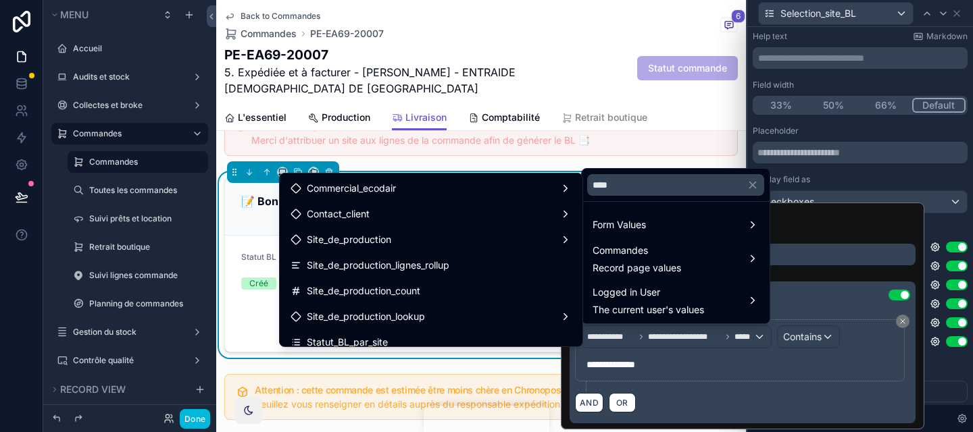
click at [539, 271] on div "Site_de_production_lignes_rollup" at bounding box center [430, 265] width 281 height 16
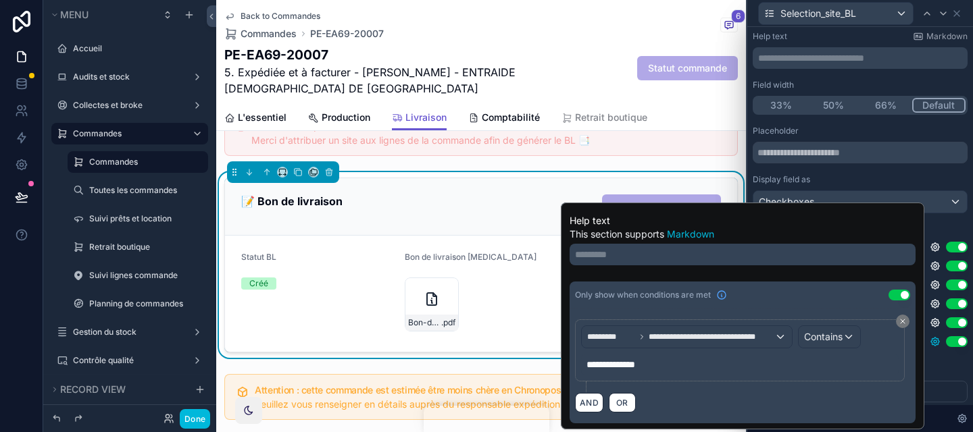
click at [930, 338] on icon at bounding box center [934, 341] width 11 height 11
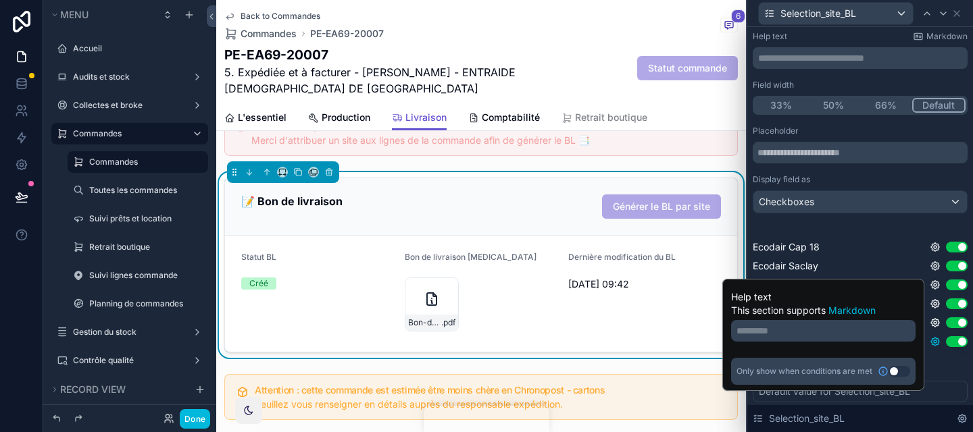
click at [935, 340] on icon at bounding box center [934, 341] width 11 height 11
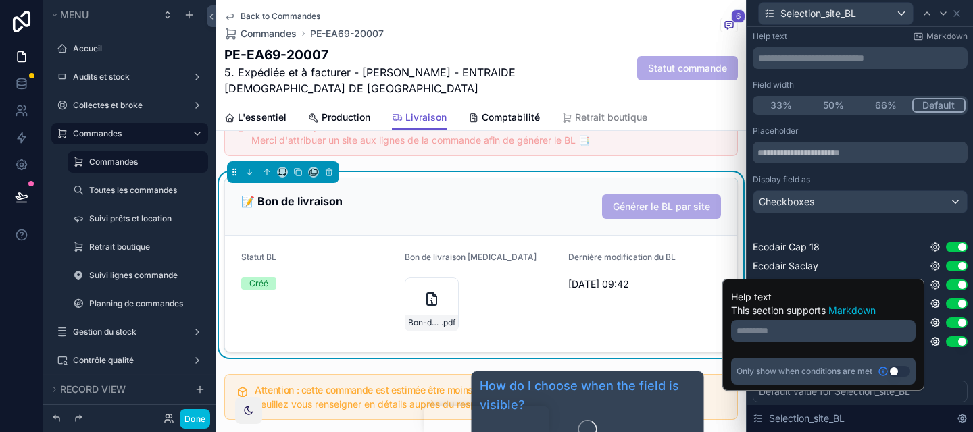
click at [886, 367] on icon at bounding box center [882, 371] width 11 height 11
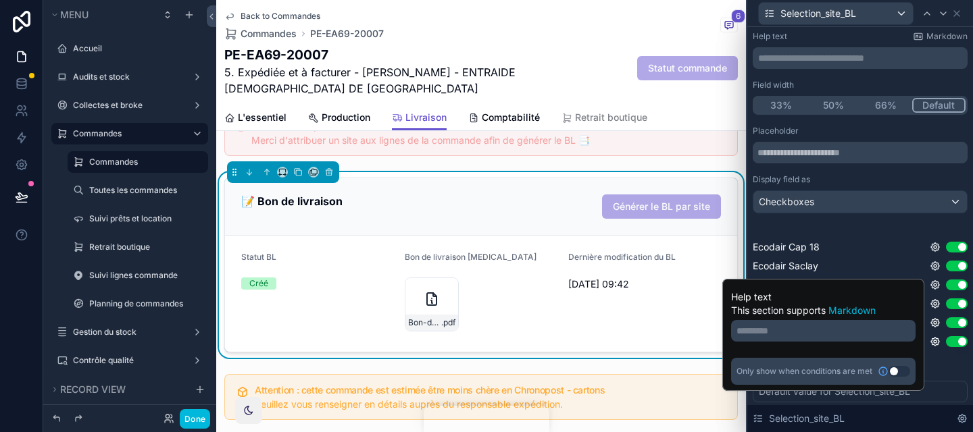
click at [900, 374] on button "Use setting" at bounding box center [899, 371] width 22 height 11
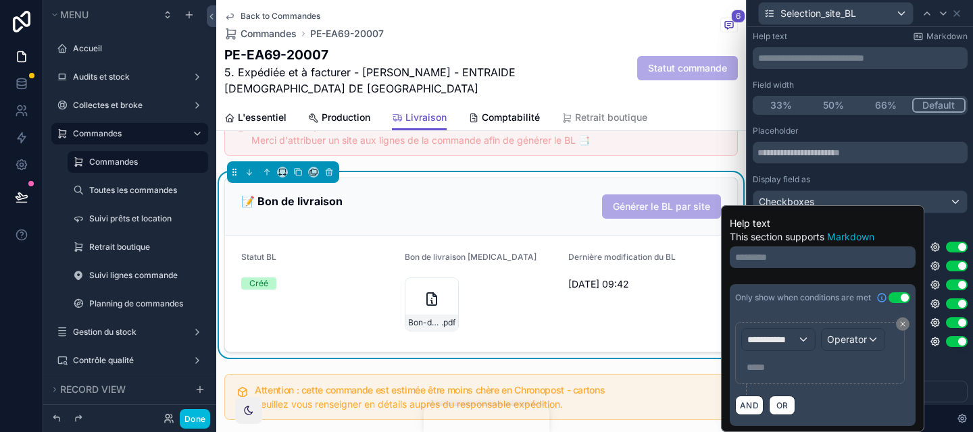
click at [770, 251] on p "********* ﻿" at bounding box center [824, 258] width 178 height 14
click at [778, 345] on span "**********" at bounding box center [772, 340] width 50 height 14
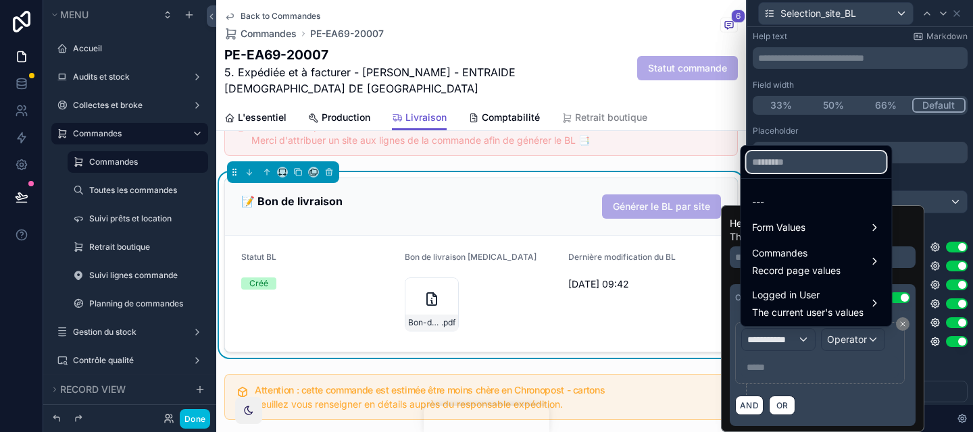
click at [770, 163] on input "text" at bounding box center [816, 162] width 140 height 22
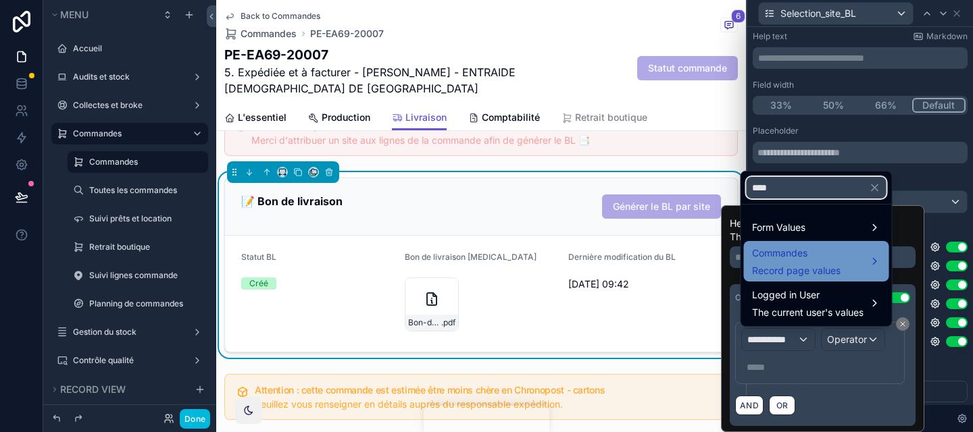
type input "****"
click at [798, 257] on span "Commandes" at bounding box center [796, 253] width 88 height 16
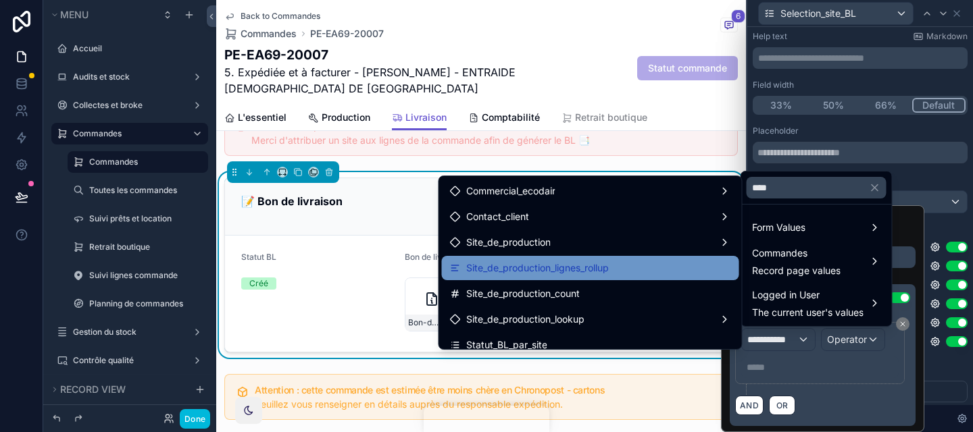
click at [684, 279] on div "Site_de_production_lignes_rollup" at bounding box center [590, 268] width 297 height 24
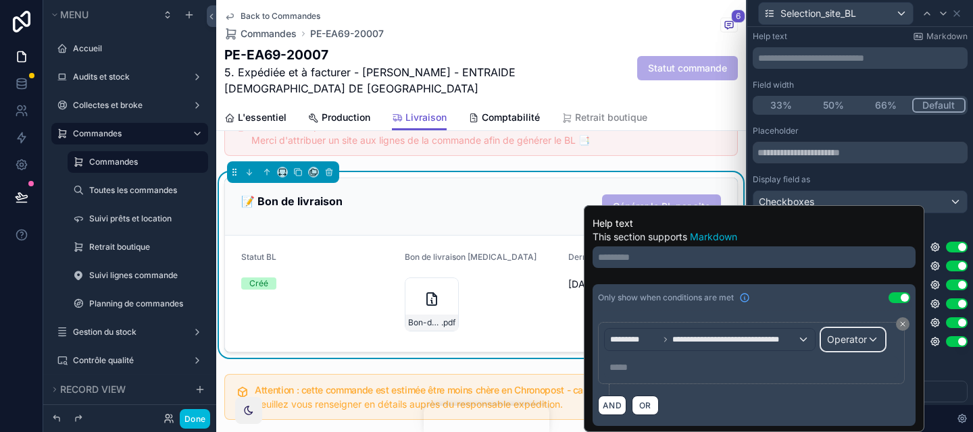
click at [848, 343] on span "Operator" at bounding box center [847, 339] width 40 height 11
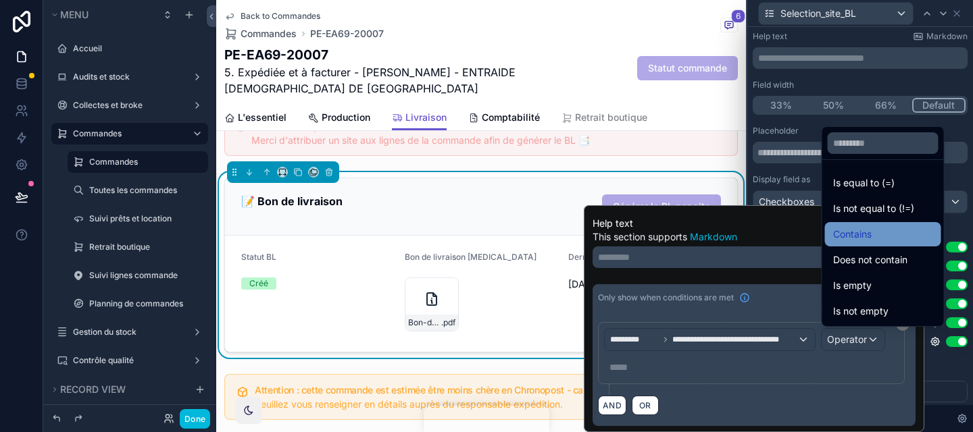
click at [857, 232] on span "Contains" at bounding box center [852, 234] width 38 height 16
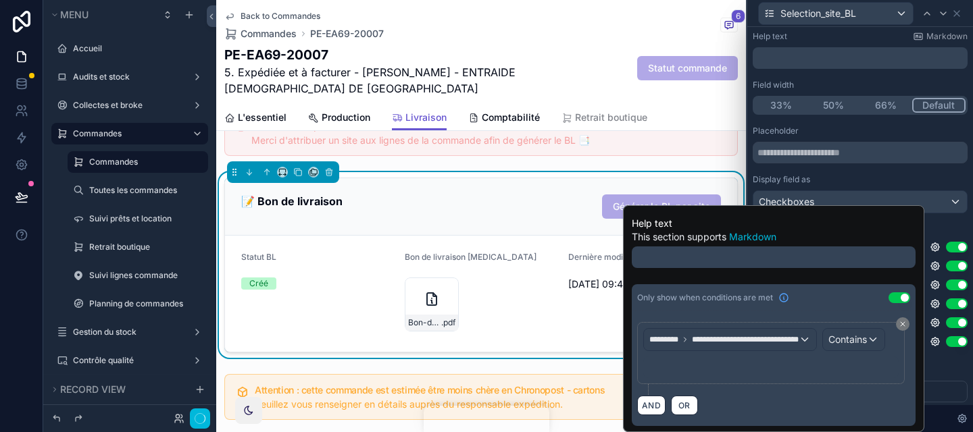
click at [688, 357] on div "﻿" at bounding box center [770, 368] width 255 height 22
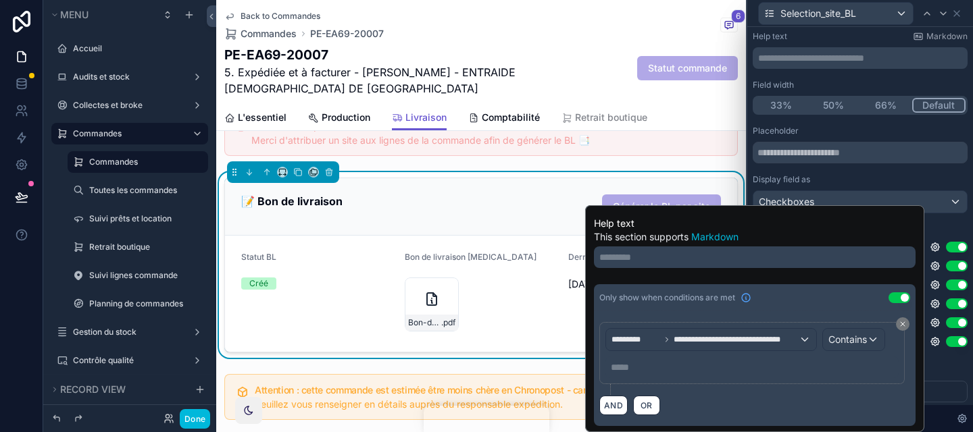
click at [682, 359] on div "***** ﻿" at bounding box center [751, 368] width 293 height 22
click at [668, 362] on p "***** ﻿" at bounding box center [753, 368] width 285 height 14
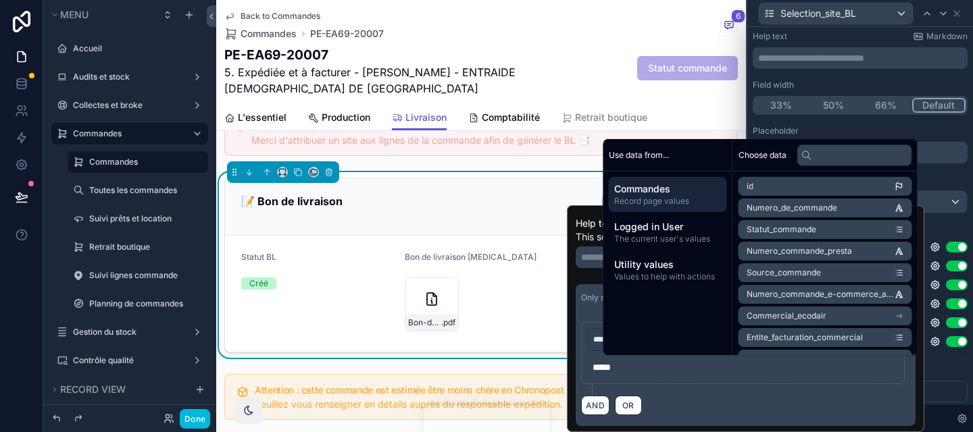
click at [727, 409] on div "AND OR" at bounding box center [745, 405] width 329 height 20
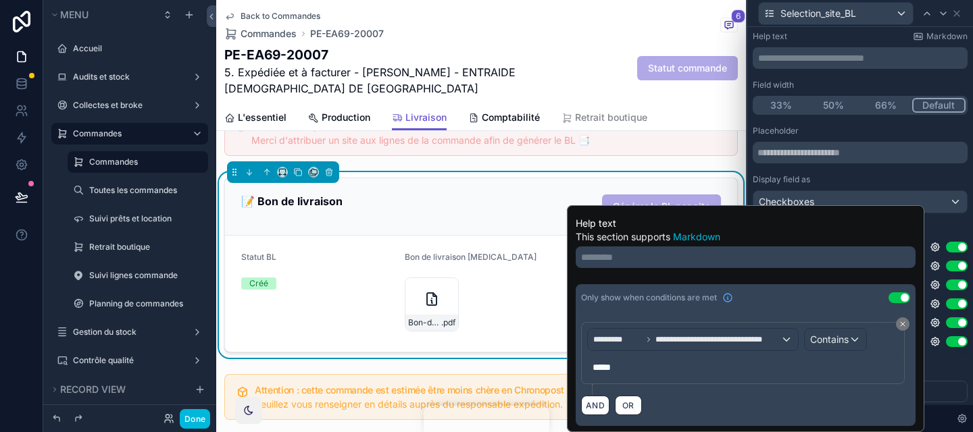
click at [934, 374] on div "Default value" at bounding box center [859, 370] width 215 height 11
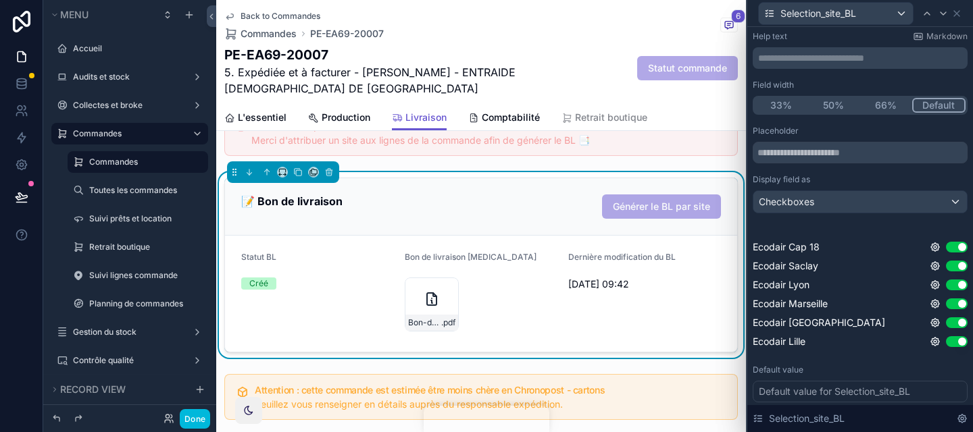
click at [176, 417] on div "Done" at bounding box center [183, 419] width 53 height 20
click at [189, 421] on button "Done" at bounding box center [195, 419] width 30 height 20
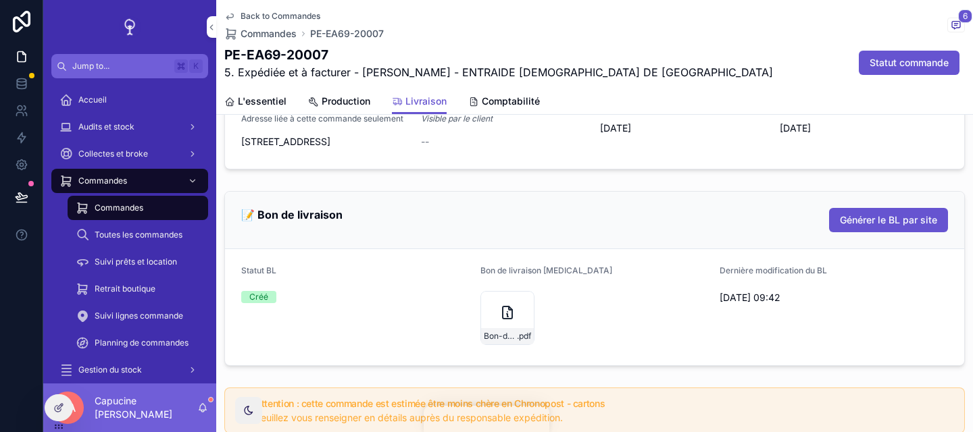
scroll to position [663, 0]
click at [883, 233] on button "Générer le BL par site" at bounding box center [888, 221] width 119 height 24
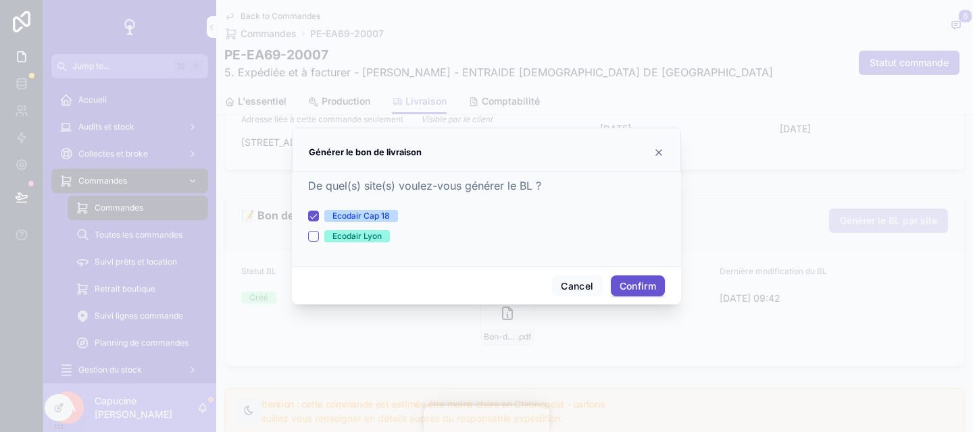
click at [340, 234] on div "Ecodair Lyon" at bounding box center [356, 236] width 49 height 12
click at [319, 234] on button "Ecodair Lyon" at bounding box center [313, 236] width 11 height 11
click at [347, 221] on div "Ecodair Cap 18" at bounding box center [360, 216] width 57 height 12
click at [319, 221] on button "Ecodair Cap 18" at bounding box center [313, 216] width 11 height 11
click at [628, 288] on button "Confirm" at bounding box center [638, 287] width 54 height 22
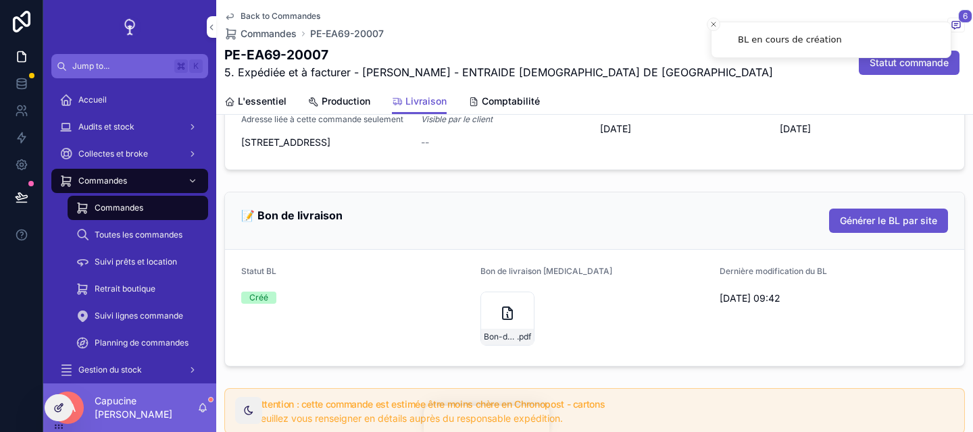
click at [61, 409] on icon at bounding box center [58, 409] width 6 height 6
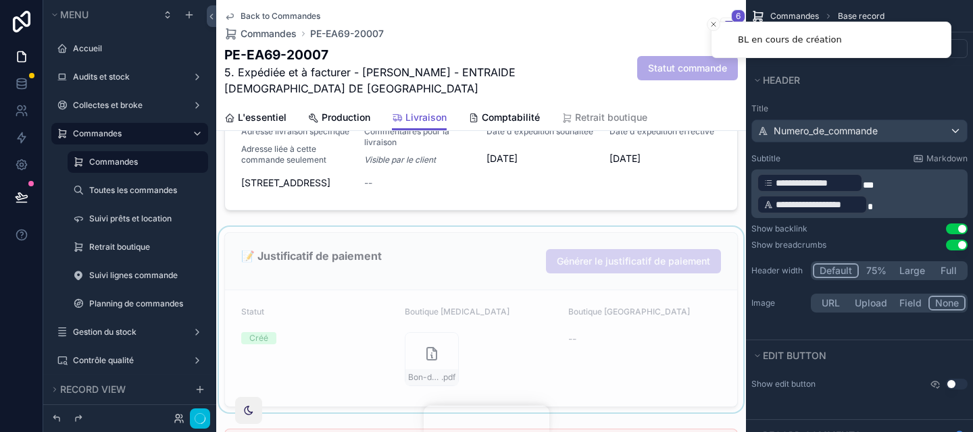
scroll to position [715, 0]
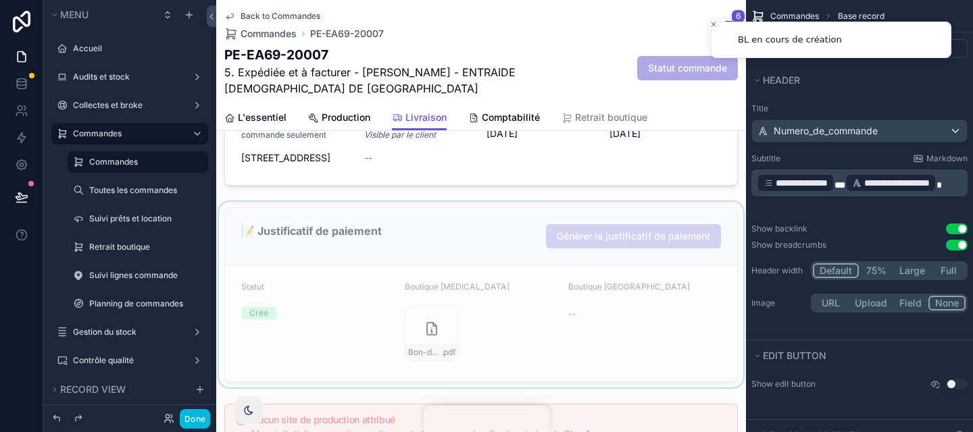
click at [521, 297] on div "scrollable content" at bounding box center [481, 295] width 530 height 186
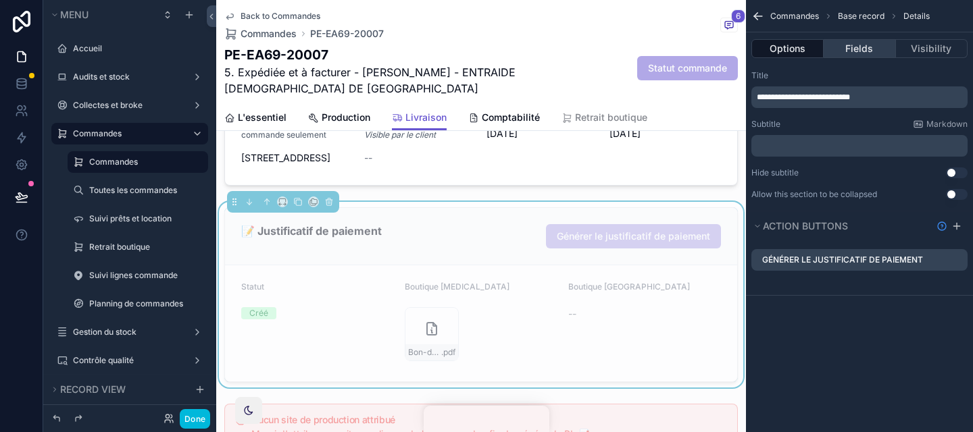
click at [863, 56] on button "Fields" at bounding box center [859, 48] width 72 height 19
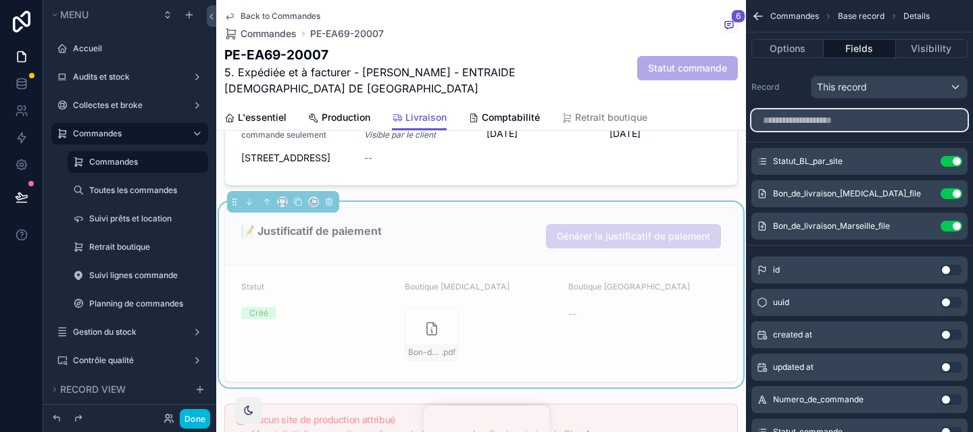
click at [842, 121] on input "scrollable content" at bounding box center [859, 120] width 216 height 22
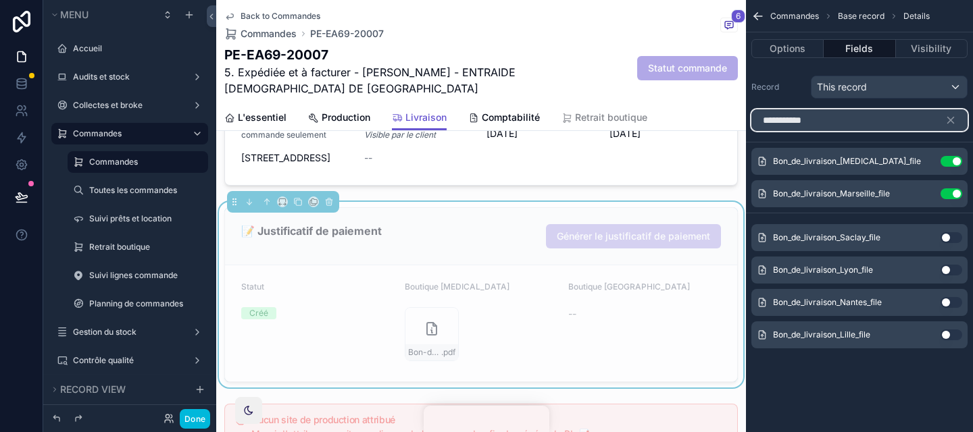
type input "**********"
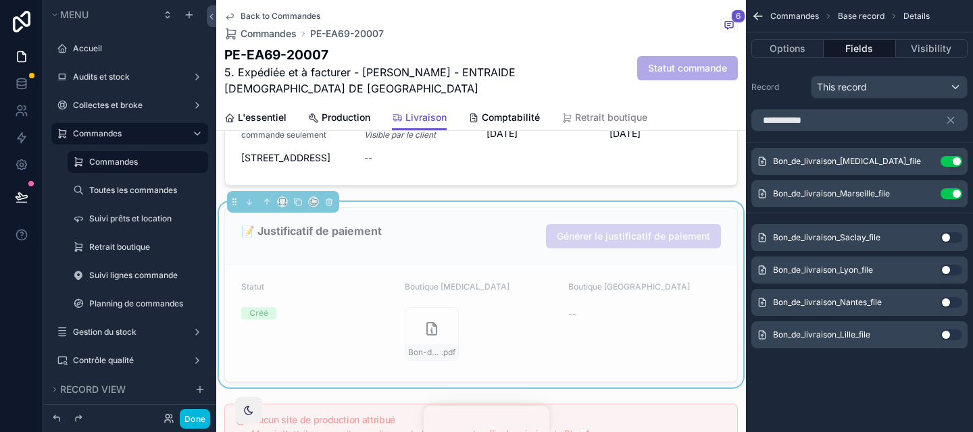
click at [958, 336] on button "Use setting" at bounding box center [951, 335] width 22 height 11
click at [952, 284] on div "Bon_de_livraison_Lyon_file Use setting" at bounding box center [859, 270] width 216 height 27
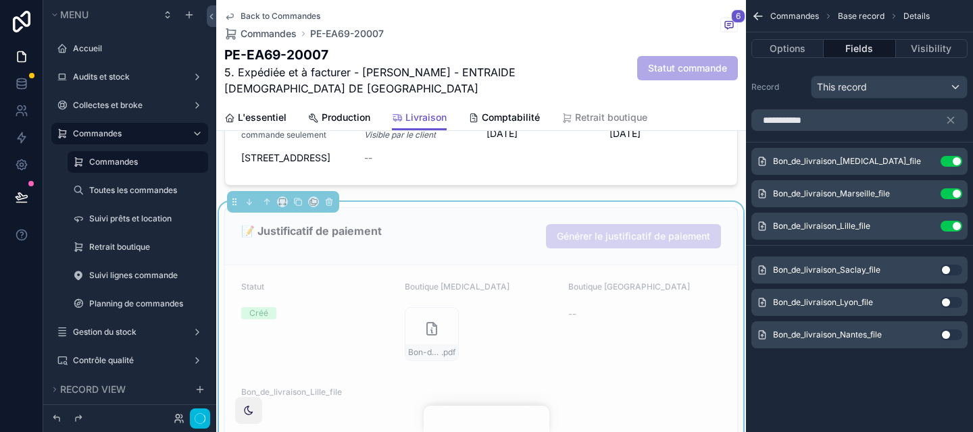
click at [948, 299] on button "Use setting" at bounding box center [951, 302] width 22 height 11
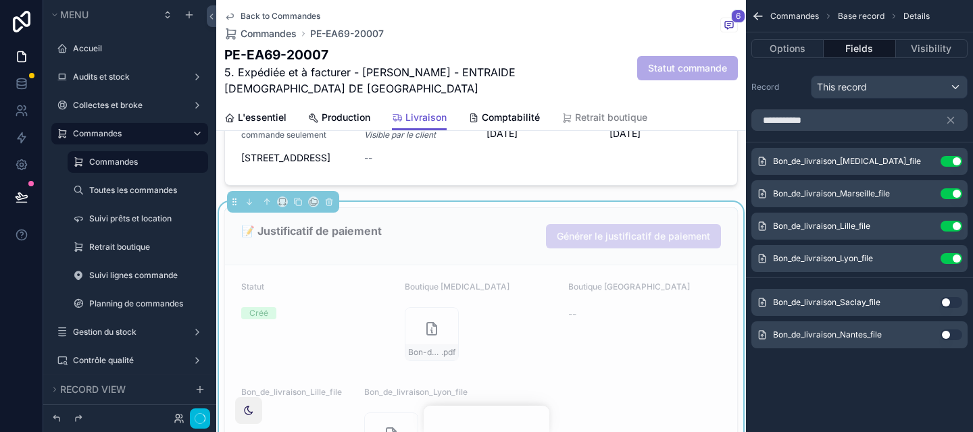
click at [952, 269] on div "Bon_de_livraison_Lyon_file Use setting" at bounding box center [859, 258] width 216 height 27
drag, startPoint x: 951, startPoint y: 306, endPoint x: 954, endPoint y: 336, distance: 30.6
click at [951, 306] on button "Use setting" at bounding box center [951, 302] width 22 height 11
click at [954, 336] on button "Use setting" at bounding box center [951, 335] width 22 height 11
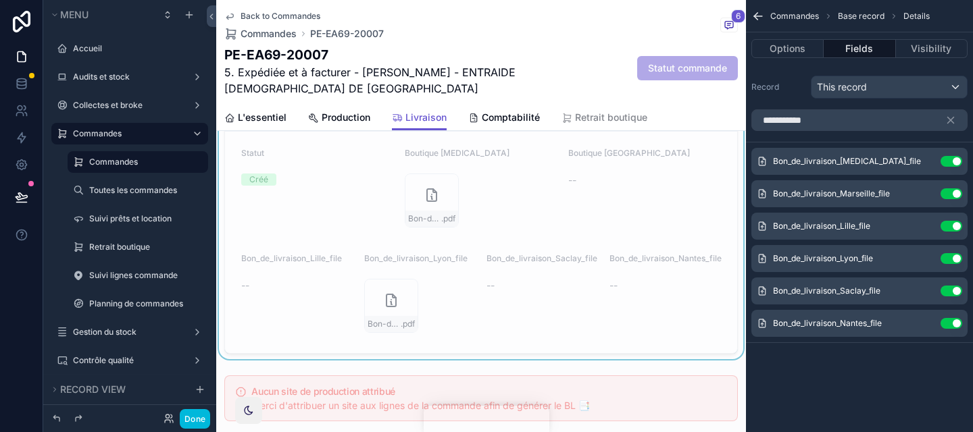
scroll to position [838, 0]
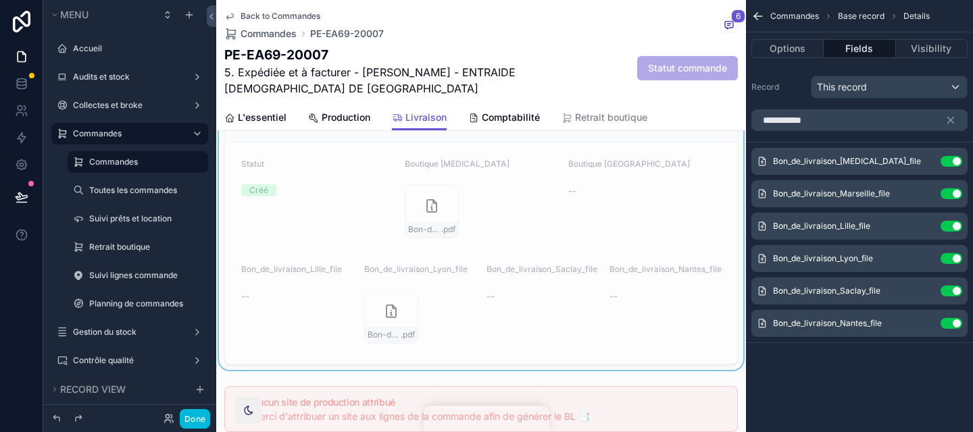
click at [956, 323] on button "Use setting" at bounding box center [951, 323] width 22 height 11
click at [954, 293] on button "Use setting" at bounding box center [951, 291] width 22 height 11
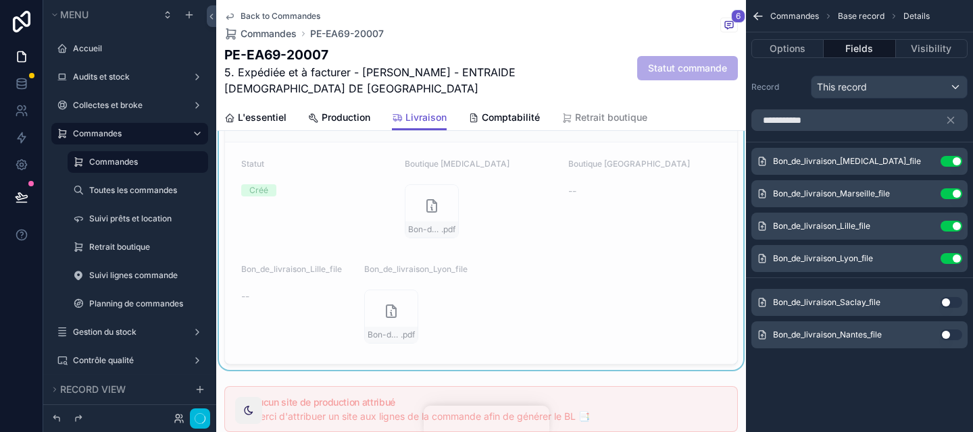
click at [953, 259] on button "Use setting" at bounding box center [951, 258] width 22 height 11
click at [952, 228] on button "Use setting" at bounding box center [951, 226] width 22 height 11
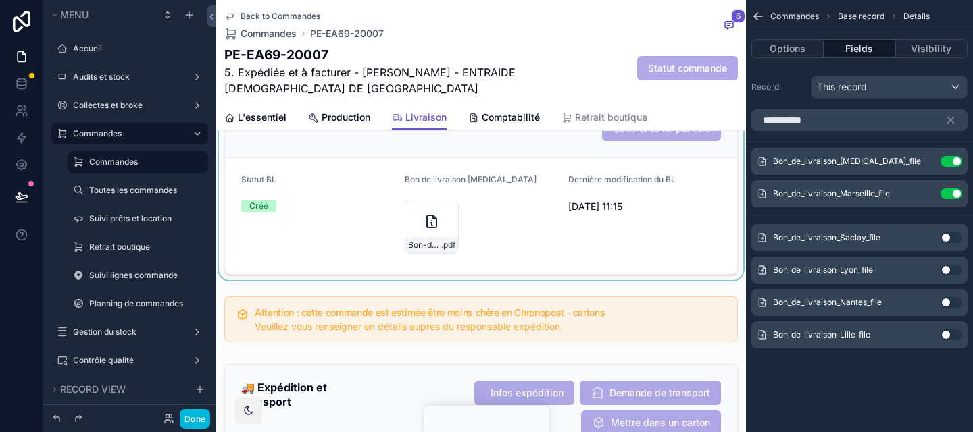
scroll to position [1087, 0]
click at [669, 268] on div "scrollable content" at bounding box center [481, 186] width 530 height 186
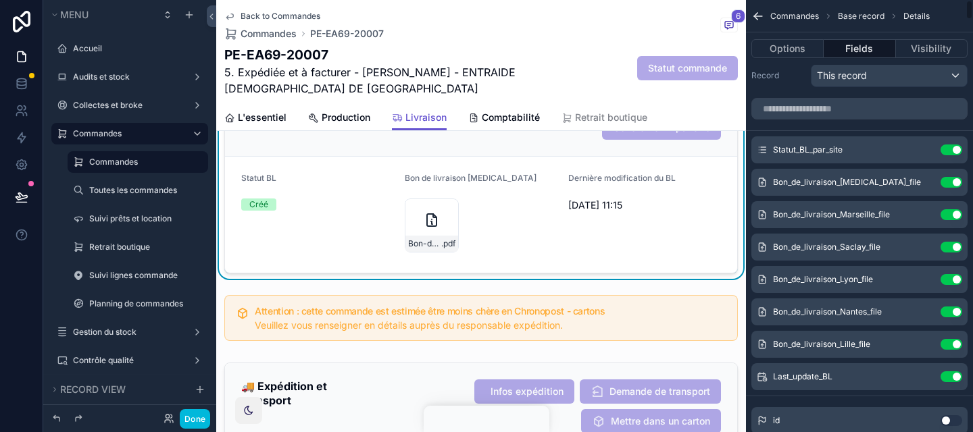
scroll to position [12, 0]
click at [0, 0] on button "scrollable content" at bounding box center [0, 0] width 0 height 0
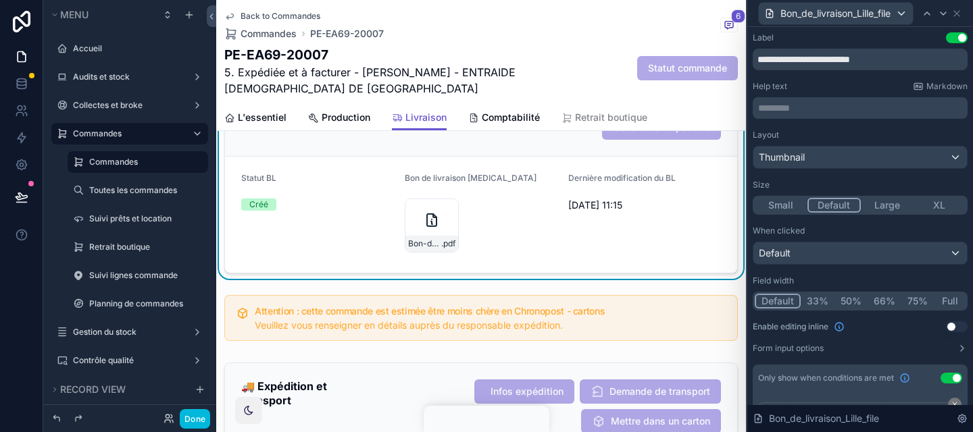
scroll to position [136, 0]
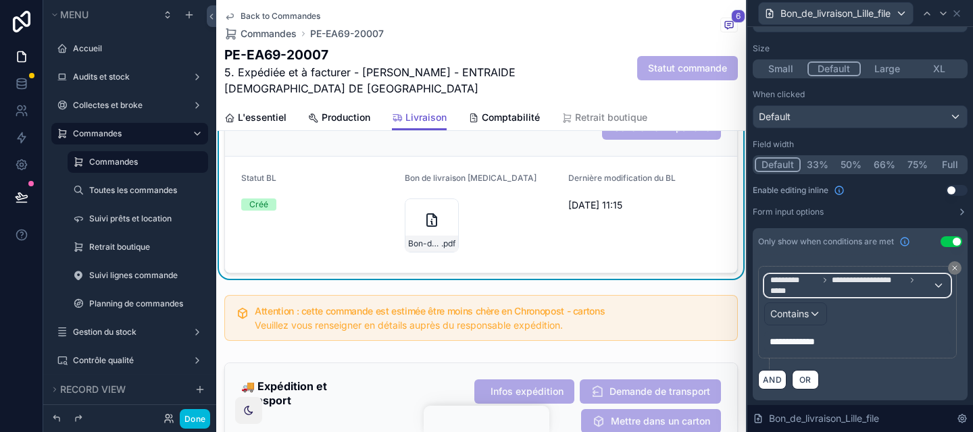
click at [902, 282] on span "**********" at bounding box center [867, 280] width 73 height 11
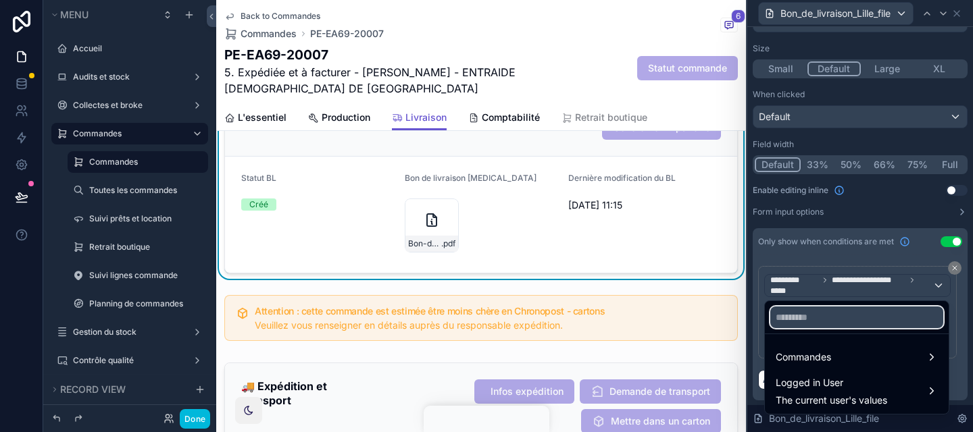
click at [877, 322] on input "text" at bounding box center [856, 318] width 173 height 22
type input "****"
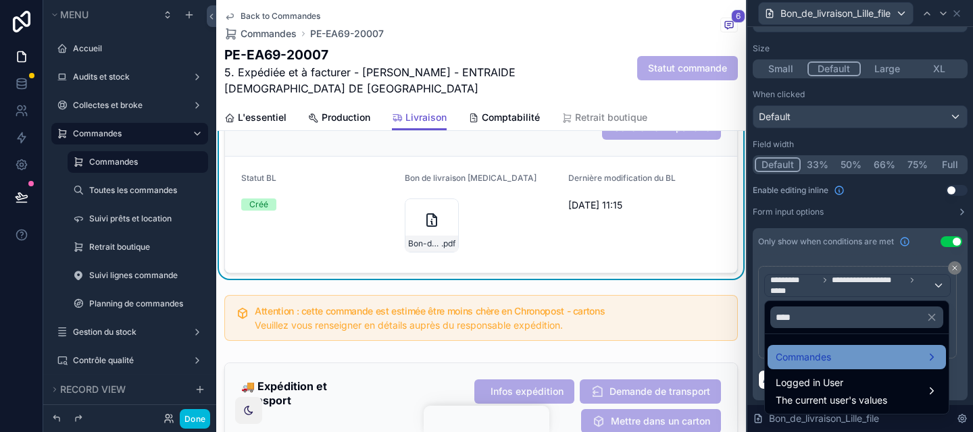
click at [871, 351] on div "Commandes" at bounding box center [856, 357] width 162 height 16
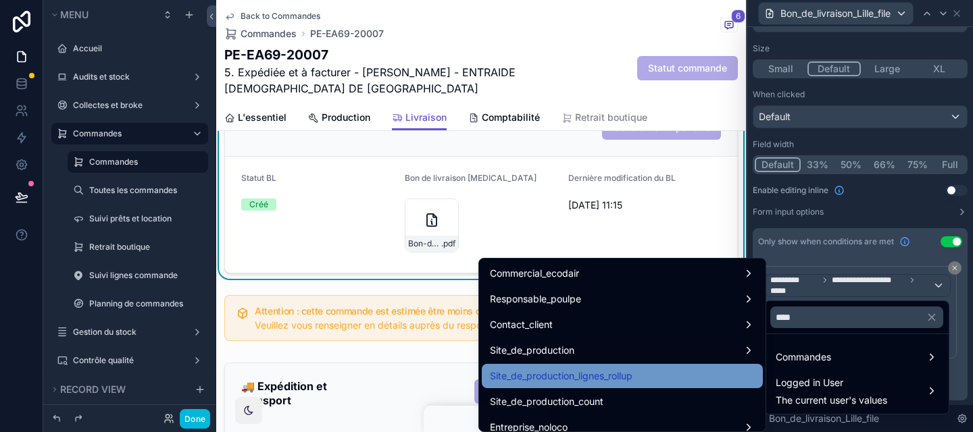
click at [730, 371] on div "Site_de_production_lignes_rollup" at bounding box center [622, 376] width 265 height 16
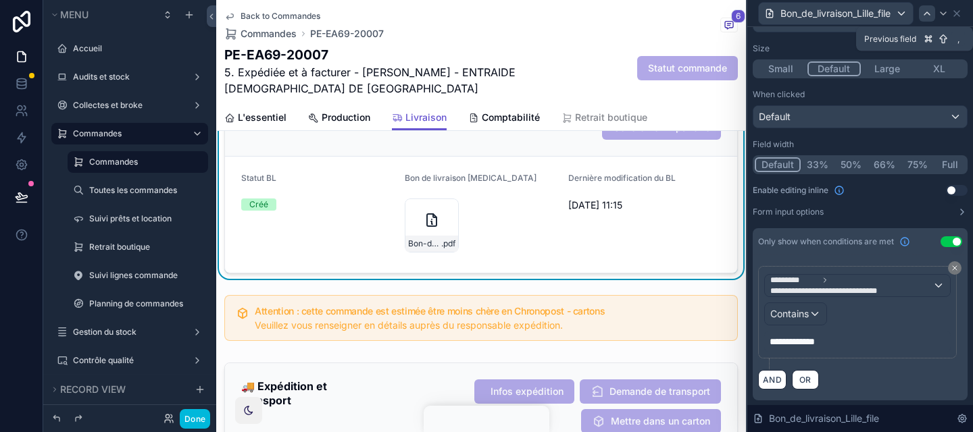
click at [927, 14] on icon at bounding box center [926, 13] width 11 height 11
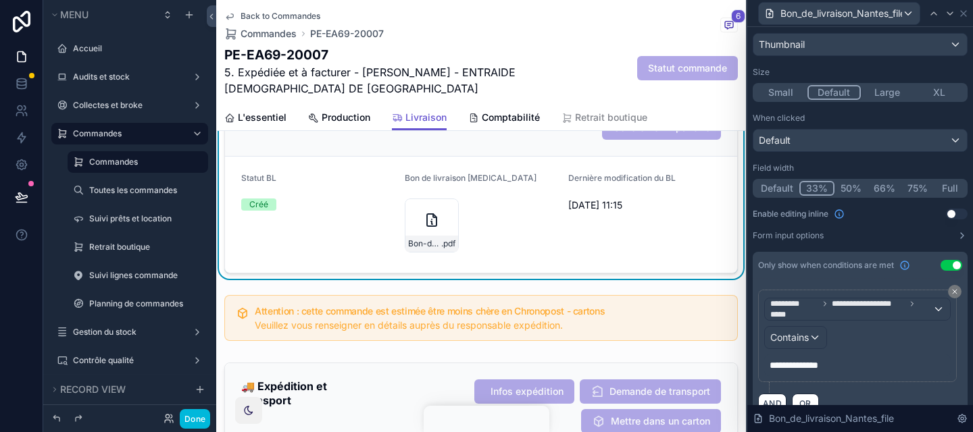
scroll to position [117, 0]
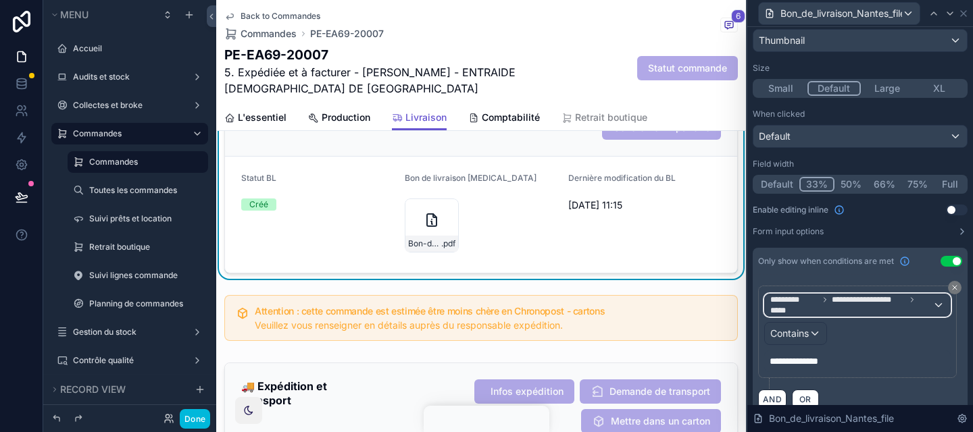
click at [855, 302] on span "**********" at bounding box center [867, 299] width 73 height 11
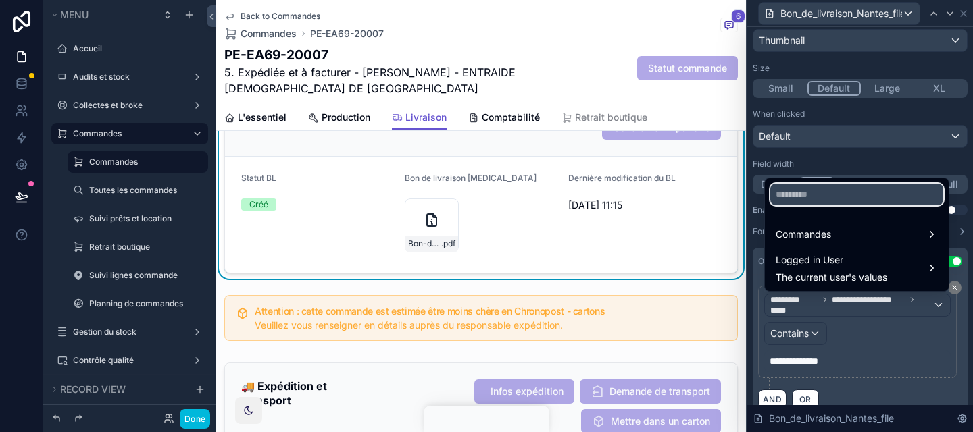
click at [804, 192] on input "text" at bounding box center [856, 195] width 173 height 22
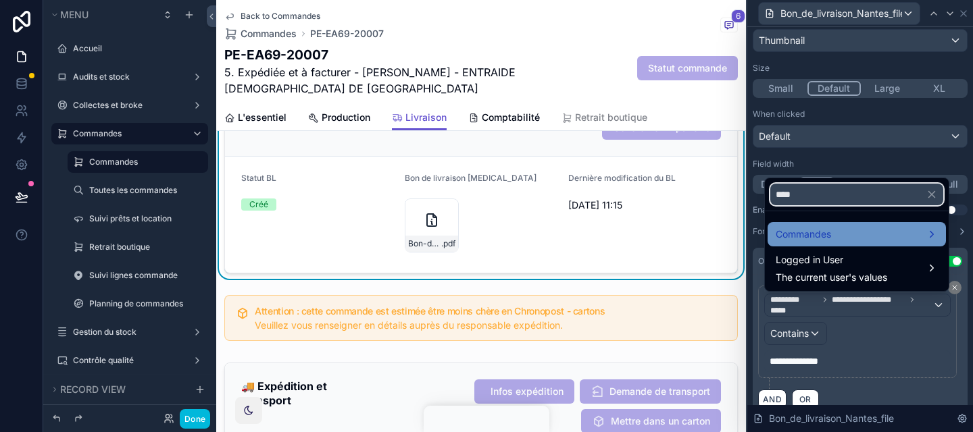
type input "****"
click at [814, 230] on span "Commandes" at bounding box center [802, 234] width 55 height 16
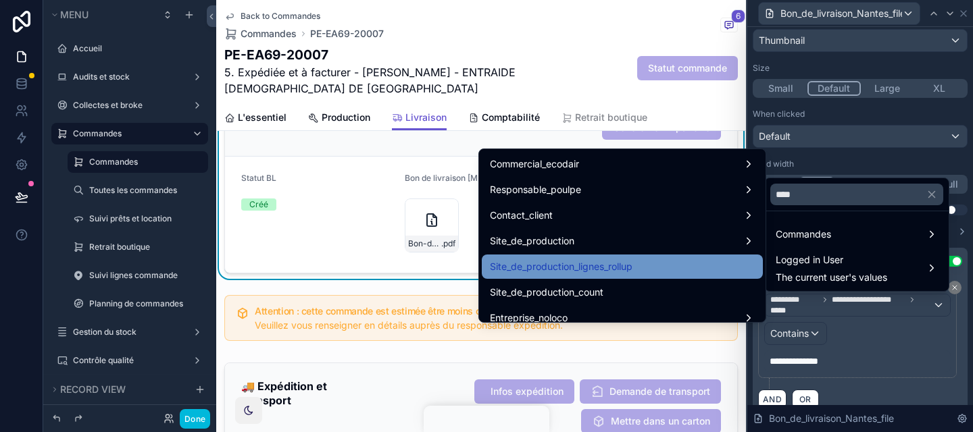
click at [730, 263] on div "Site_de_production_lignes_rollup" at bounding box center [622, 267] width 265 height 16
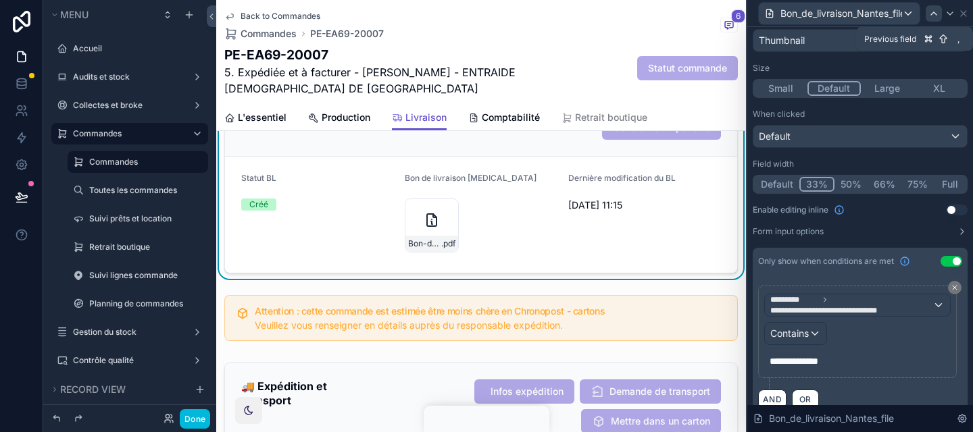
click at [929, 13] on icon at bounding box center [933, 13] width 11 height 11
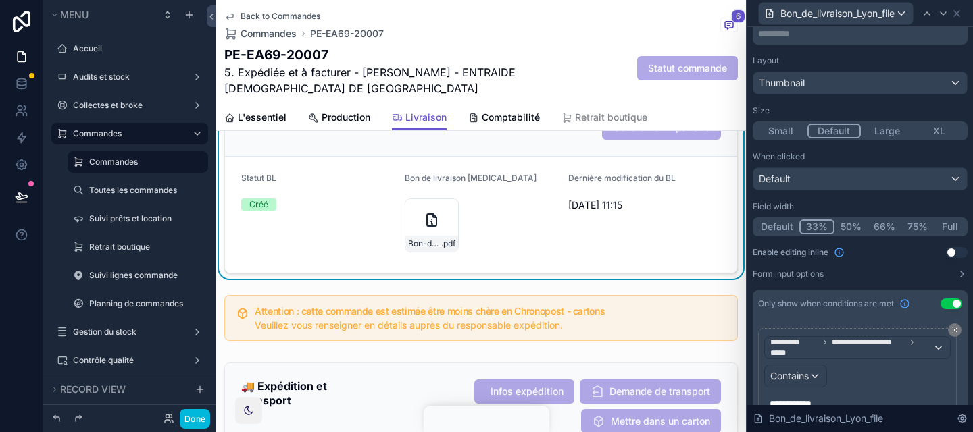
scroll to position [136, 0]
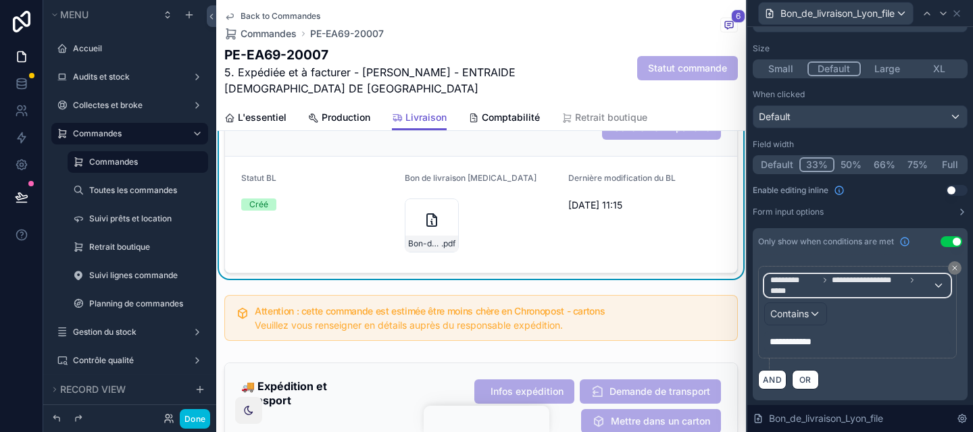
click at [852, 288] on span "**********" at bounding box center [851, 286] width 162 height 22
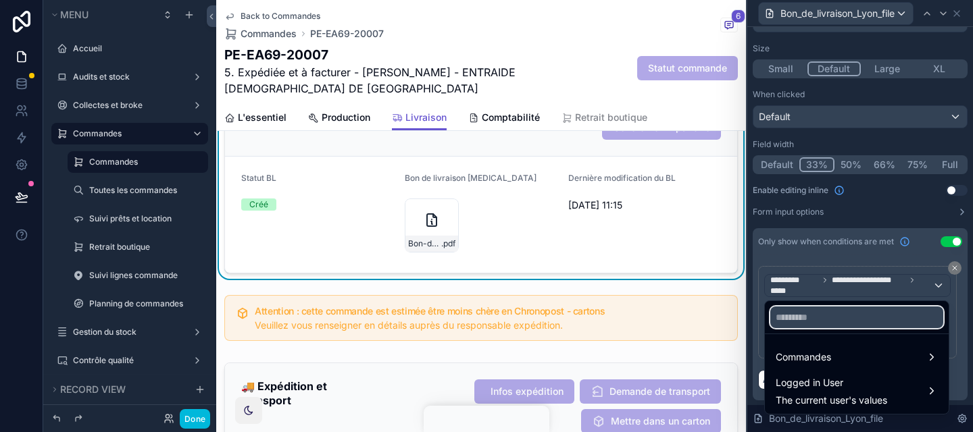
click at [802, 318] on input "text" at bounding box center [856, 318] width 173 height 22
type input "****"
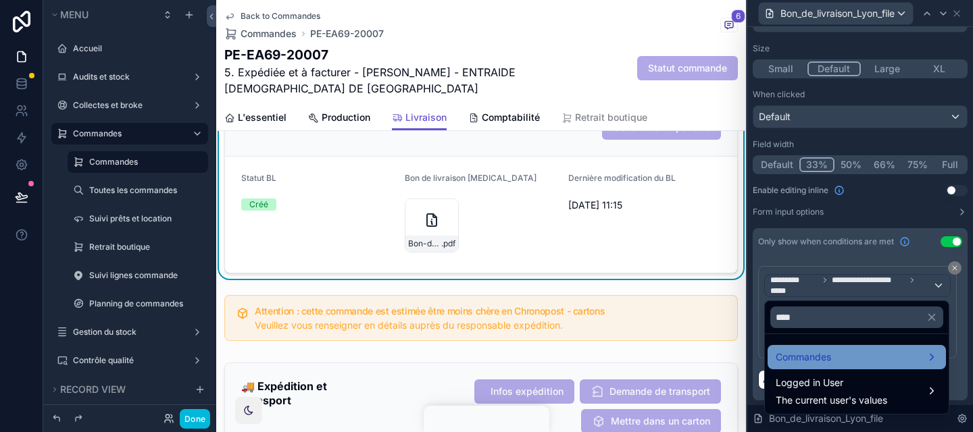
click at [798, 348] on div "Commandes" at bounding box center [856, 357] width 178 height 24
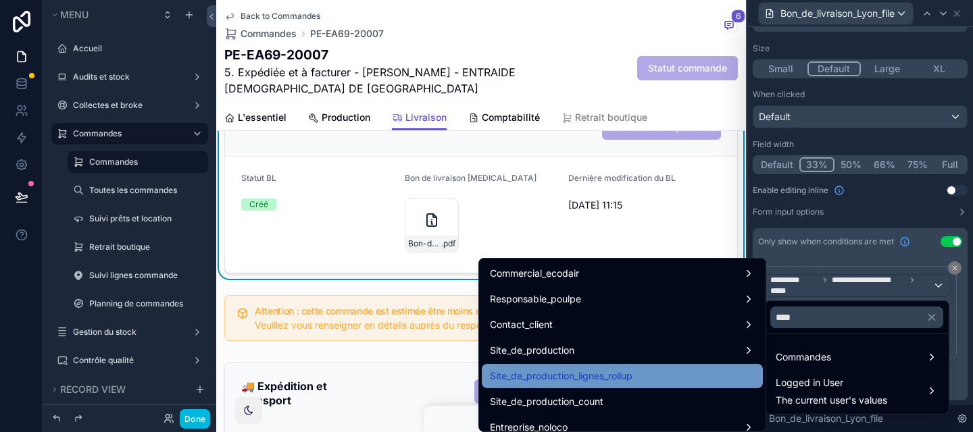
click at [726, 369] on div "Site_de_production_lignes_rollup" at bounding box center [622, 376] width 265 height 16
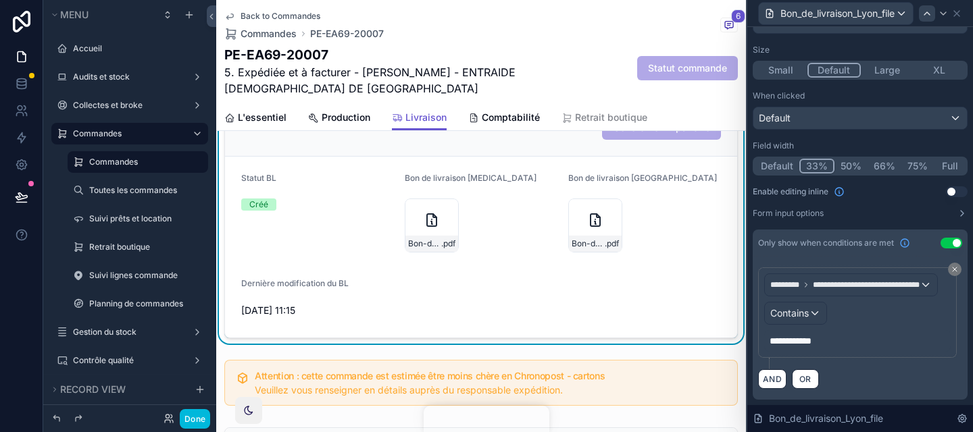
click at [929, 8] on icon at bounding box center [926, 13] width 11 height 11
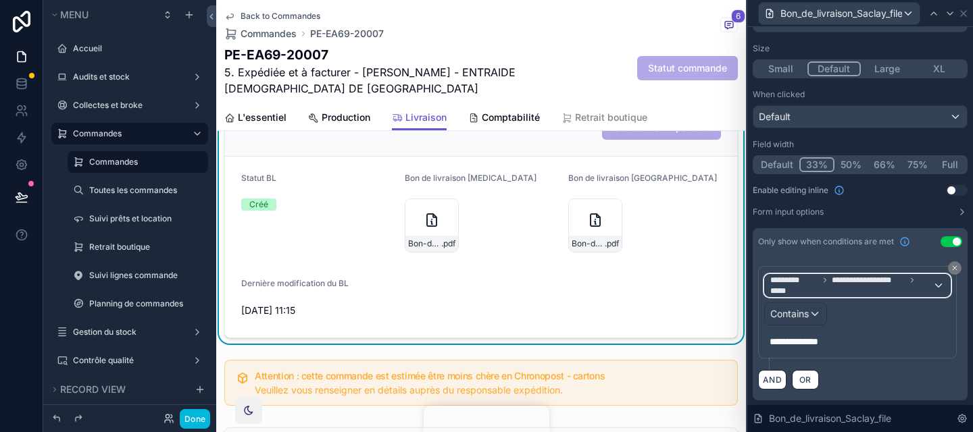
click at [837, 284] on span "**********" at bounding box center [867, 280] width 73 height 11
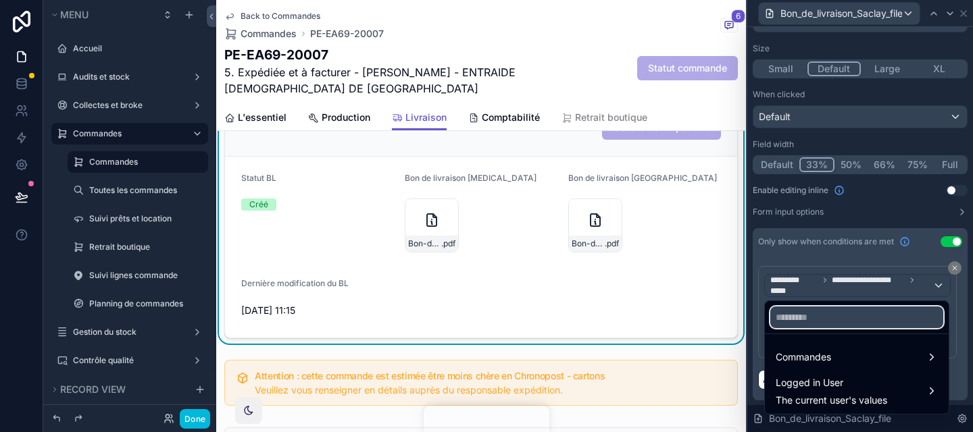
click at [831, 324] on input "text" at bounding box center [856, 318] width 173 height 22
type input "****"
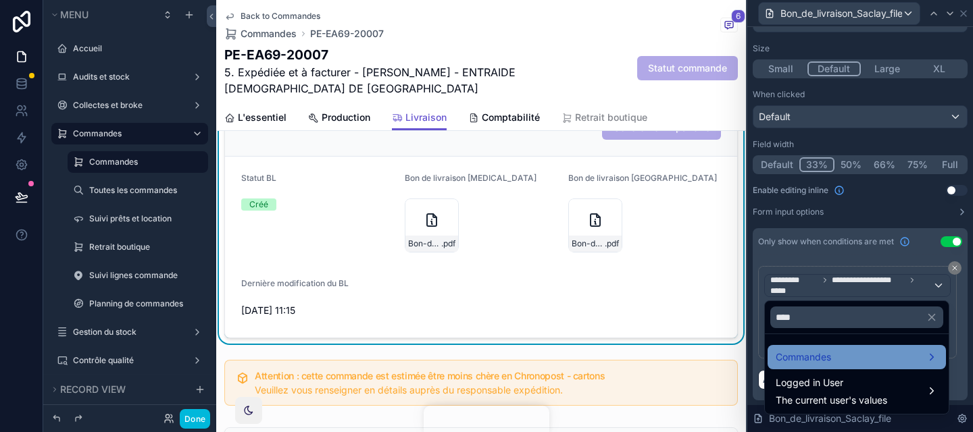
click at [844, 353] on div "Commandes" at bounding box center [856, 357] width 162 height 16
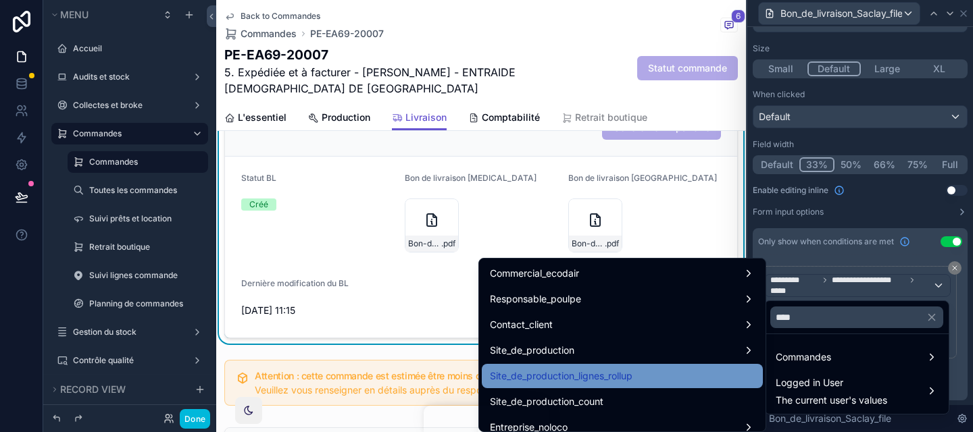
click at [716, 367] on div "Site_de_production_lignes_rollup" at bounding box center [622, 376] width 281 height 24
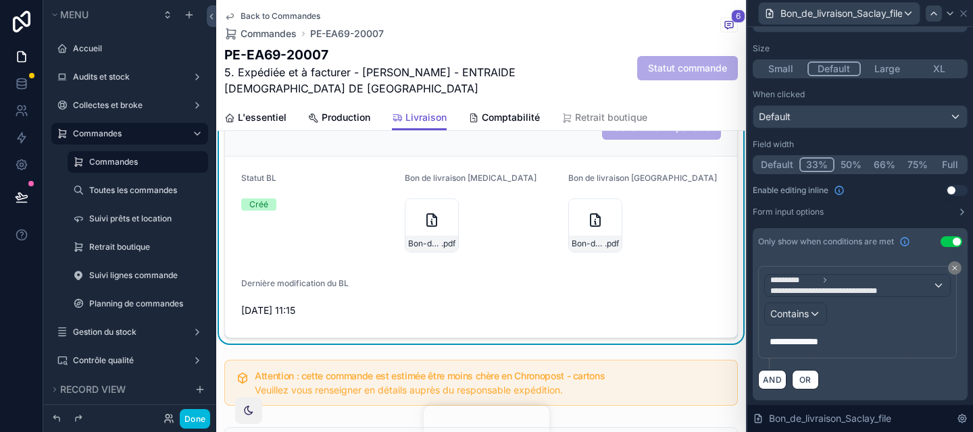
click at [932, 13] on icon at bounding box center [933, 13] width 5 height 3
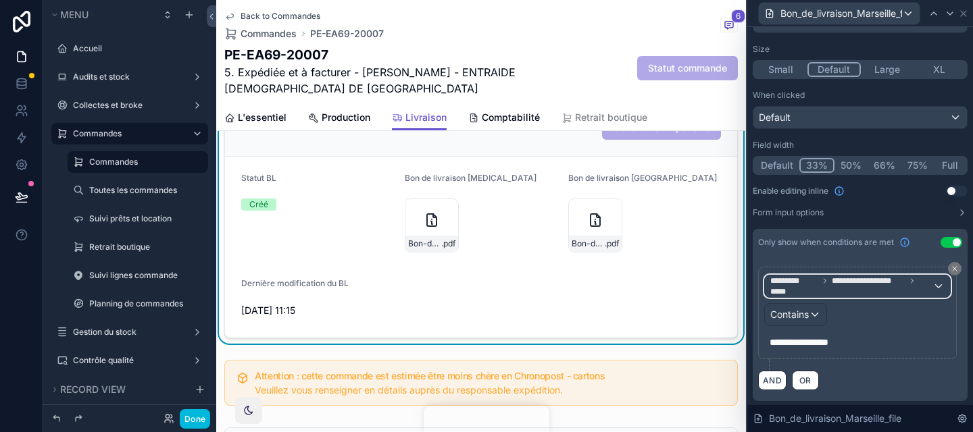
click at [848, 292] on span "**********" at bounding box center [851, 287] width 162 height 22
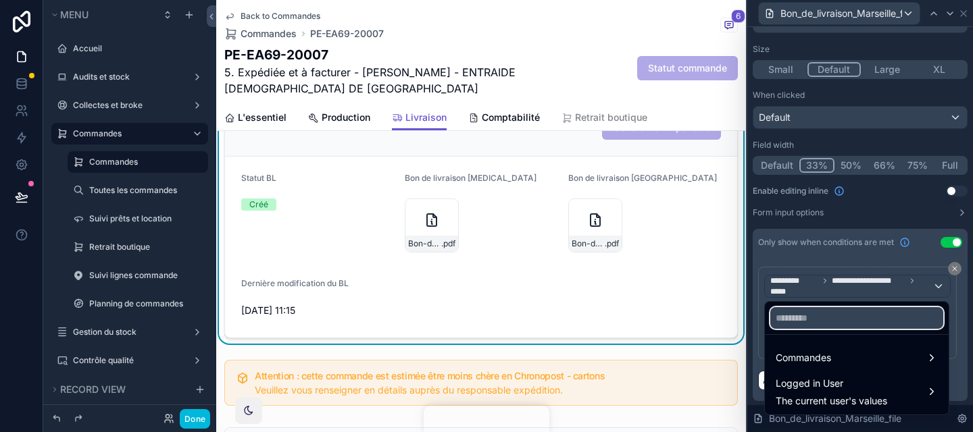
click at [833, 319] on input "text" at bounding box center [856, 318] width 173 height 22
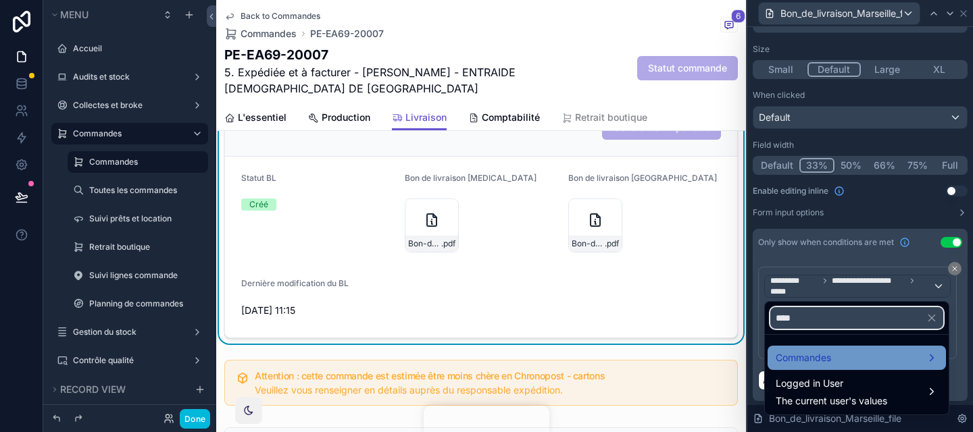
type input "****"
click at [840, 348] on div "Commandes" at bounding box center [856, 358] width 178 height 24
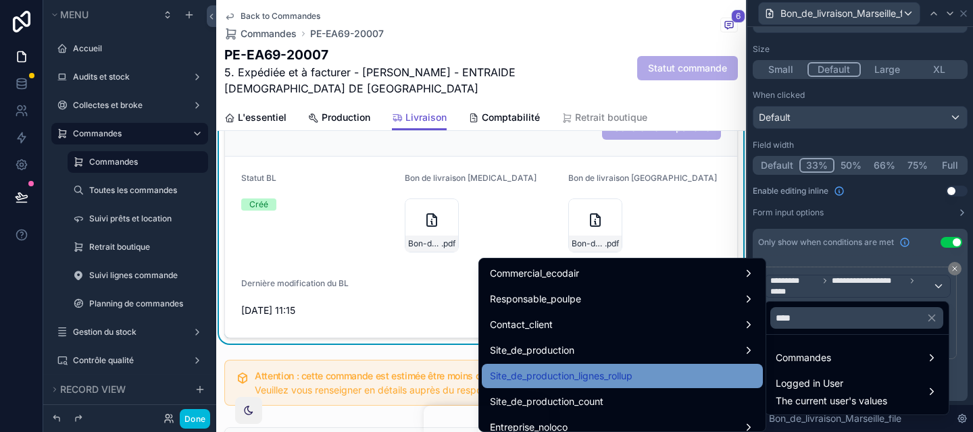
click at [748, 366] on div "Site_de_production_lignes_rollup" at bounding box center [622, 376] width 281 height 24
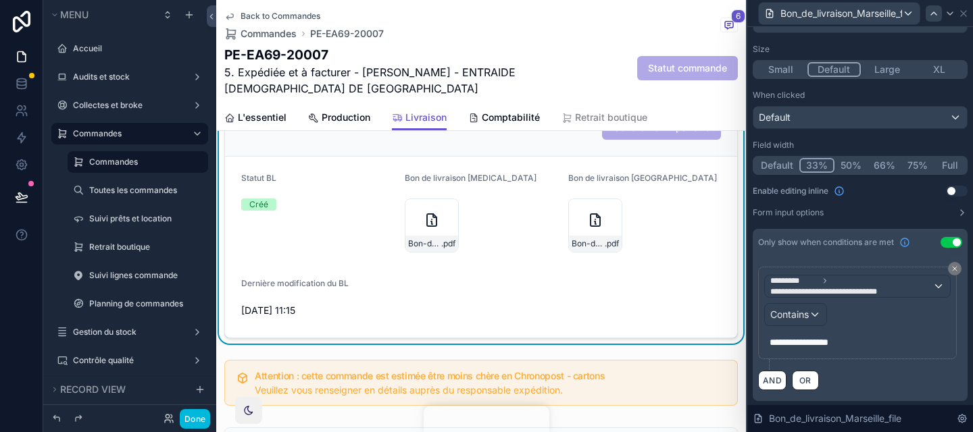
click at [930, 15] on icon at bounding box center [933, 13] width 11 height 11
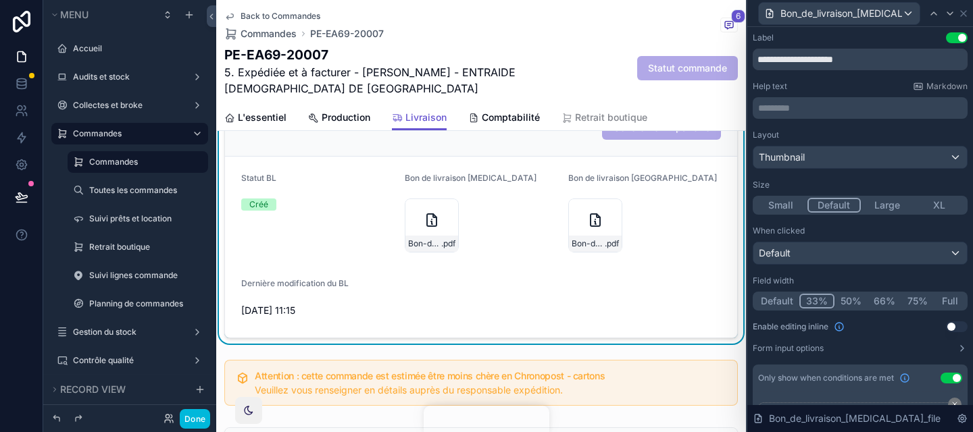
scroll to position [136, 0]
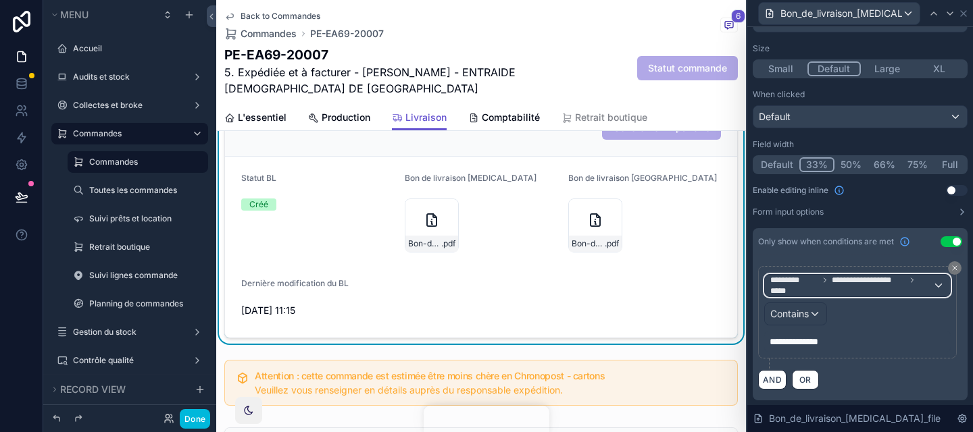
click at [824, 292] on span "**********" at bounding box center [851, 286] width 162 height 22
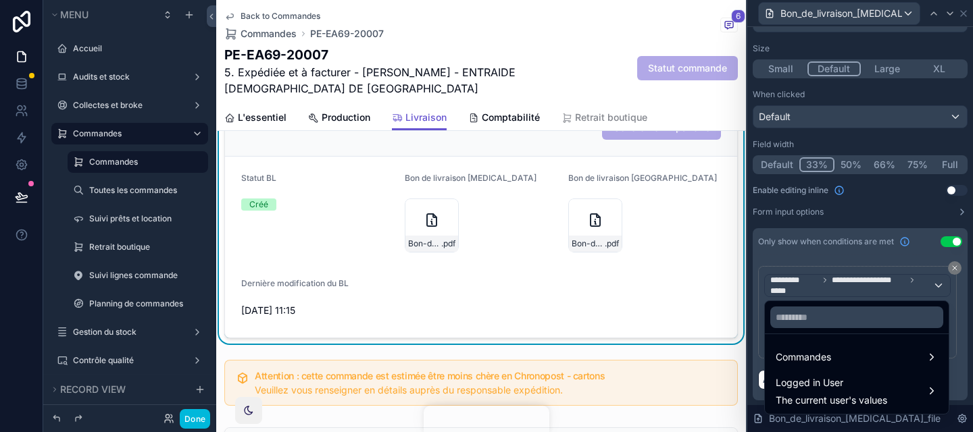
click at [812, 330] on div at bounding box center [857, 317] width 184 height 32
click at [805, 322] on input "text" at bounding box center [856, 318] width 173 height 22
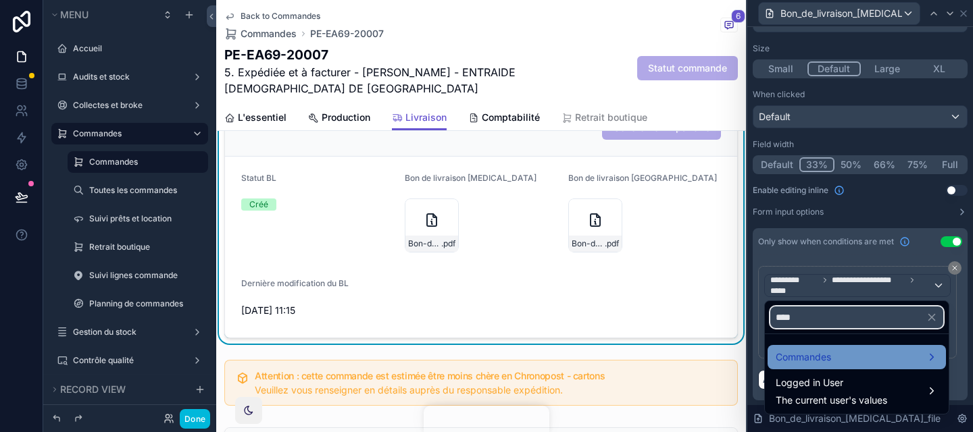
type input "****"
click at [818, 365] on span "Commandes" at bounding box center [802, 357] width 55 height 16
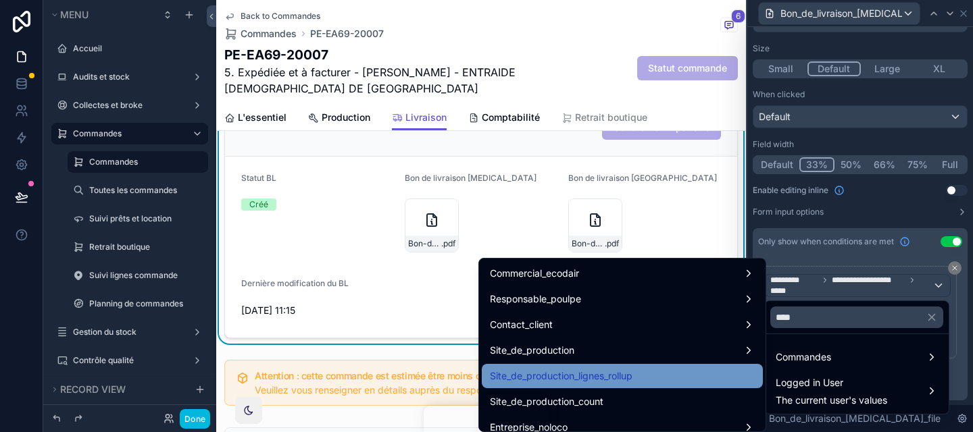
click at [739, 374] on div "Site_de_production_lignes_rollup" at bounding box center [622, 376] width 265 height 16
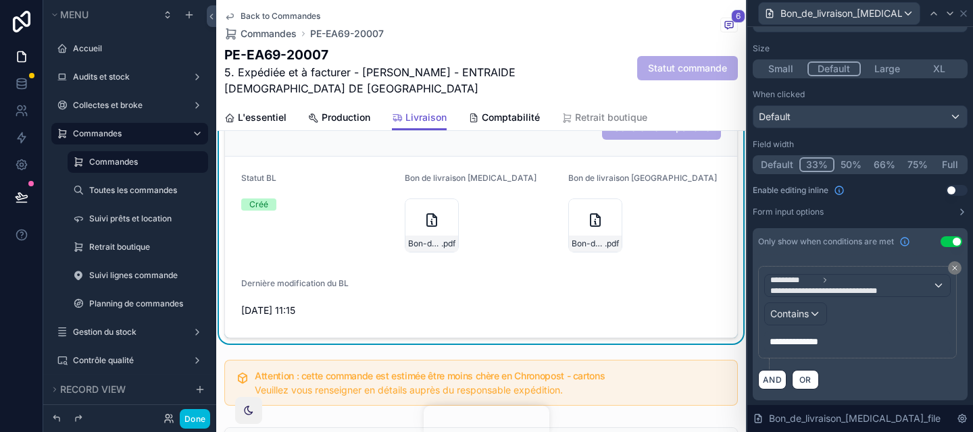
click at [905, 89] on div "When clicked" at bounding box center [859, 94] width 215 height 11
click at [931, 10] on icon at bounding box center [933, 13] width 11 height 11
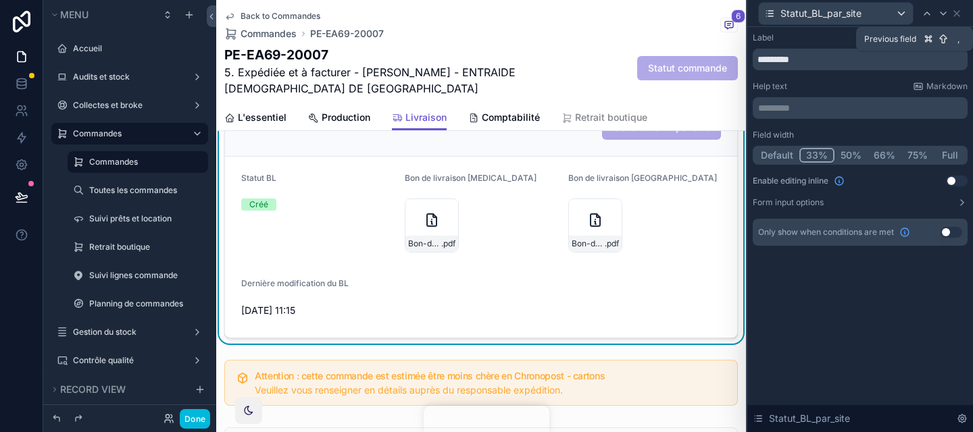
click at [931, 10] on icon at bounding box center [926, 13] width 11 height 11
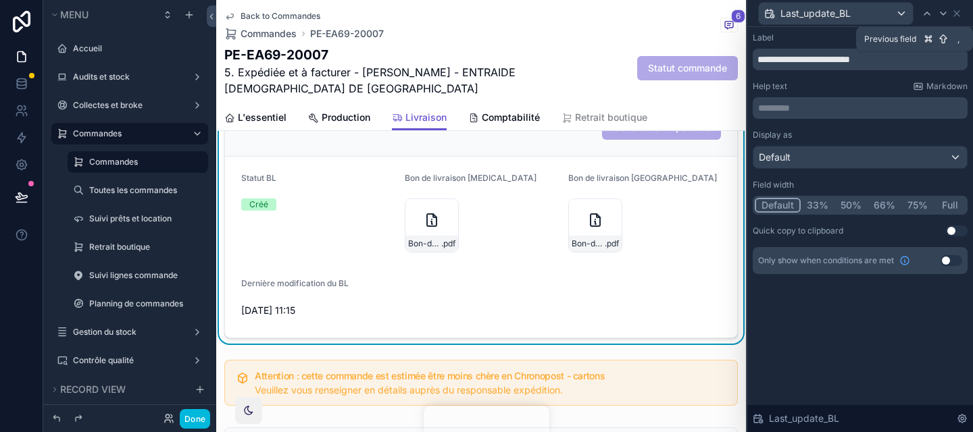
click at [931, 10] on icon at bounding box center [926, 13] width 11 height 11
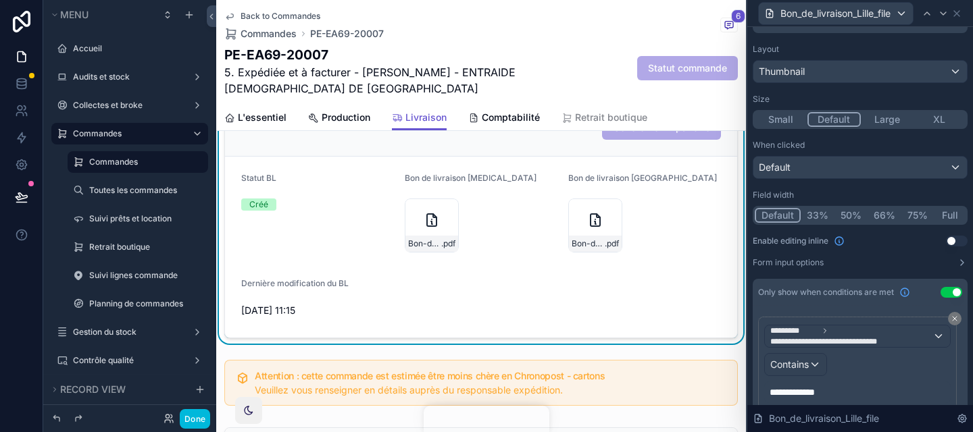
scroll to position [87, 0]
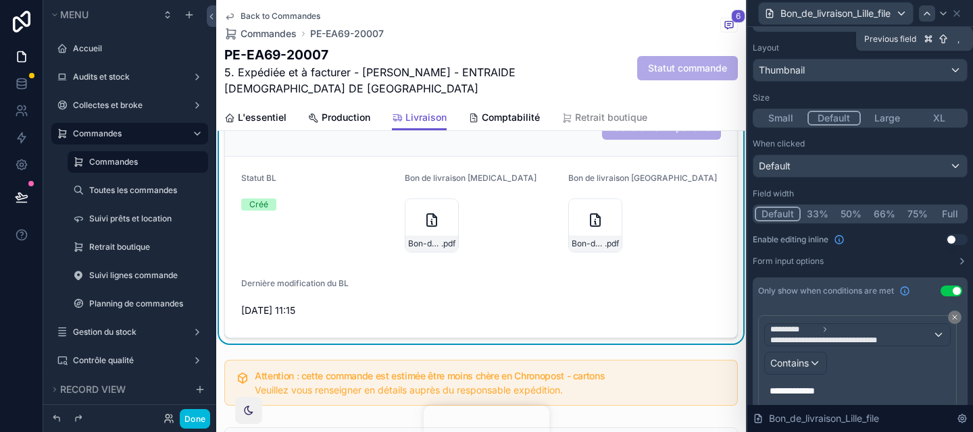
click at [927, 11] on icon at bounding box center [926, 13] width 11 height 11
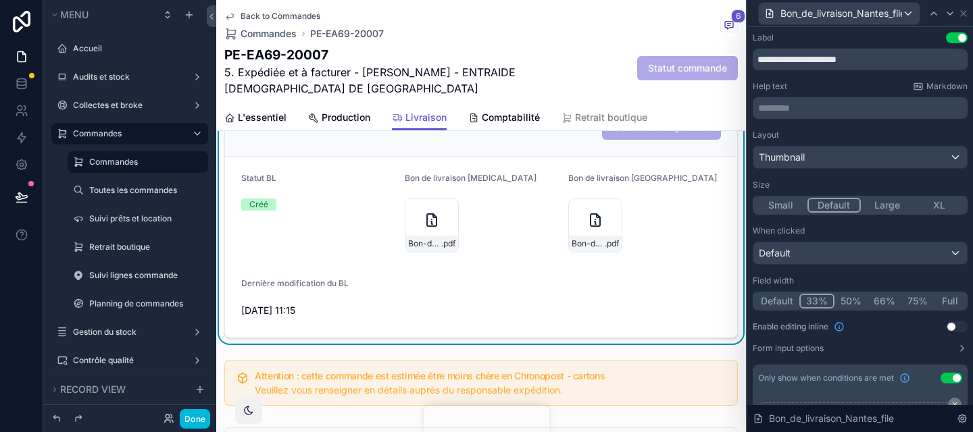
scroll to position [136, 0]
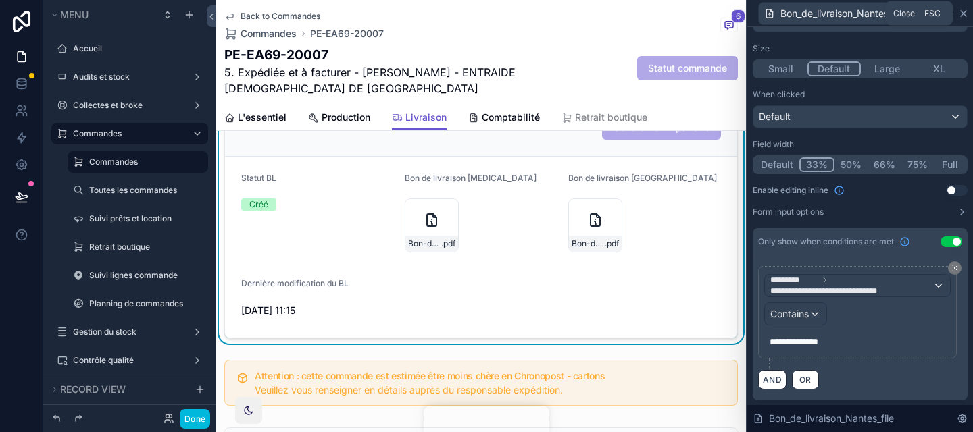
click at [967, 12] on icon at bounding box center [963, 13] width 11 height 11
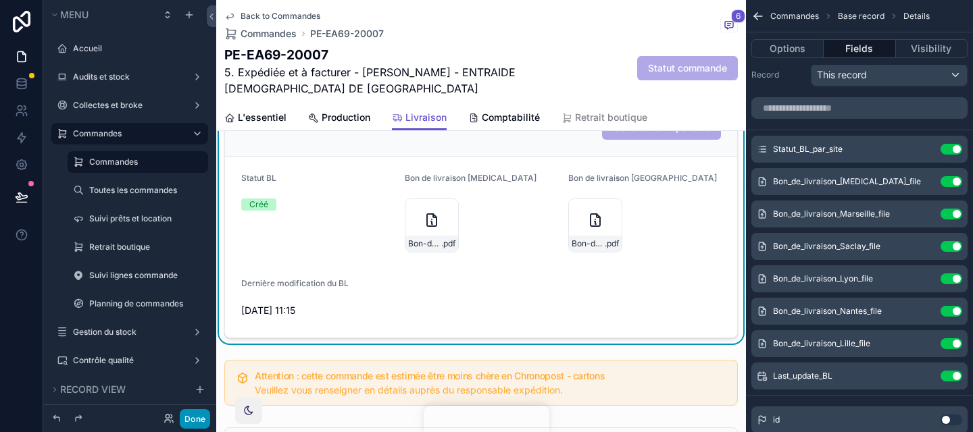
click at [201, 415] on button "Done" at bounding box center [195, 419] width 30 height 20
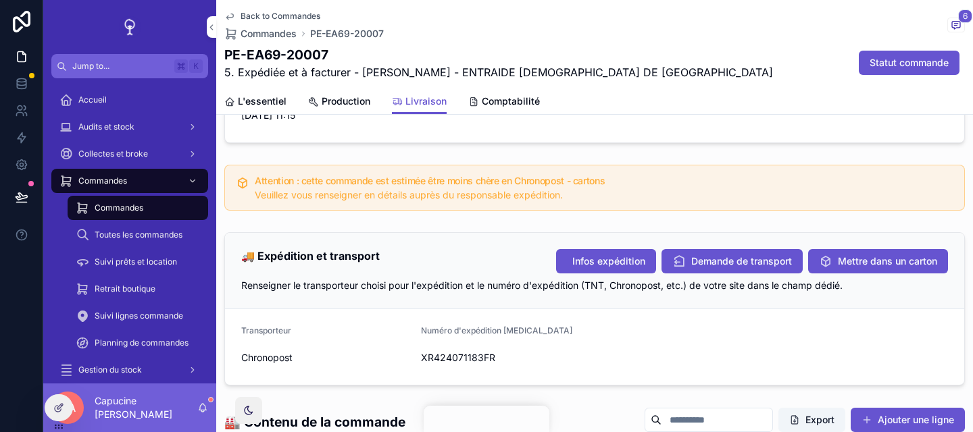
scroll to position [946, 0]
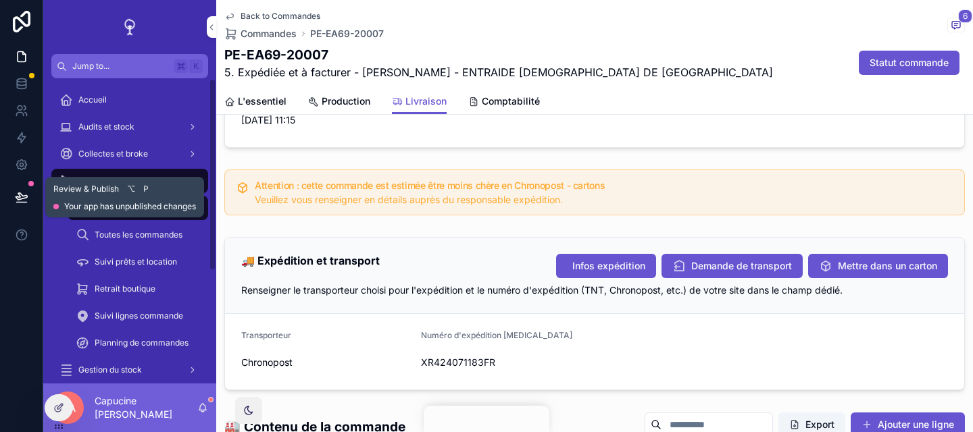
click at [22, 198] on icon at bounding box center [21, 196] width 11 height 7
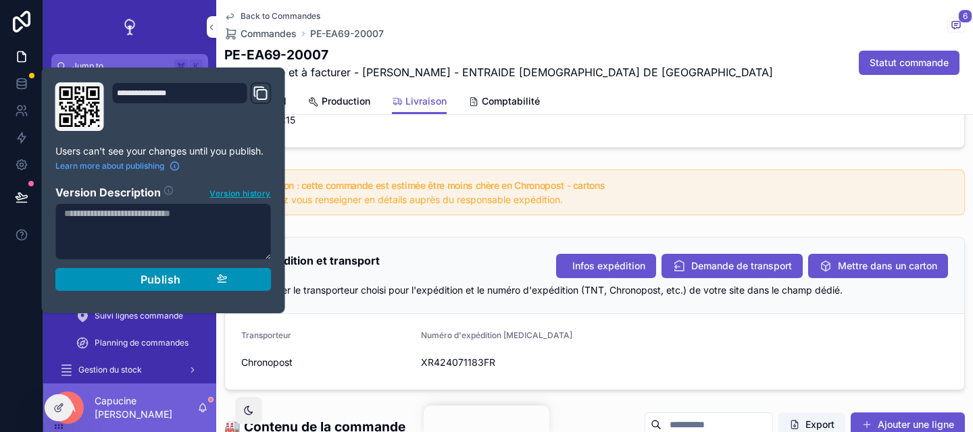
click at [225, 269] on button "Publish" at bounding box center [163, 279] width 216 height 23
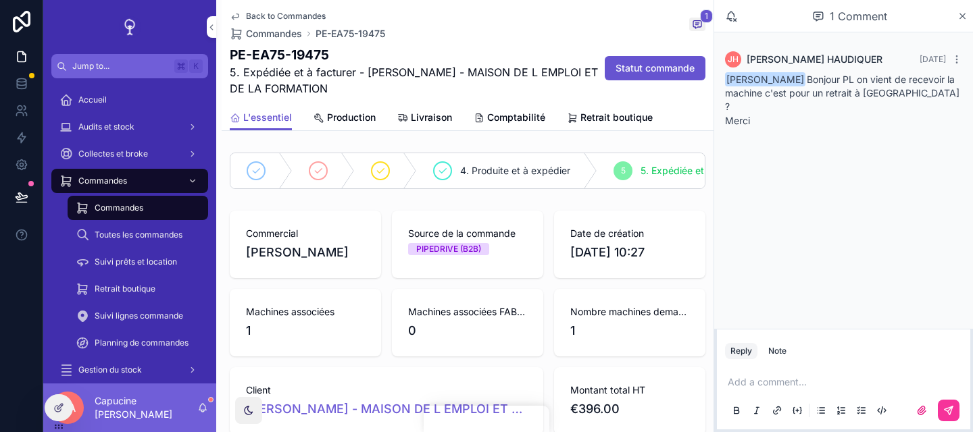
click at [956, 13] on div "1 Comment" at bounding box center [849, 16] width 215 height 23
click at [958, 15] on icon "scrollable content" at bounding box center [962, 16] width 10 height 11
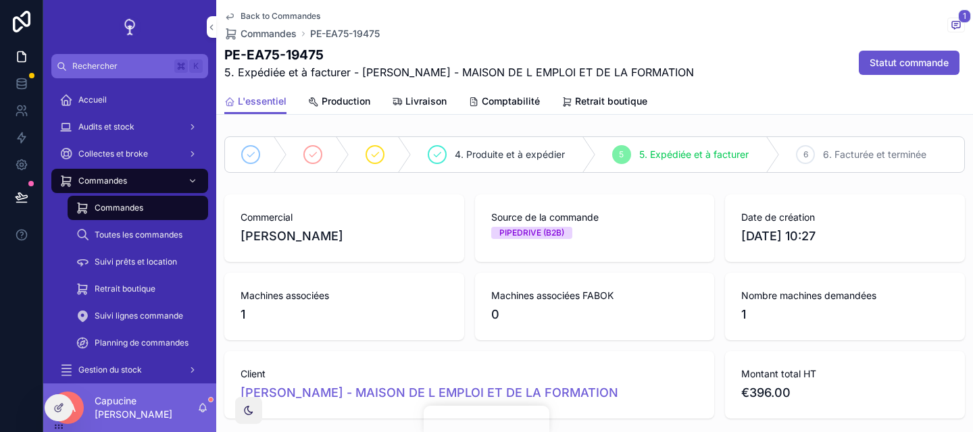
click at [301, 61] on h1 "PE-EA75-19475" at bounding box center [458, 55] width 469 height 18
copy h1 "PE-EA75-19475"
click at [473, 36] on div "Back to Commandes Commandes PE-EA75-19475 1" at bounding box center [594, 26] width 740 height 30
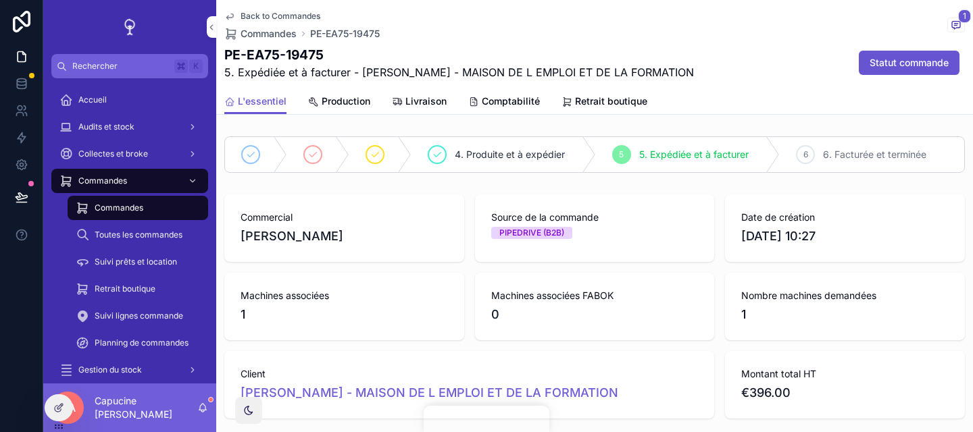
click at [304, 48] on h1 "PE-EA75-19475" at bounding box center [458, 55] width 469 height 18
copy h1 "PE-EA75-19475"
